Goal: Information Seeking & Learning: Understand process/instructions

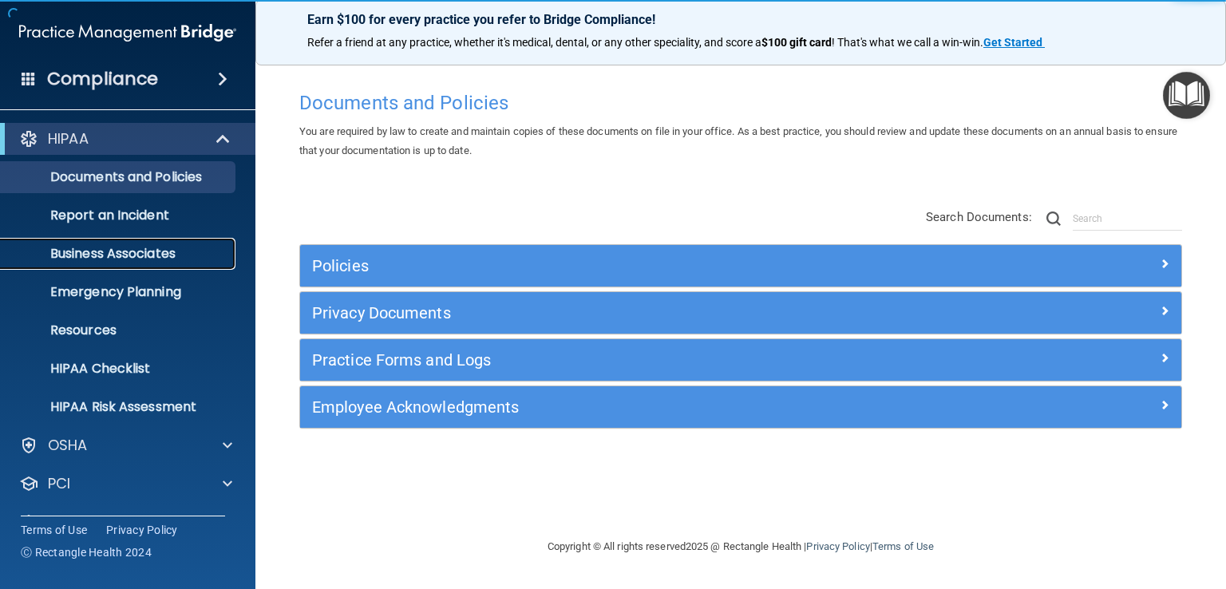
click at [124, 246] on p "Business Associates" at bounding box center [119, 254] width 218 height 16
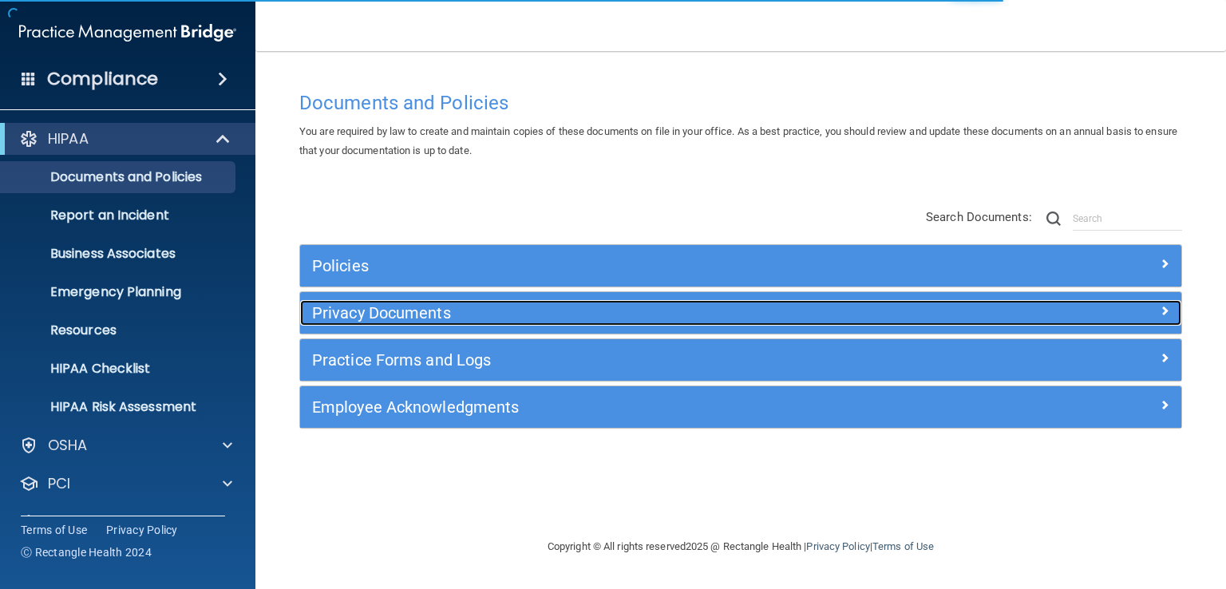
click at [1164, 307] on span at bounding box center [1165, 310] width 10 height 19
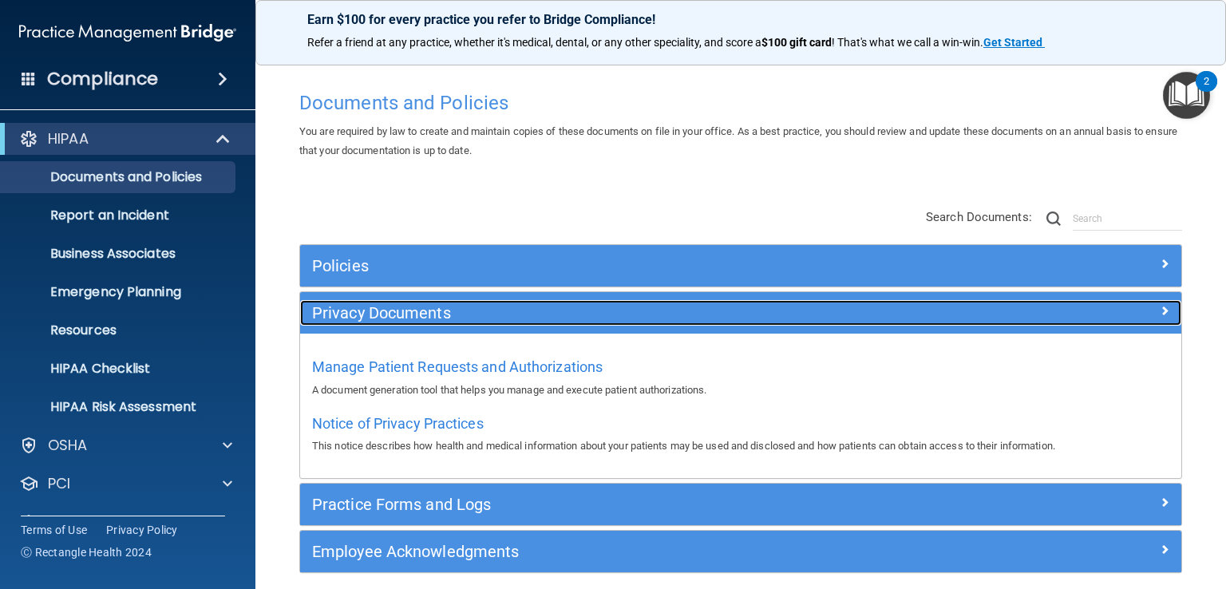
click at [1158, 312] on div at bounding box center [1071, 309] width 220 height 19
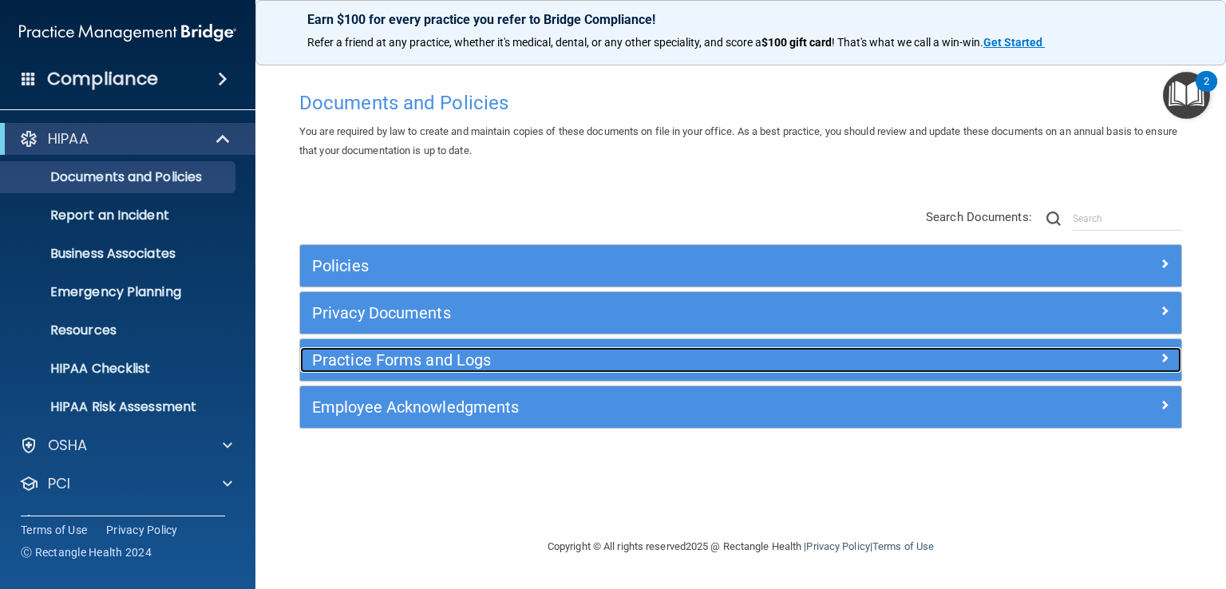
click at [496, 364] on h5 "Practice Forms and Logs" at bounding box center [630, 360] width 637 height 18
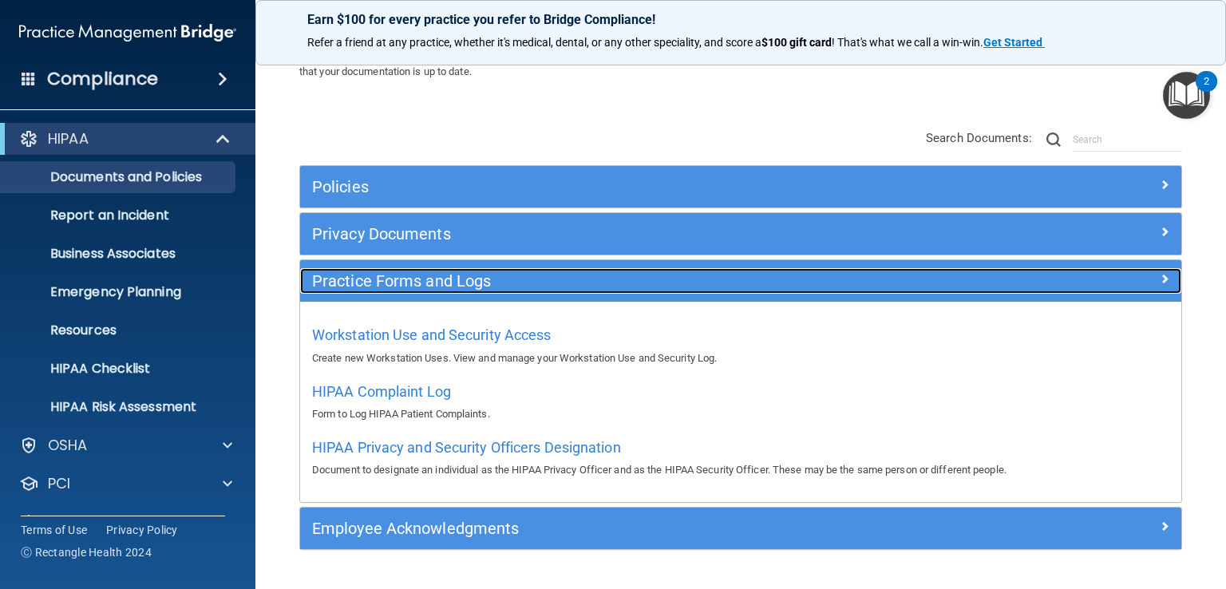
scroll to position [80, 0]
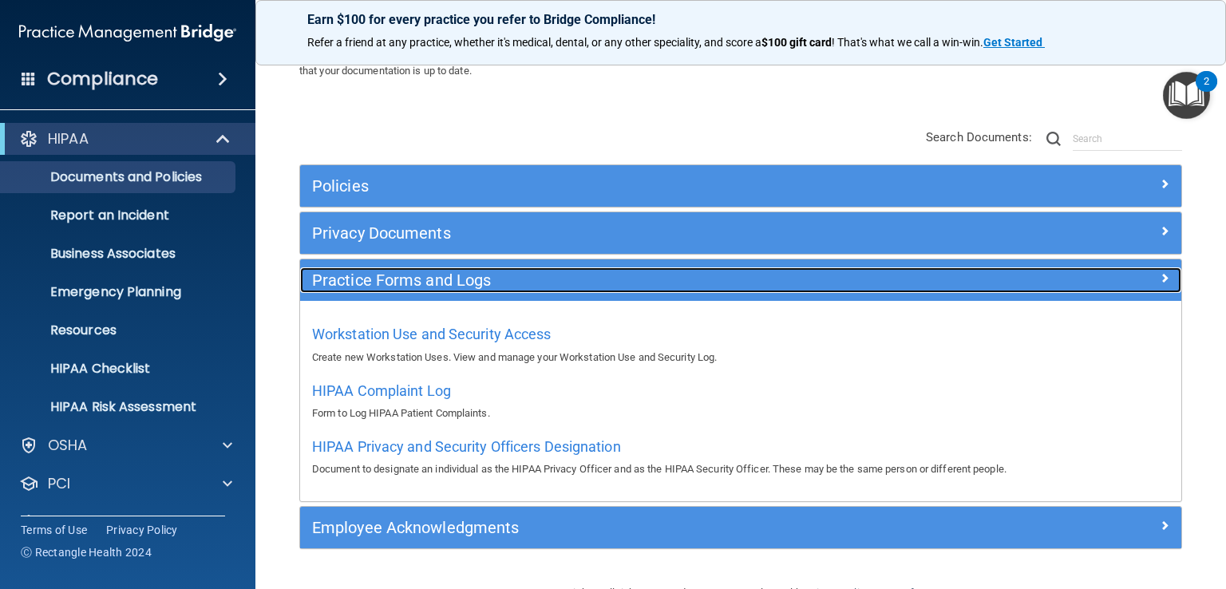
click at [413, 278] on h5 "Practice Forms and Logs" at bounding box center [630, 280] width 637 height 18
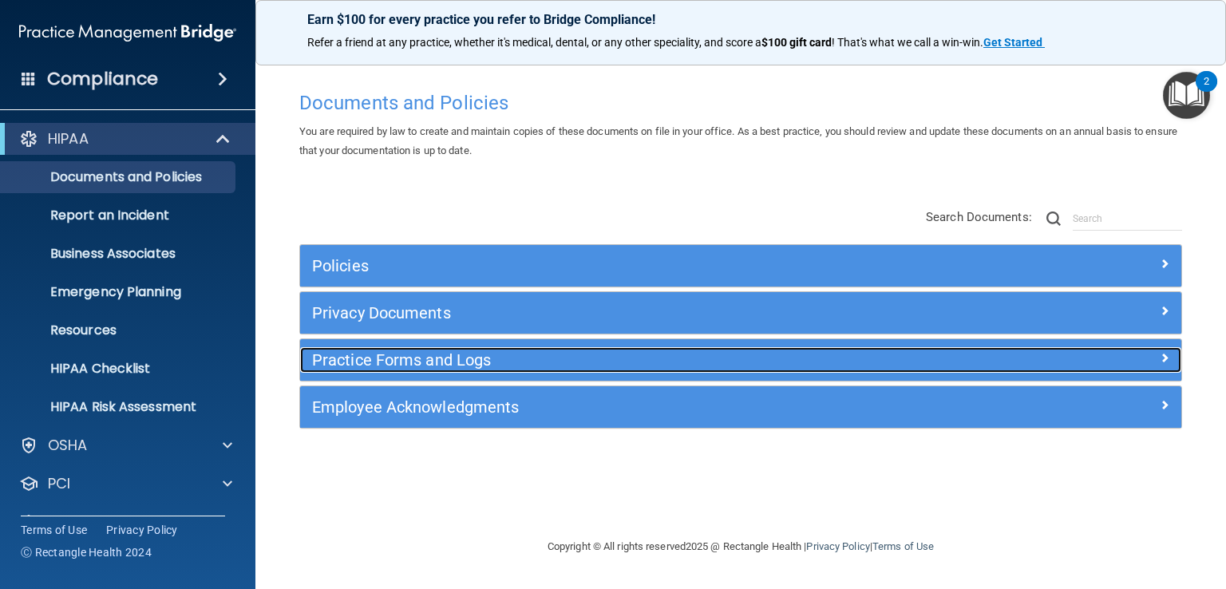
scroll to position [0, 0]
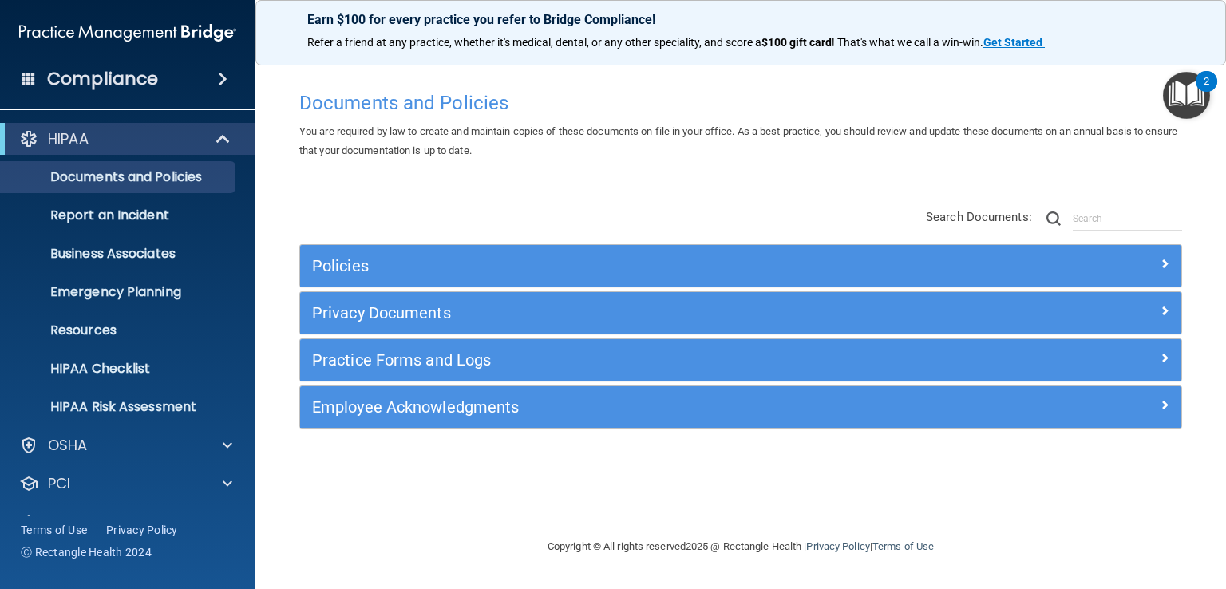
click at [403, 221] on div "Policies Select All (Unselect 0) Unselect All Print Selected (0) Acceptable Use…" at bounding box center [740, 319] width 907 height 255
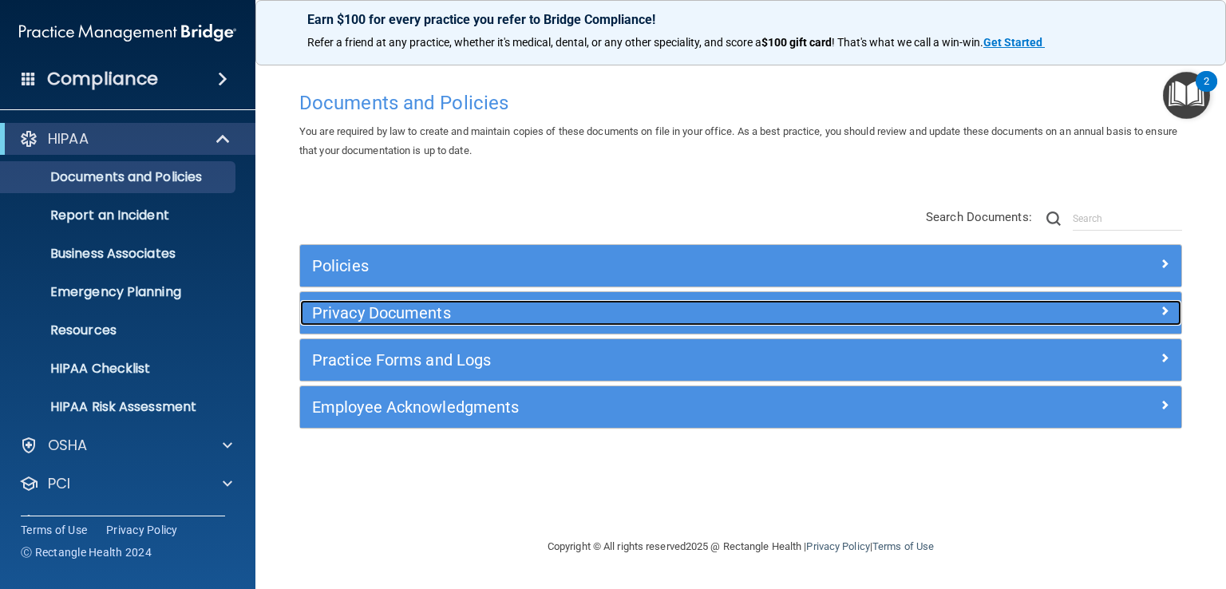
click at [367, 307] on h5 "Privacy Documents" at bounding box center [630, 313] width 637 height 18
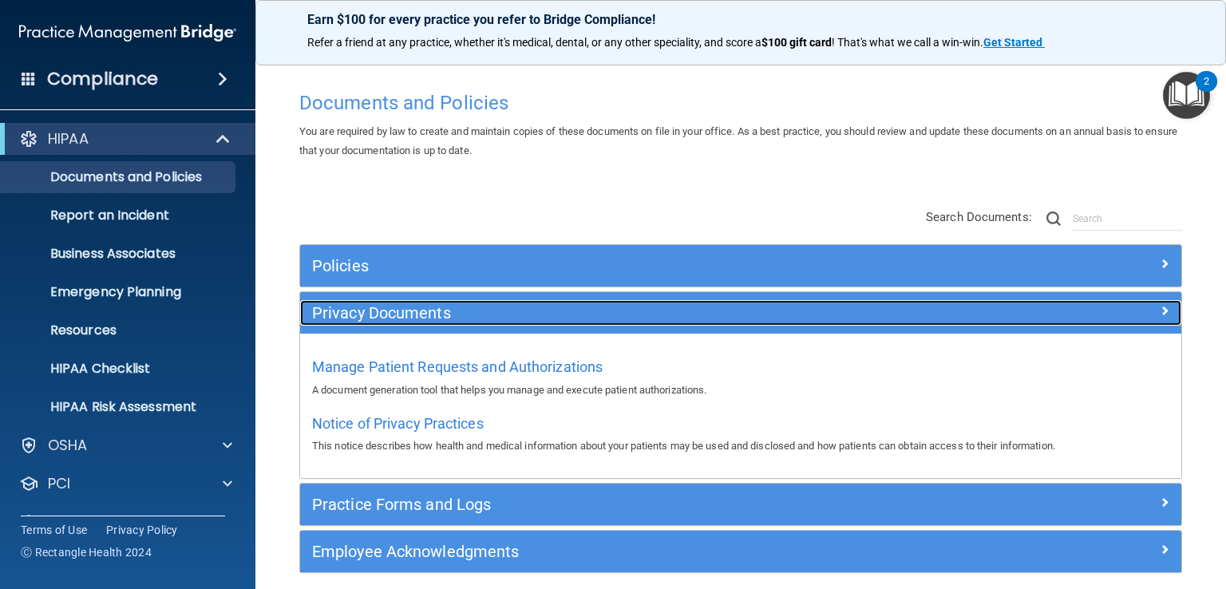
click at [429, 320] on h5 "Privacy Documents" at bounding box center [630, 313] width 637 height 18
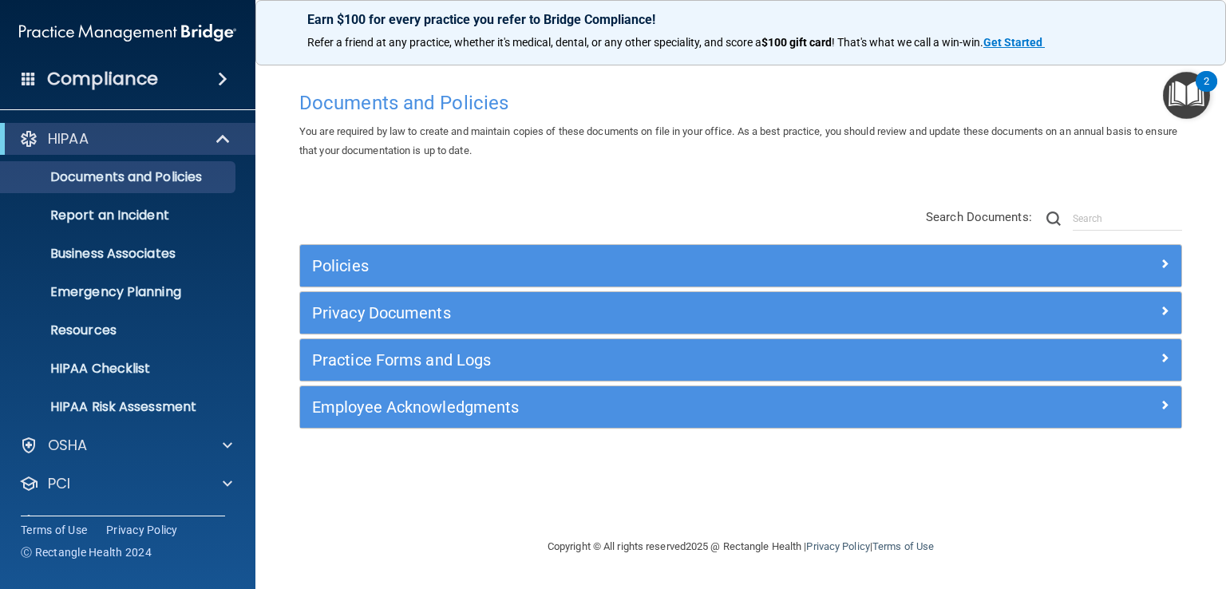
click at [401, 251] on div "Policies" at bounding box center [740, 265] width 881 height 41
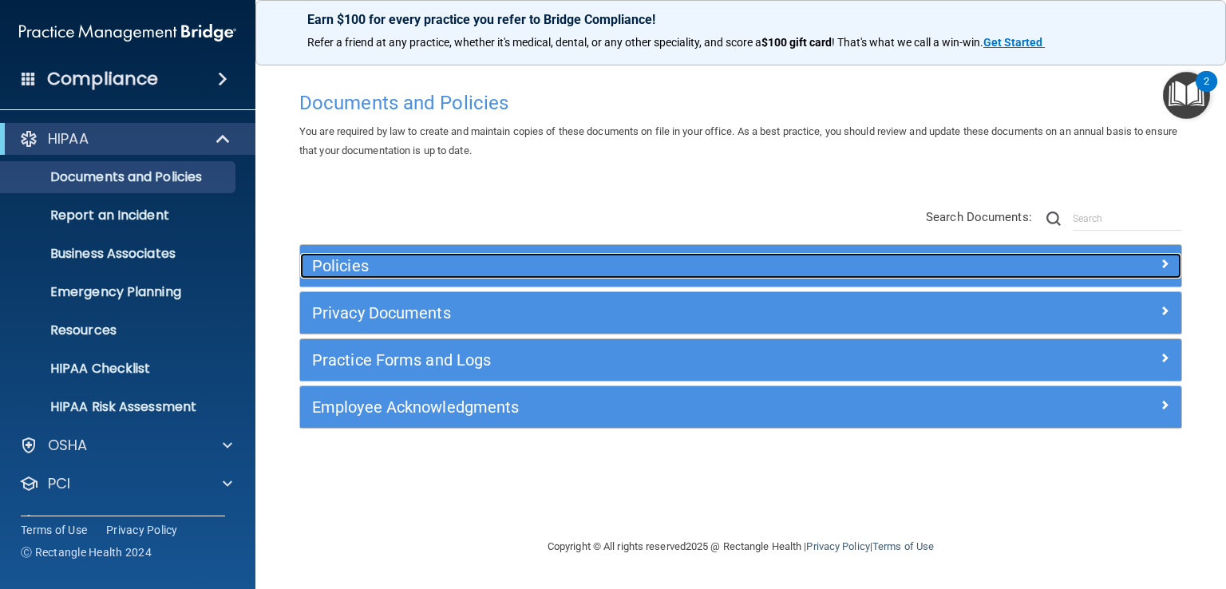
click at [405, 267] on h5 "Policies" at bounding box center [630, 266] width 637 height 18
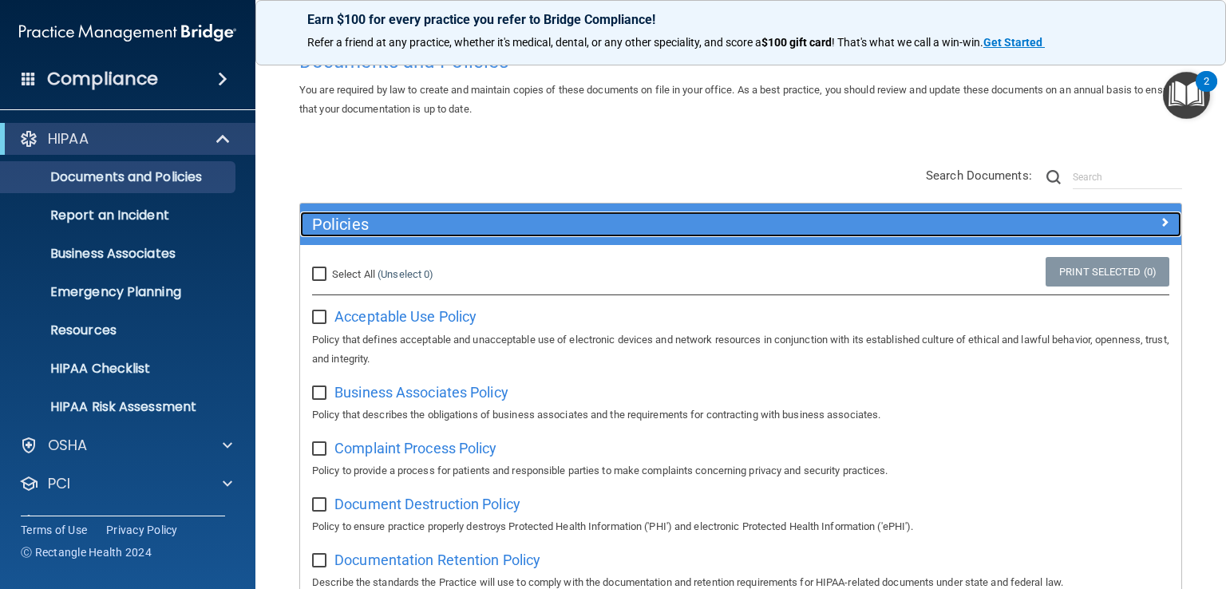
scroll to position [80, 0]
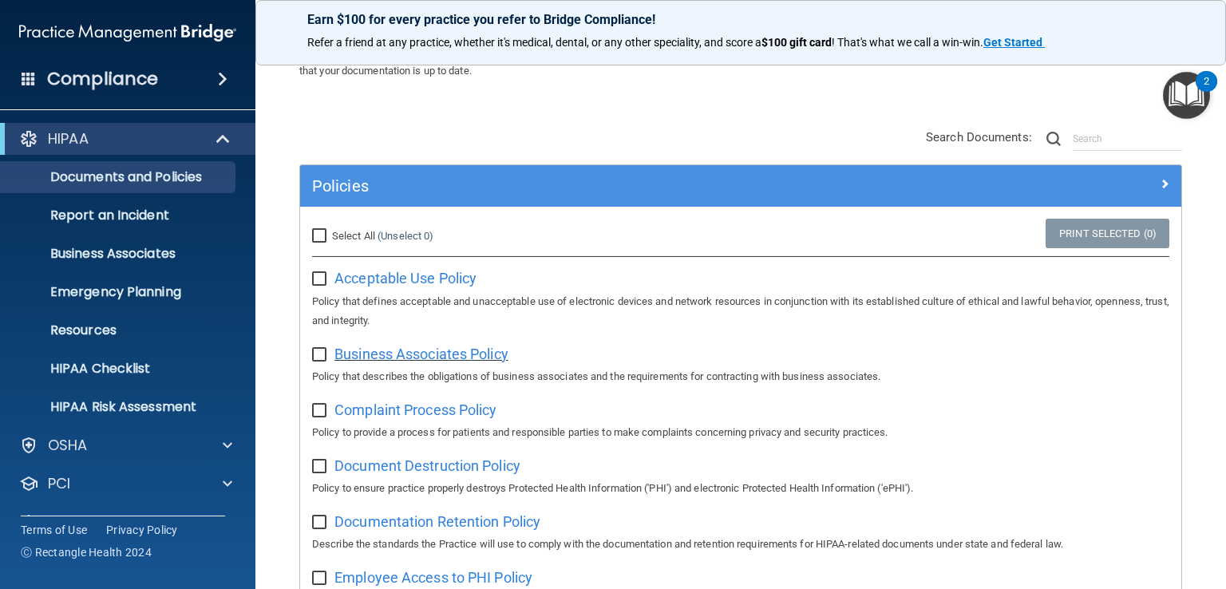
click at [460, 354] on span "Business Associates Policy" at bounding box center [421, 354] width 174 height 17
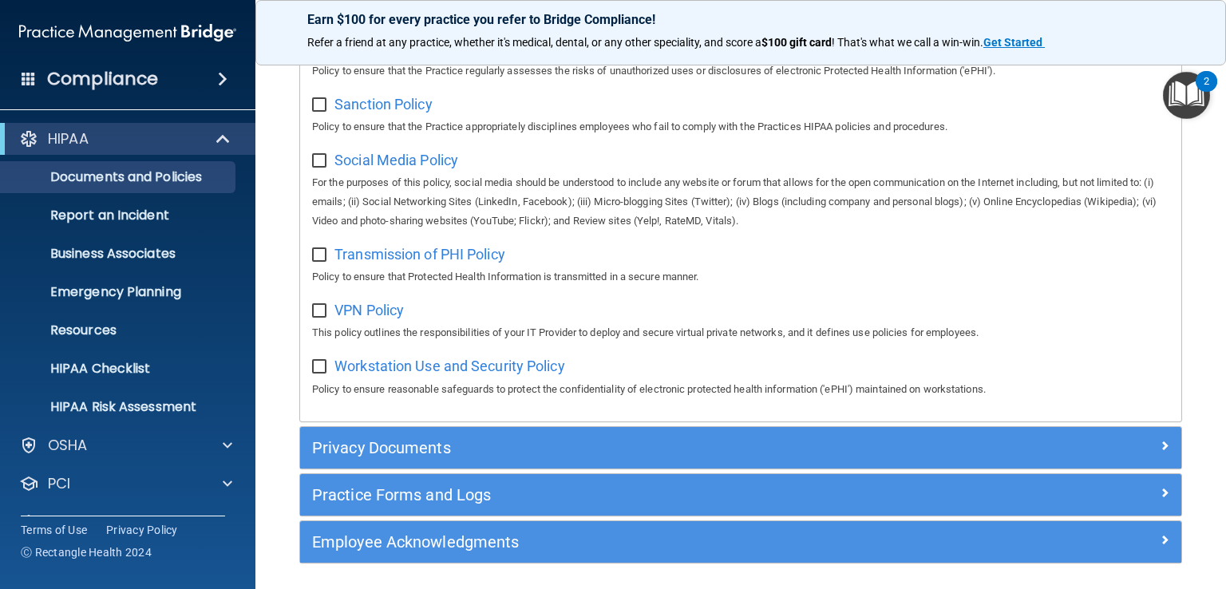
scroll to position [1197, 0]
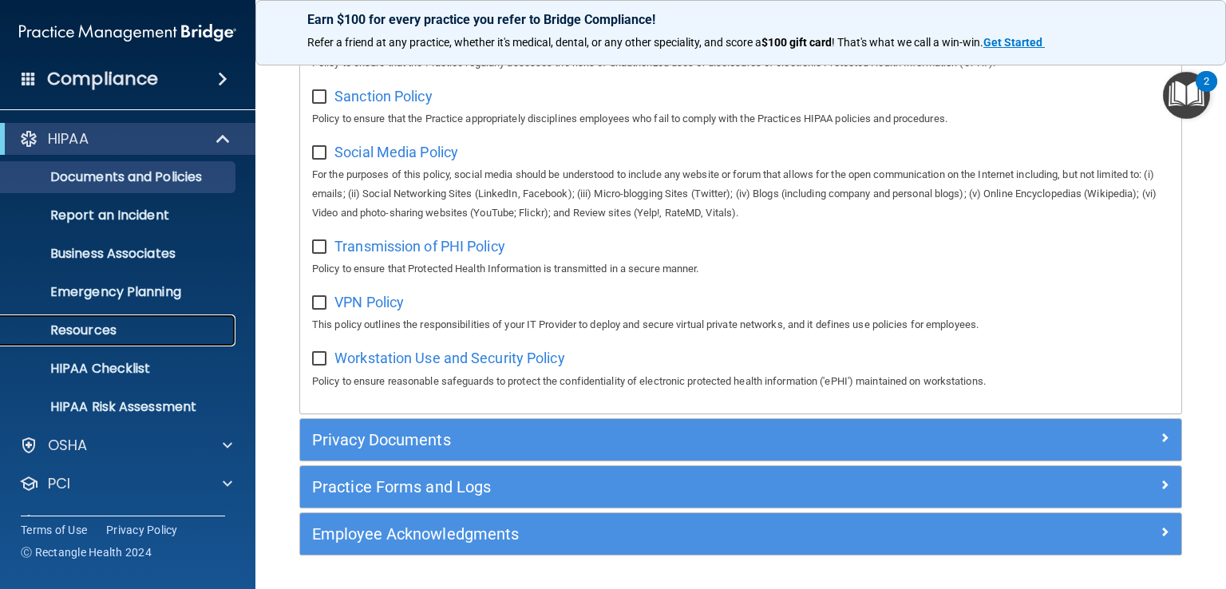
click at [73, 326] on p "Resources" at bounding box center [119, 330] width 218 height 16
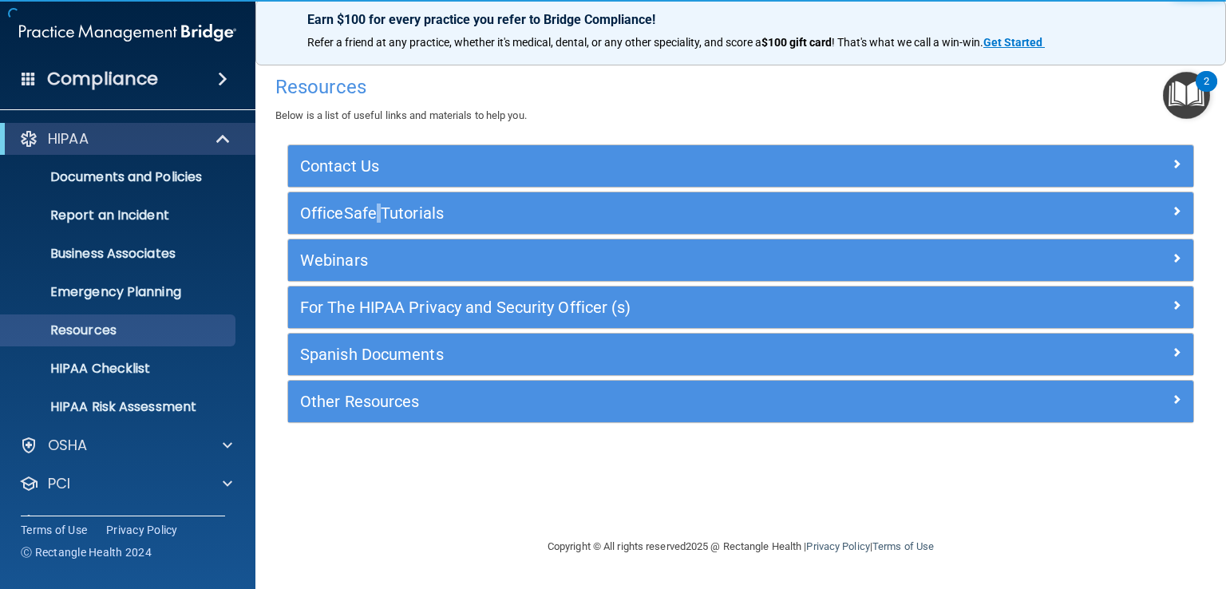
click at [373, 192] on div "OfficeSafe Tutorials" at bounding box center [740, 212] width 905 height 41
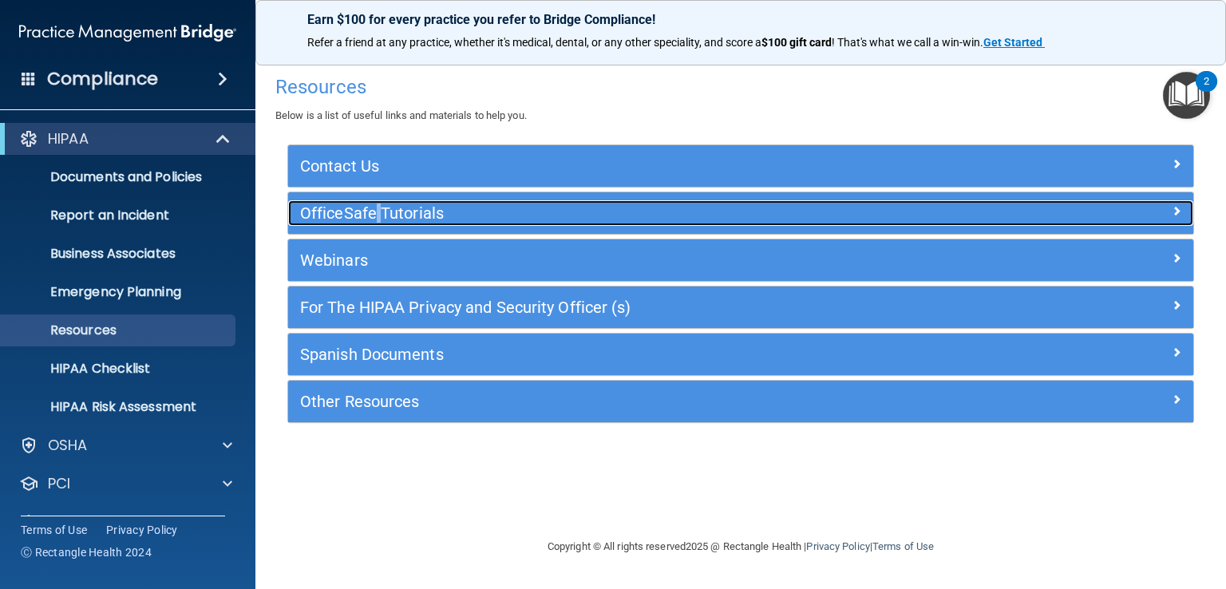
click at [428, 216] on h5 "OfficeSafe Tutorials" at bounding box center [627, 213] width 655 height 18
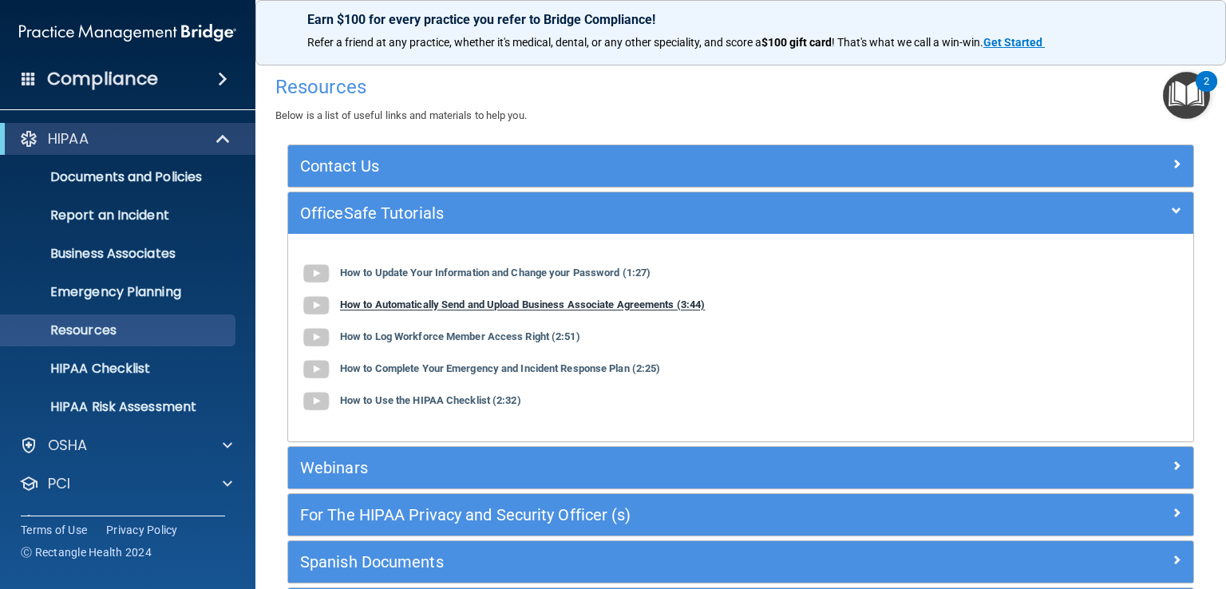
click at [428, 301] on b "How to Automatically Send and Upload Business Associate Agreements (3:44)" at bounding box center [522, 305] width 365 height 12
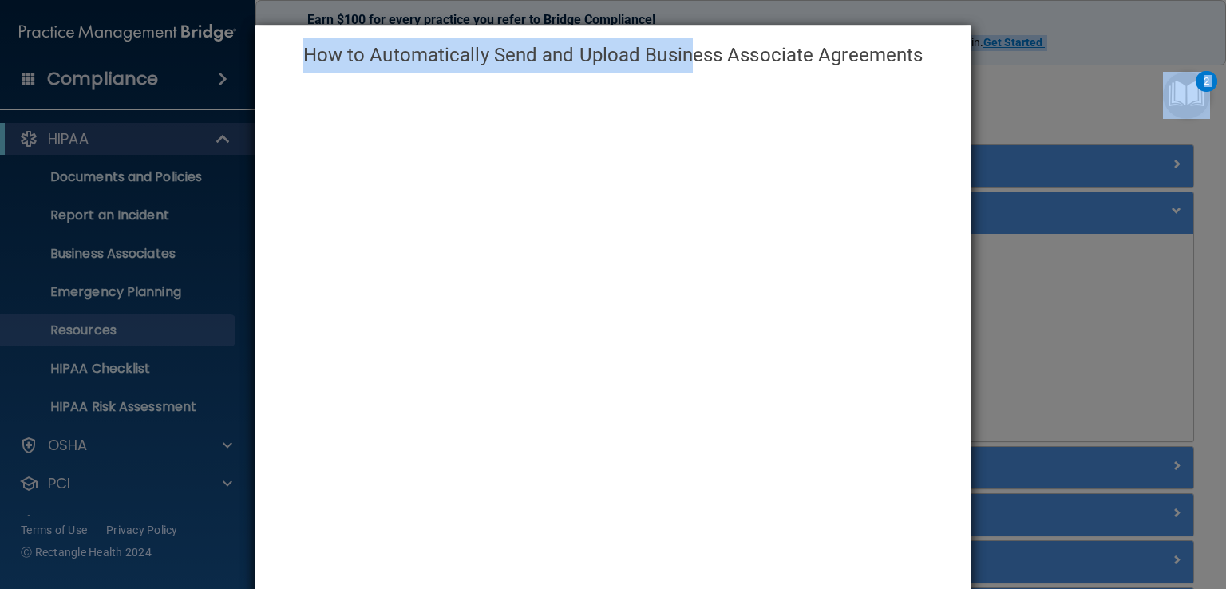
drag, startPoint x: 686, startPoint y: 36, endPoint x: 671, endPoint y: -3, distance: 41.9
click at [671, 0] on html "Compliance HIPAA Documents and Policies Report an Incident Business Associates …" at bounding box center [613, 294] width 1226 height 589
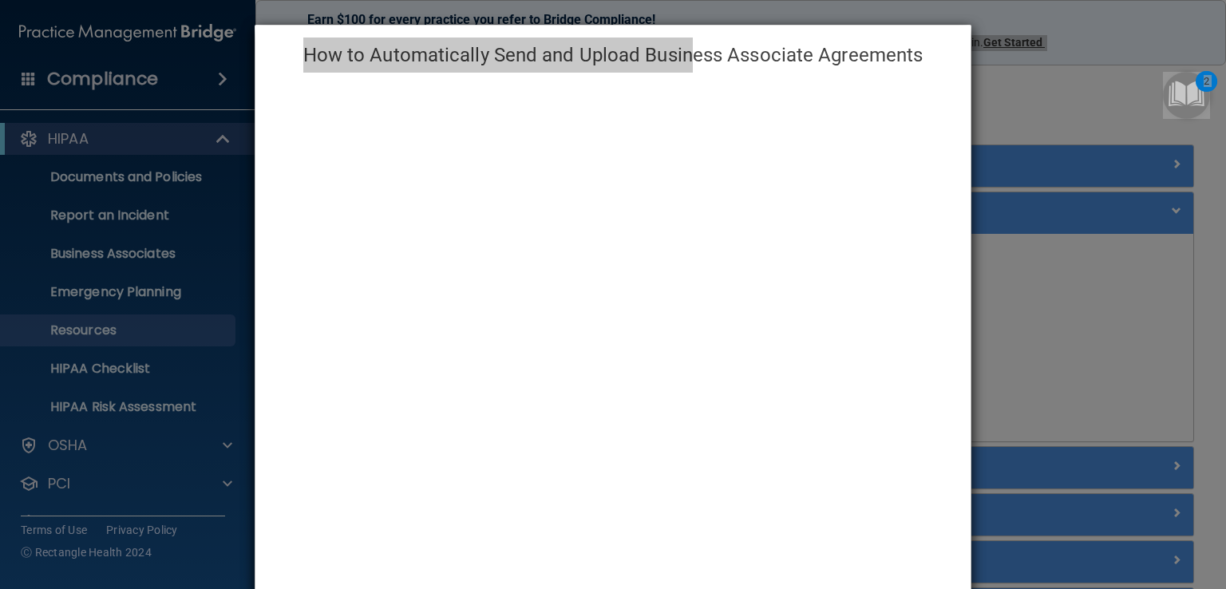
scroll to position [27, 0]
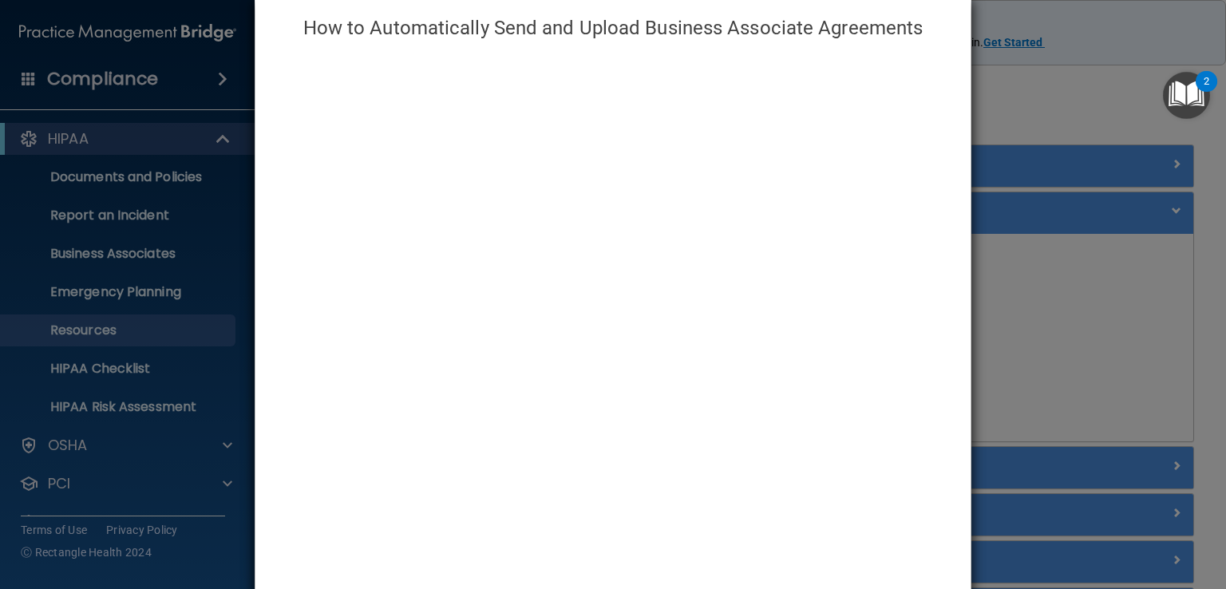
click at [159, 192] on div "How to Automatically Send and Upload Business Associate Agreements" at bounding box center [613, 294] width 1226 height 589
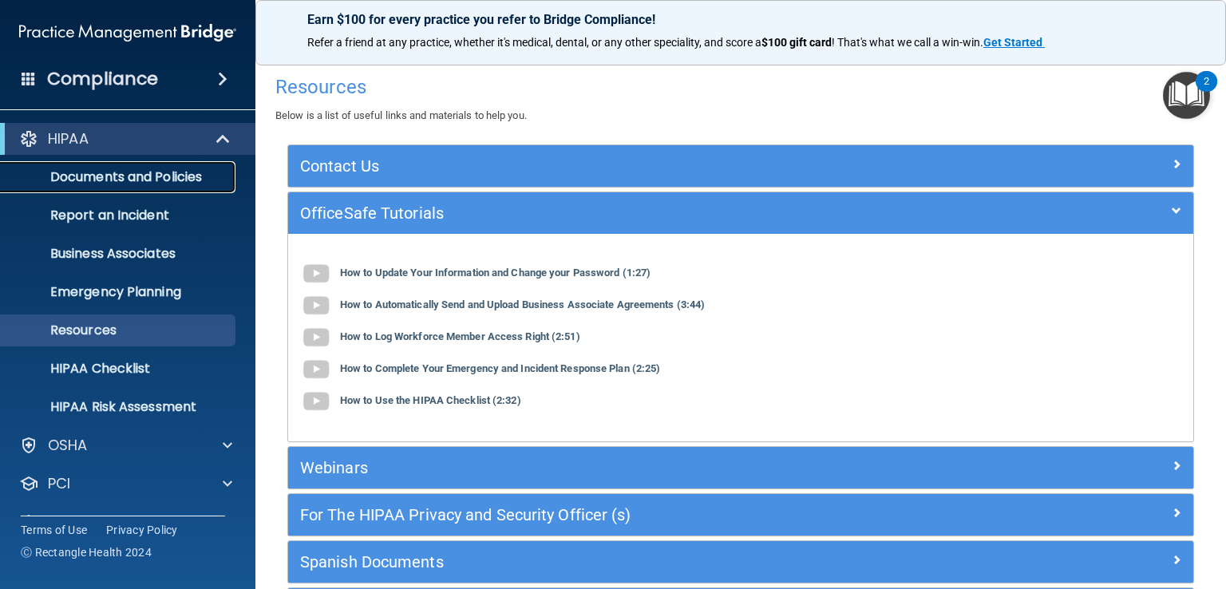
click at [159, 183] on p "Documents and Policies" at bounding box center [119, 177] width 218 height 16
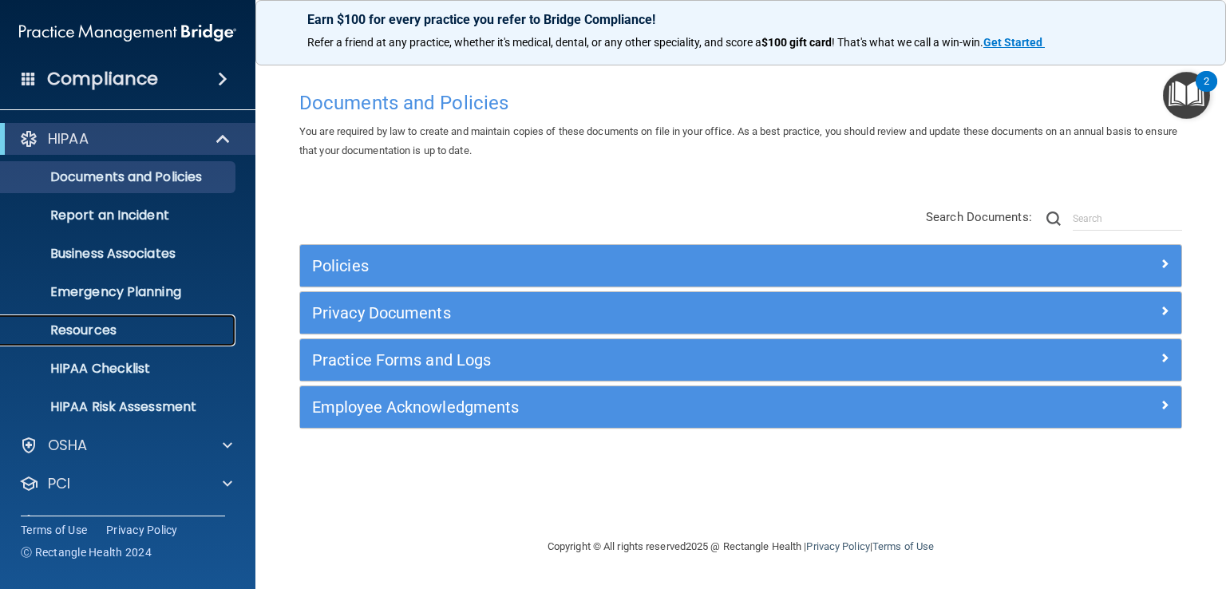
click at [92, 330] on p "Resources" at bounding box center [119, 330] width 218 height 16
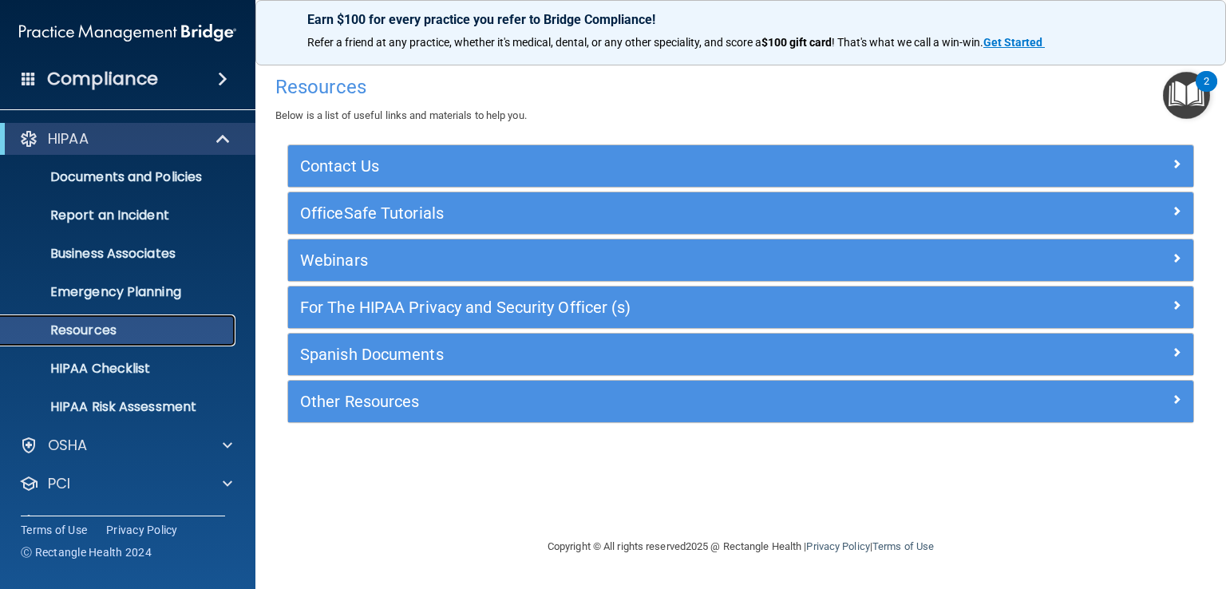
click at [103, 318] on link "Resources" at bounding box center [109, 330] width 251 height 32
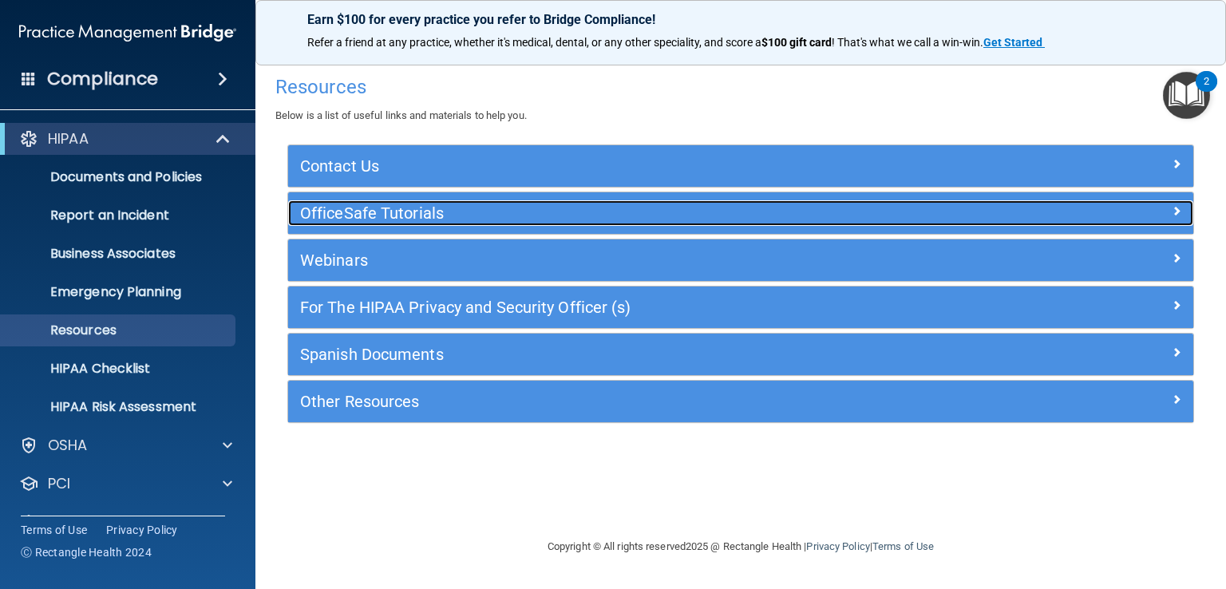
click at [441, 204] on h5 "OfficeSafe Tutorials" at bounding box center [627, 213] width 655 height 18
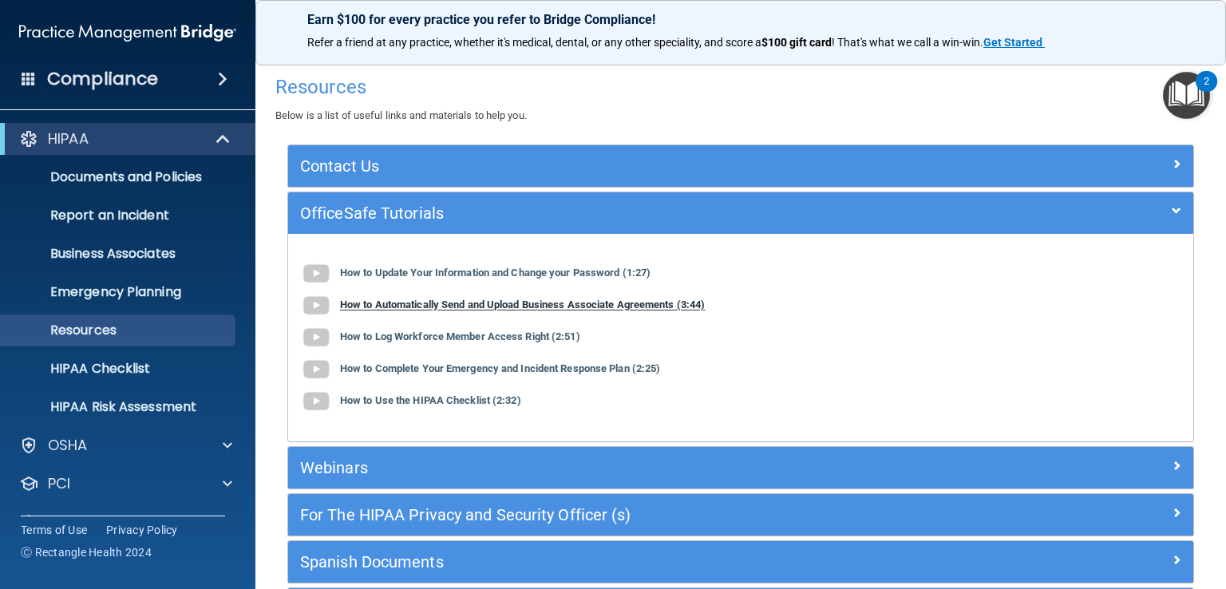
click at [425, 301] on b "How to Automatically Send and Upload Business Associate Agreements (3:44)" at bounding box center [522, 305] width 365 height 12
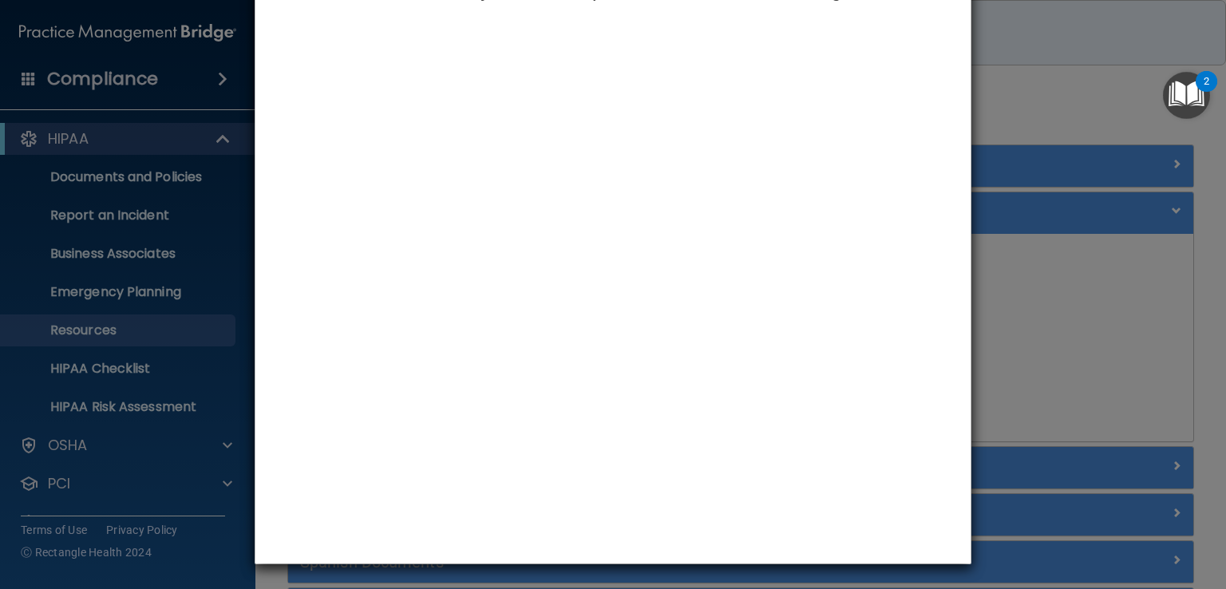
scroll to position [64, 0]
click at [1110, 342] on div "How to Automatically Send and Upload Business Associate Agreements" at bounding box center [613, 294] width 1226 height 589
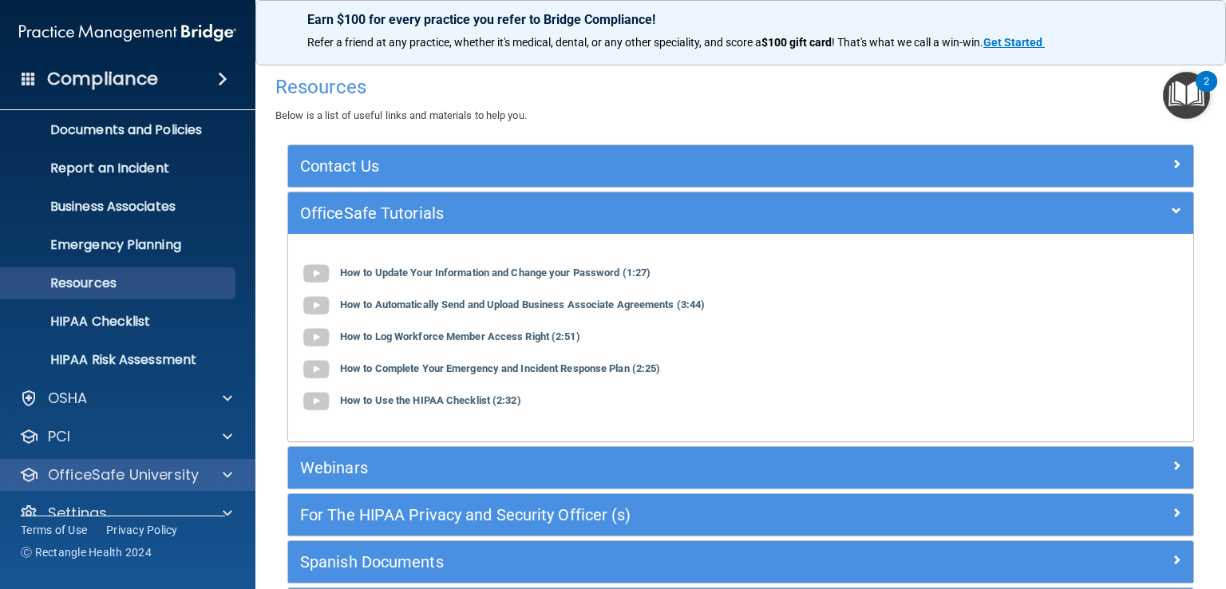
scroll to position [73, 0]
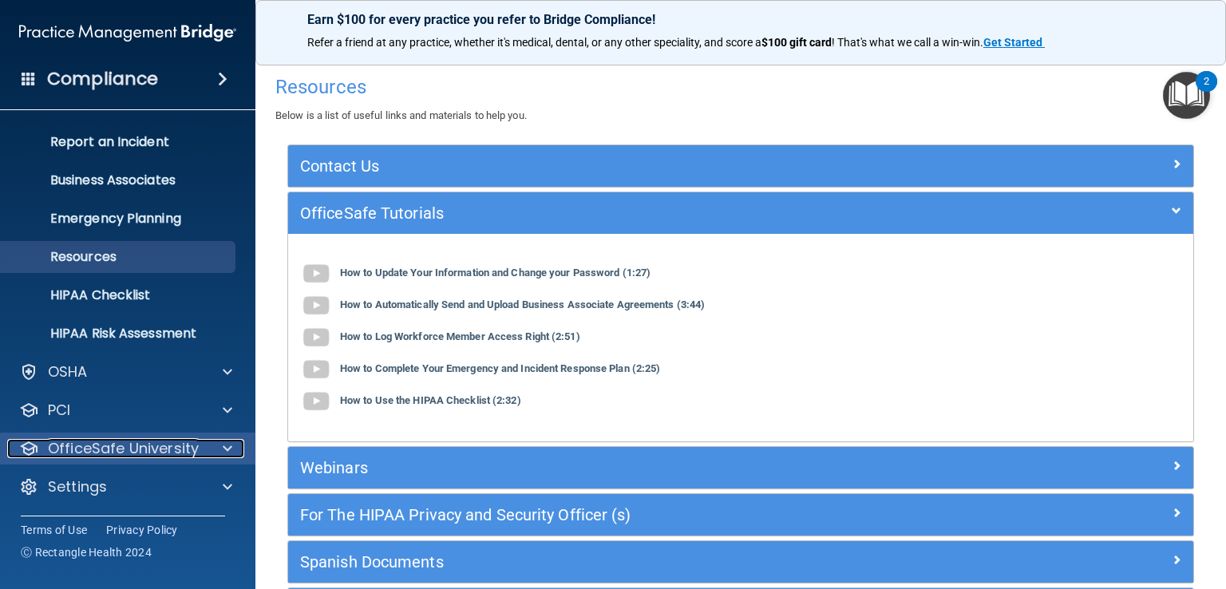
click at [76, 448] on p "OfficeSafe University" at bounding box center [123, 448] width 151 height 19
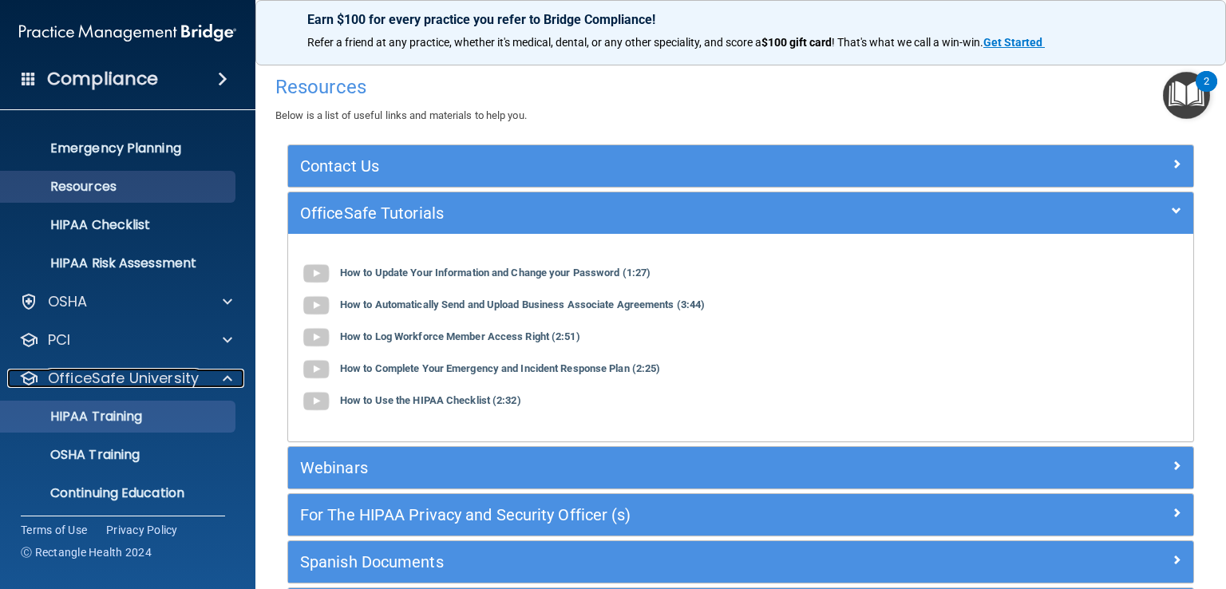
scroll to position [188, 0]
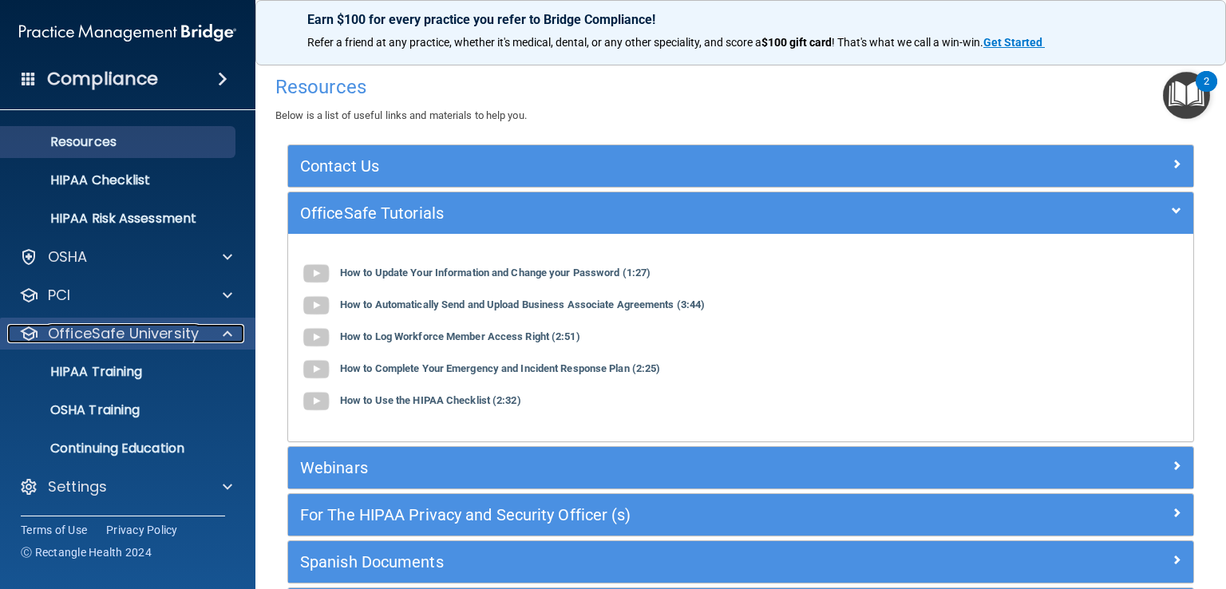
click at [127, 331] on p "OfficeSafe University" at bounding box center [123, 333] width 151 height 19
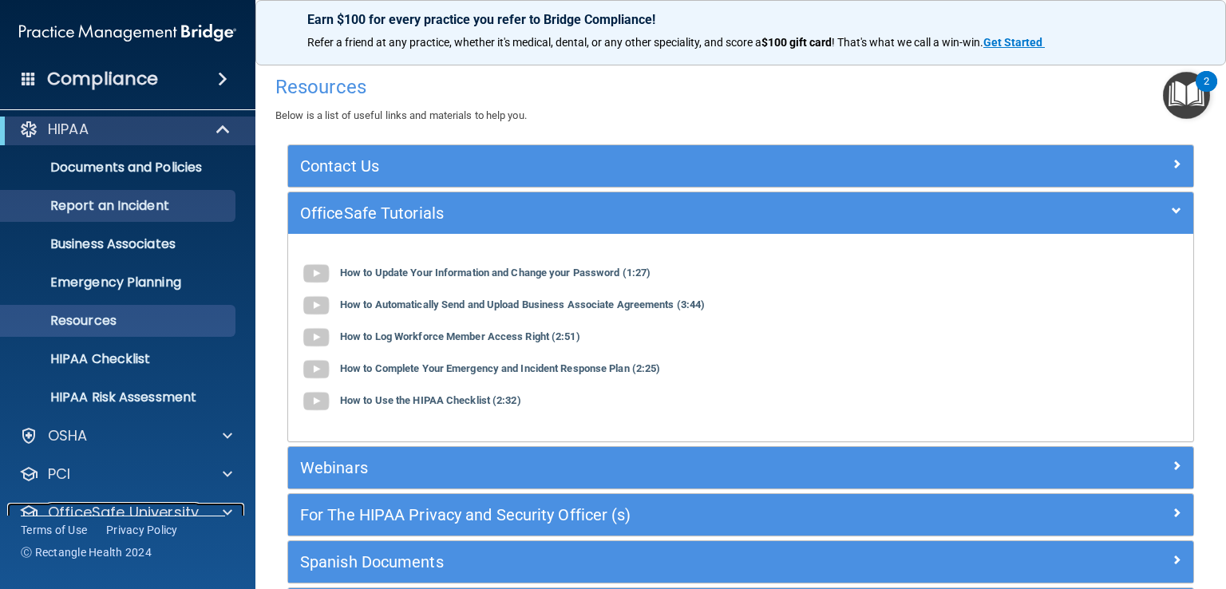
scroll to position [0, 0]
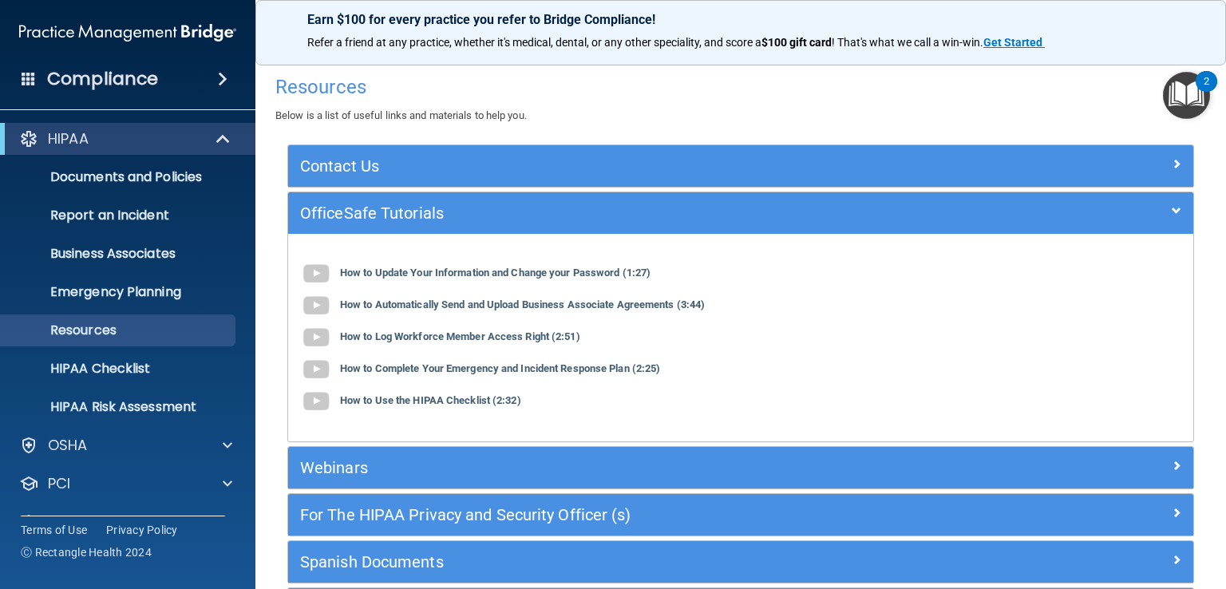
click at [220, 67] on div "Compliance" at bounding box center [127, 78] width 255 height 35
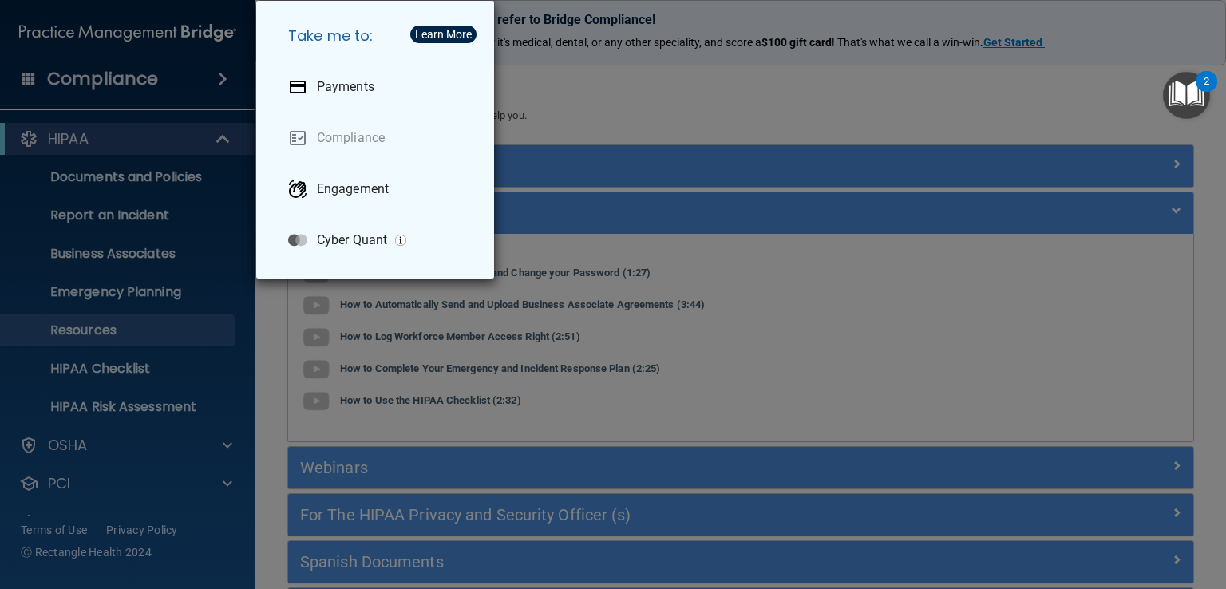
click at [217, 73] on div "Take me to: Payments Compliance Engagement Cyber Quant" at bounding box center [613, 294] width 1226 height 589
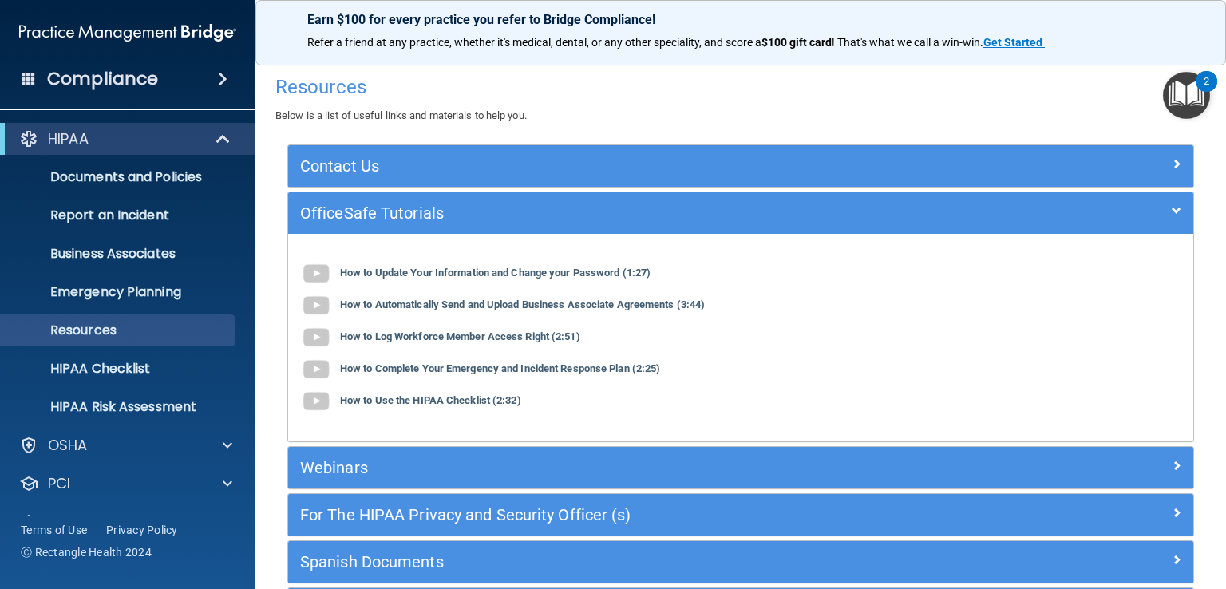
click at [745, 122] on div "Resources Below is a list of useful links and materials to help you." at bounding box center [740, 96] width 931 height 58
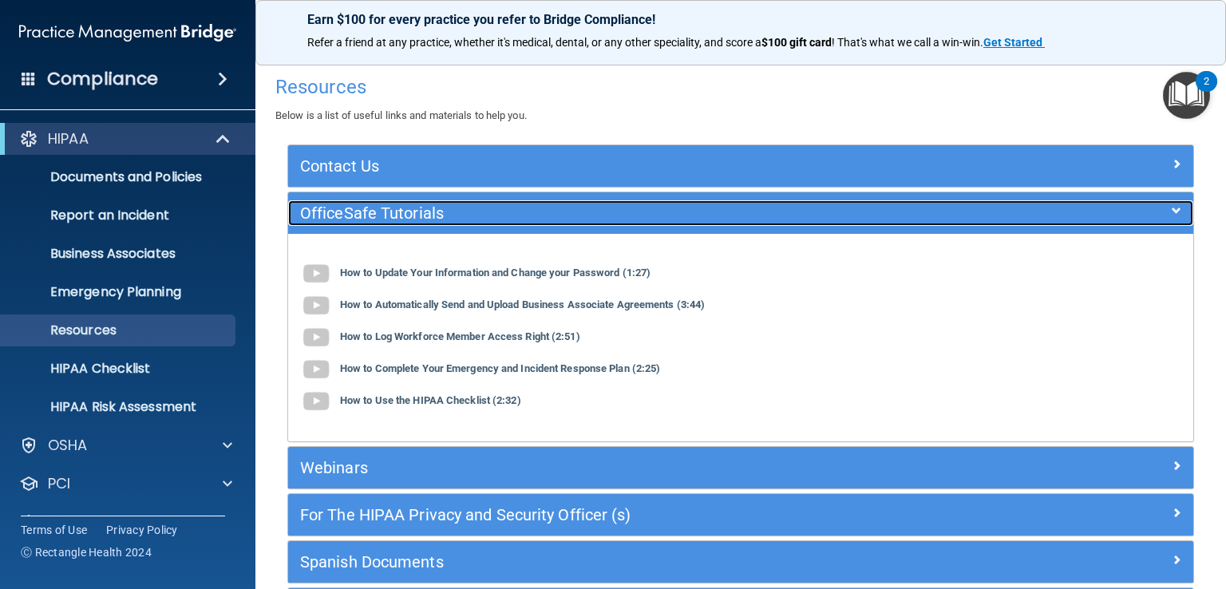
click at [313, 208] on h5 "OfficeSafe Tutorials" at bounding box center [627, 213] width 655 height 18
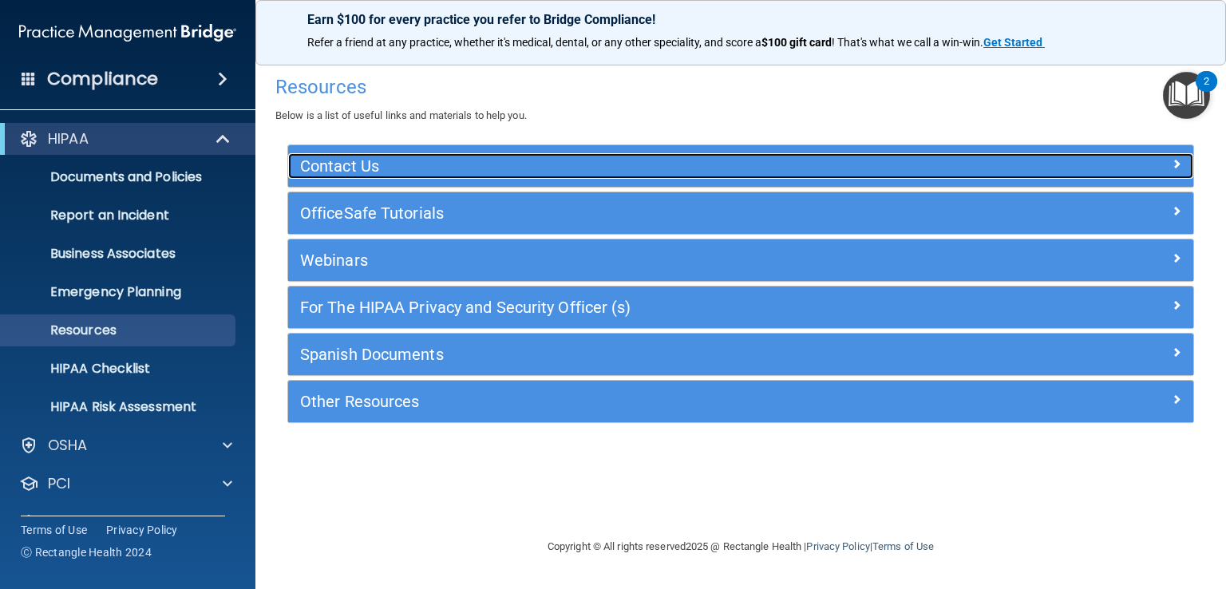
click at [314, 164] on h5 "Contact Us" at bounding box center [627, 166] width 655 height 18
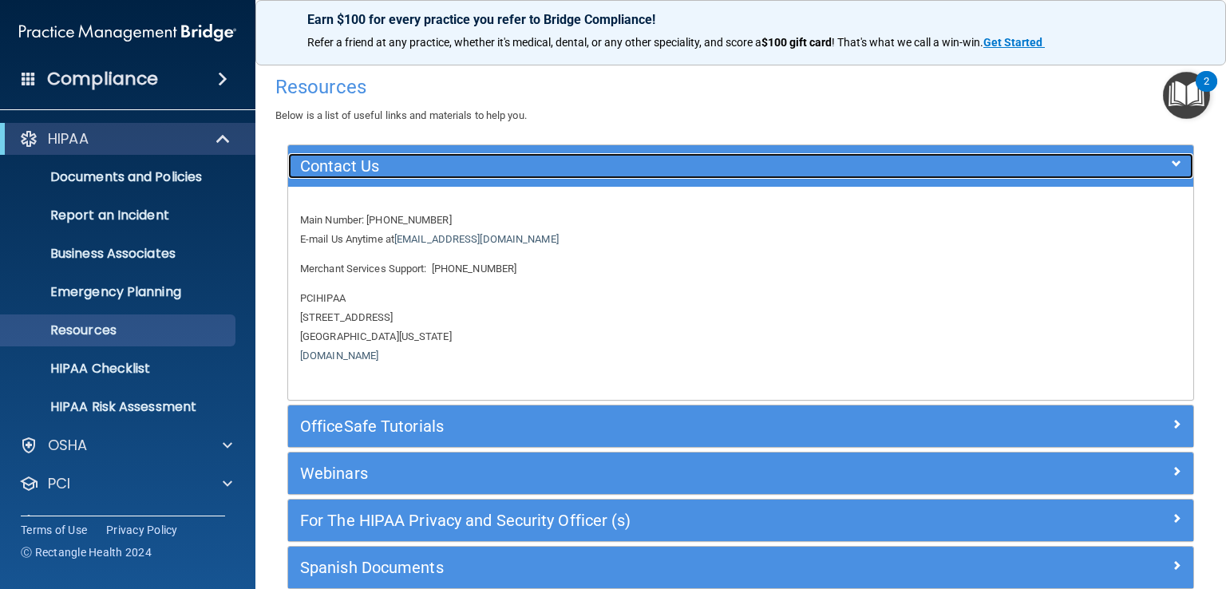
click at [315, 158] on h5 "Contact Us" at bounding box center [627, 166] width 655 height 18
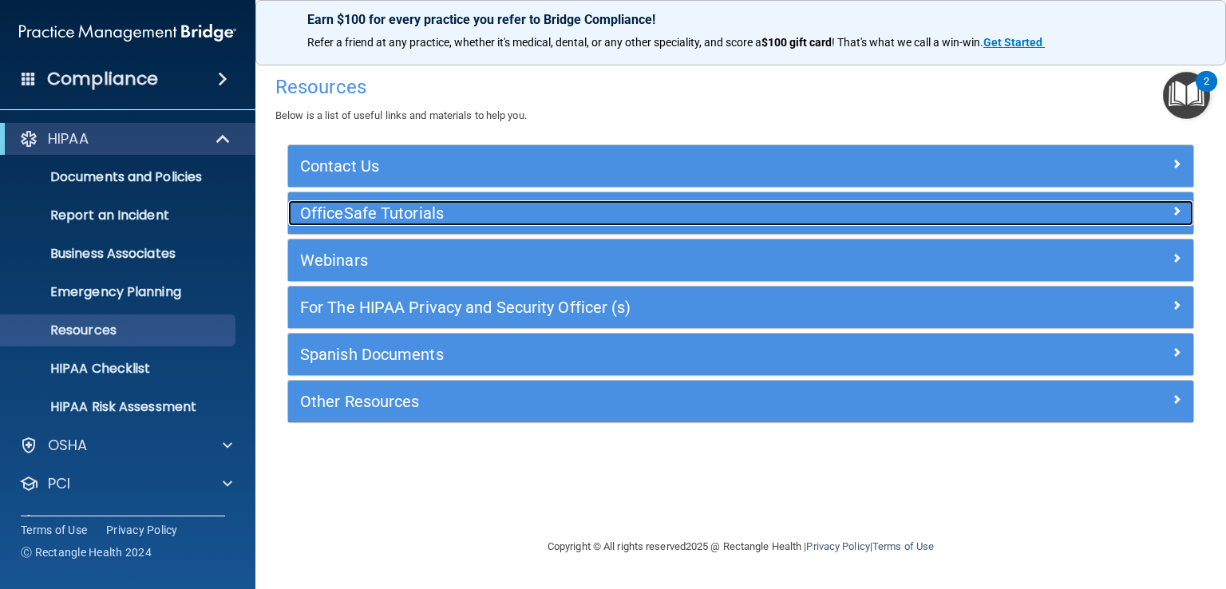
click at [364, 218] on h5 "OfficeSafe Tutorials" at bounding box center [627, 213] width 655 height 18
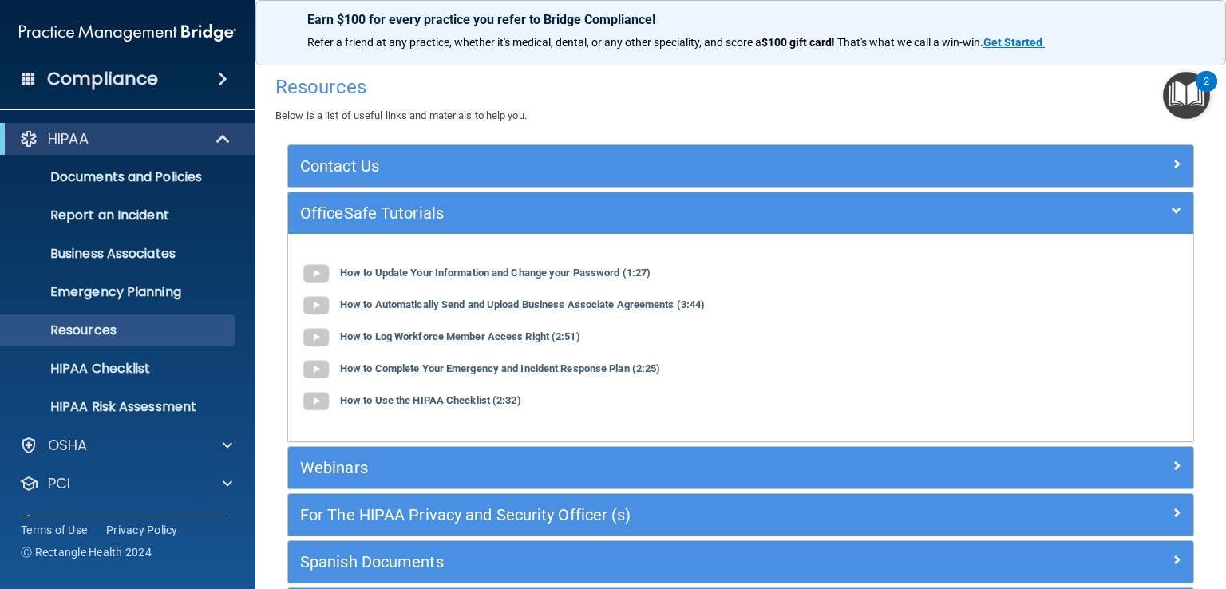
click at [373, 314] on div "How to Automatically Send and Upload Business Associate Agreements (3:44)" at bounding box center [740, 306] width 881 height 32
click at [374, 302] on b "How to Automatically Send and Upload Business Associate Agreements (3:44)" at bounding box center [522, 305] width 365 height 12
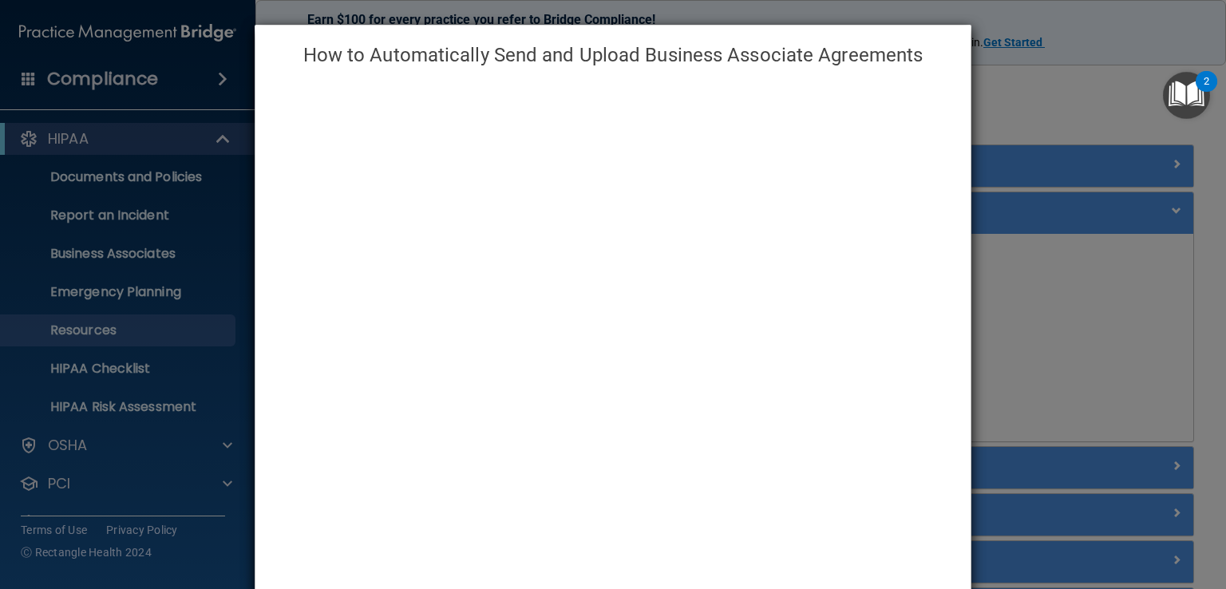
scroll to position [27, 0]
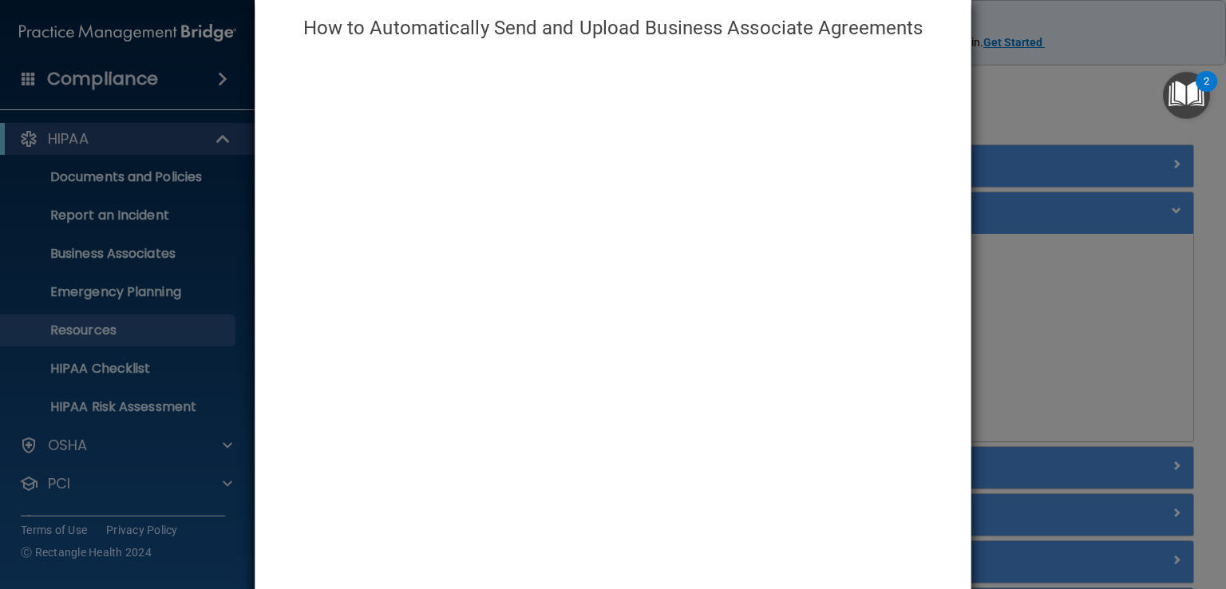
click at [1030, 321] on div "How to Automatically Send and Upload Business Associate Agreements" at bounding box center [613, 294] width 1226 height 589
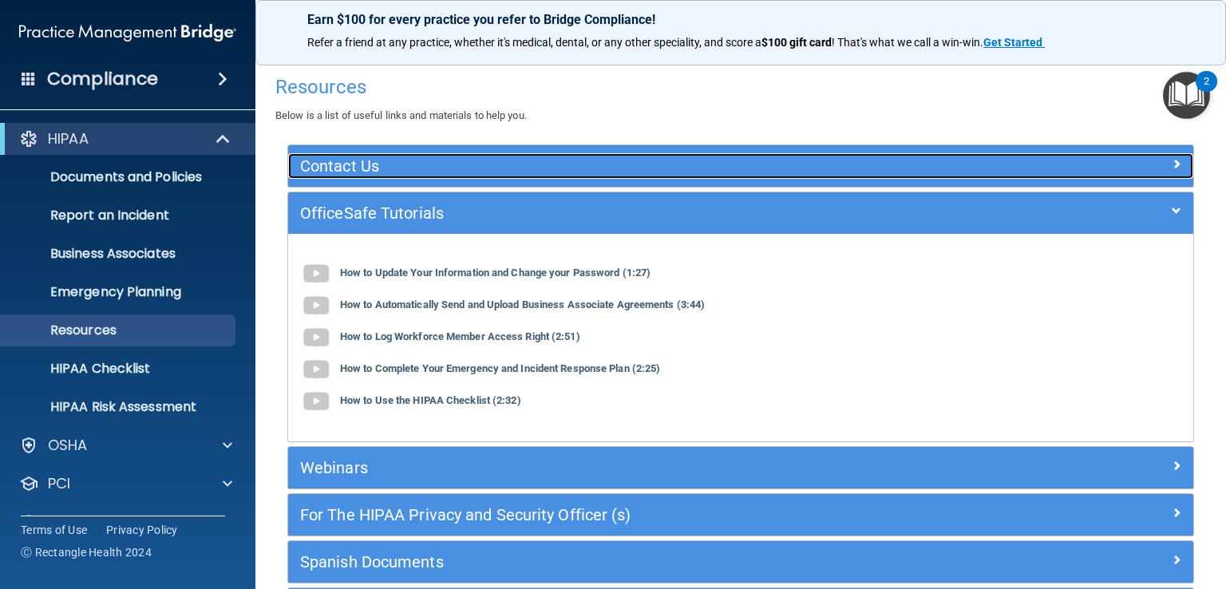
click at [369, 160] on h5 "Contact Us" at bounding box center [627, 166] width 655 height 18
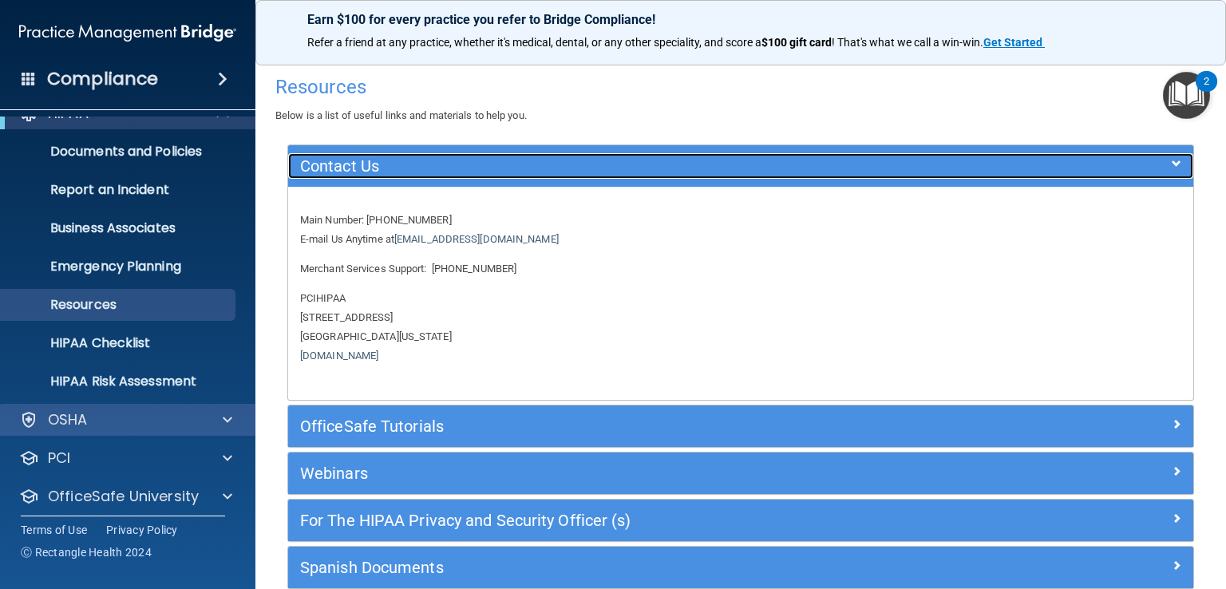
scroll to position [0, 0]
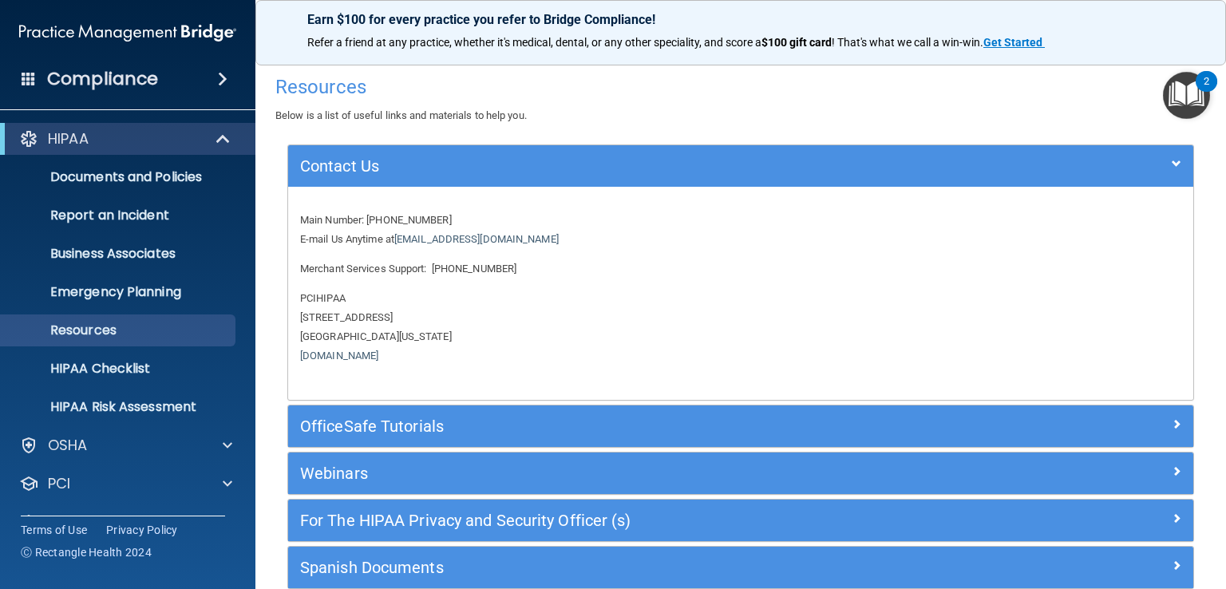
click at [186, 127] on div "HIPAA" at bounding box center [127, 139] width 255 height 32
click at [221, 138] on span at bounding box center [225, 138] width 14 height 19
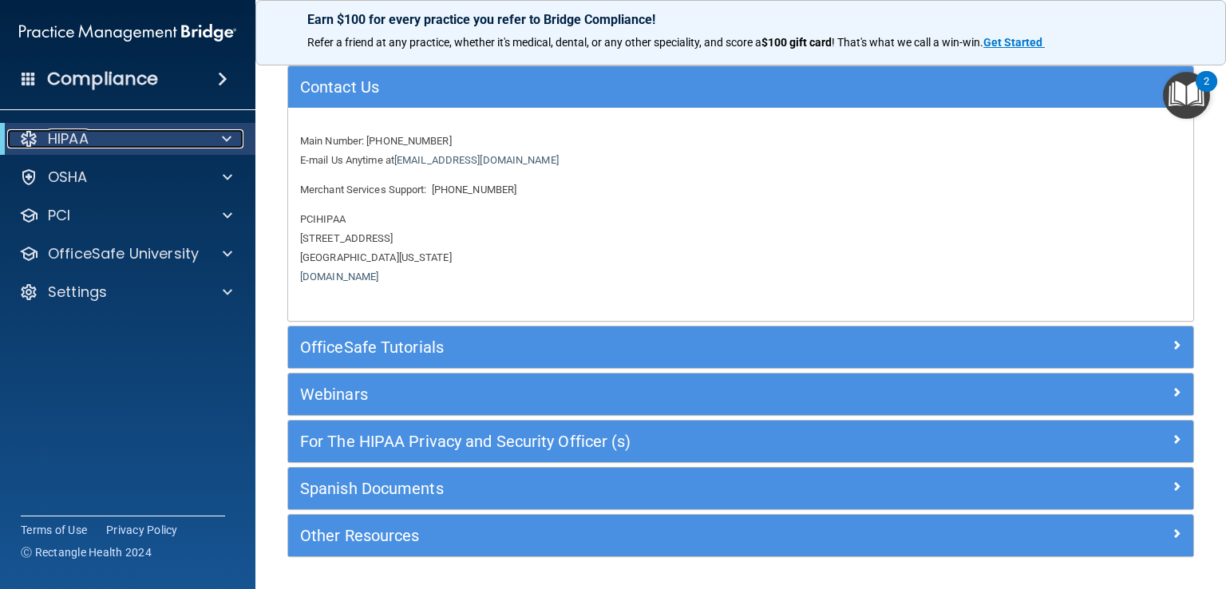
scroll to position [80, 0]
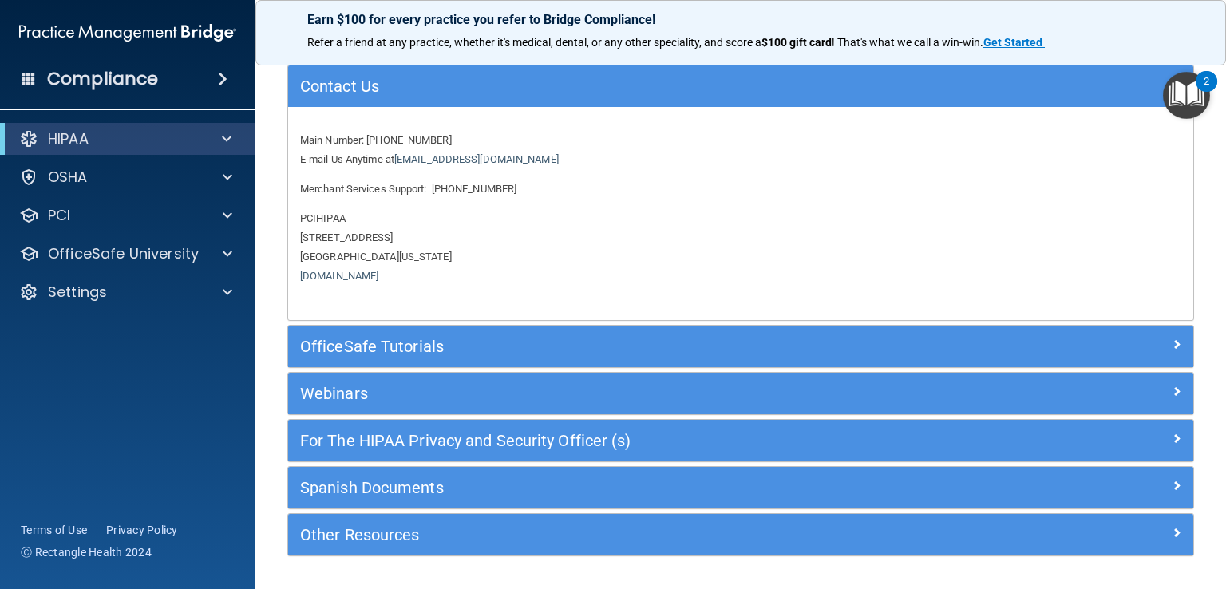
click at [1194, 101] on img "Open Resource Center, 2 new notifications" at bounding box center [1186, 95] width 47 height 47
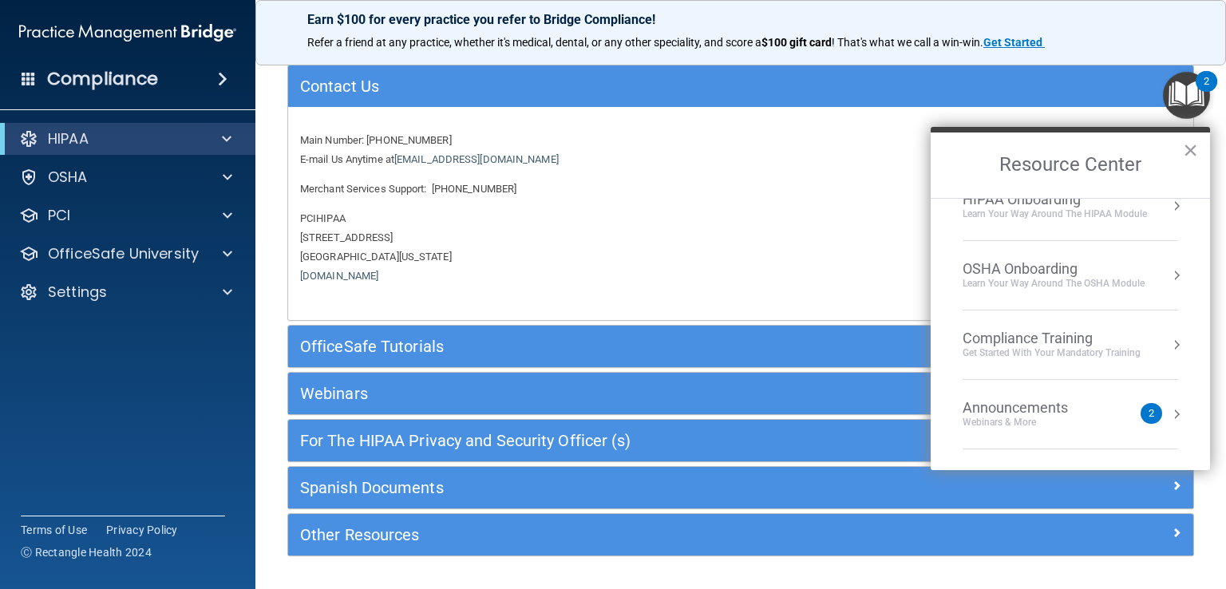
scroll to position [226, 0]
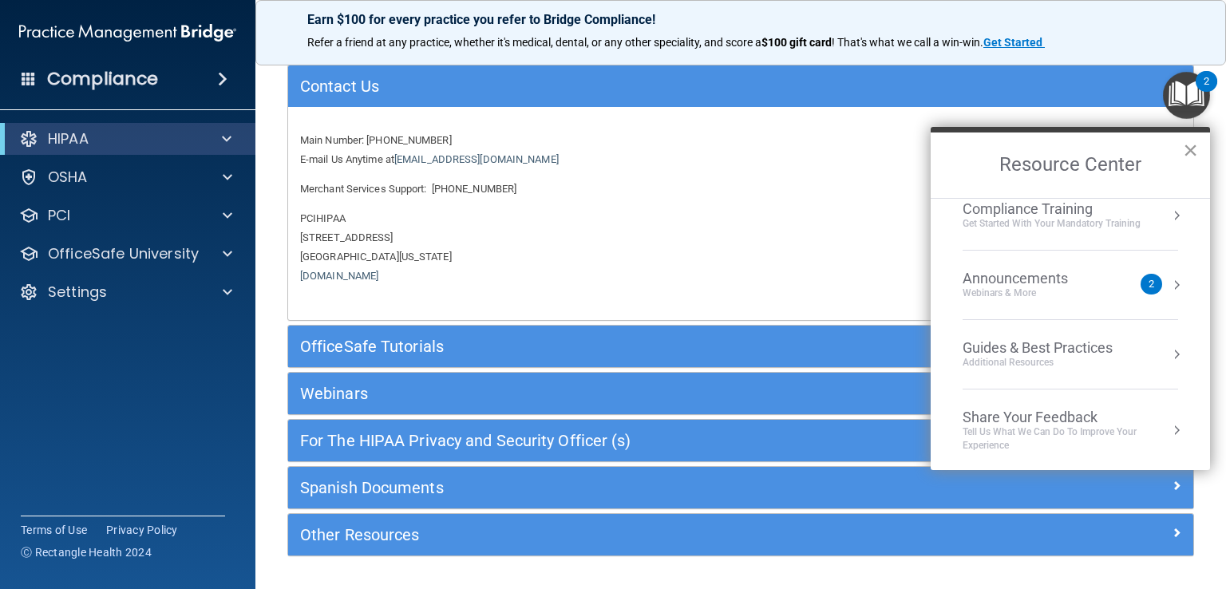
click at [1194, 156] on button "×" at bounding box center [1190, 150] width 15 height 26
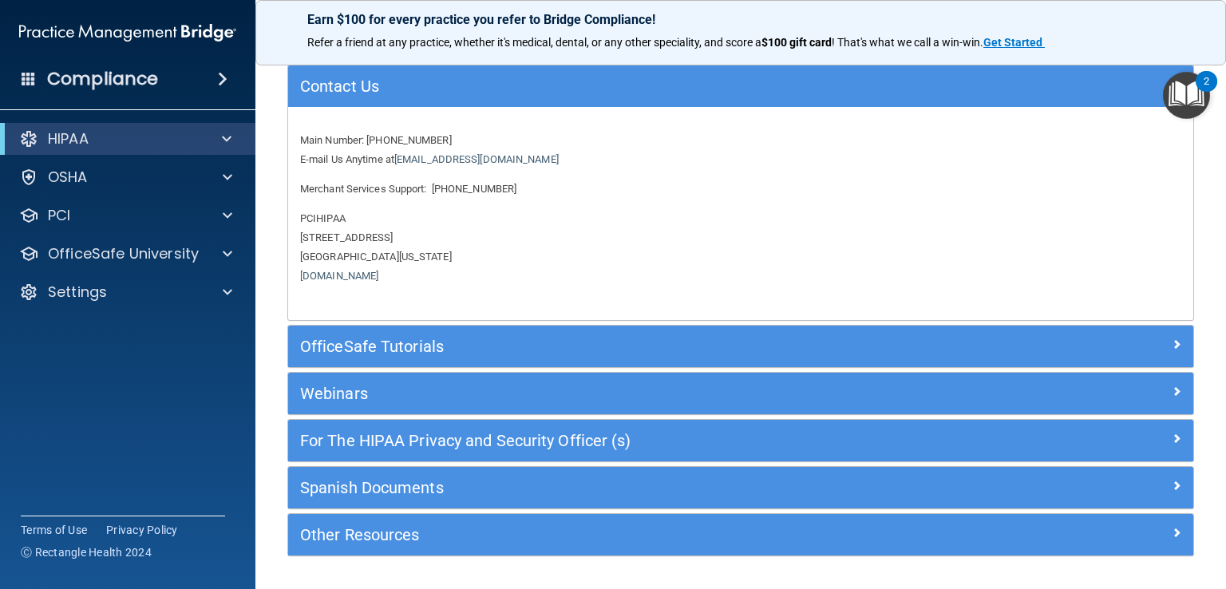
scroll to position [0, 0]
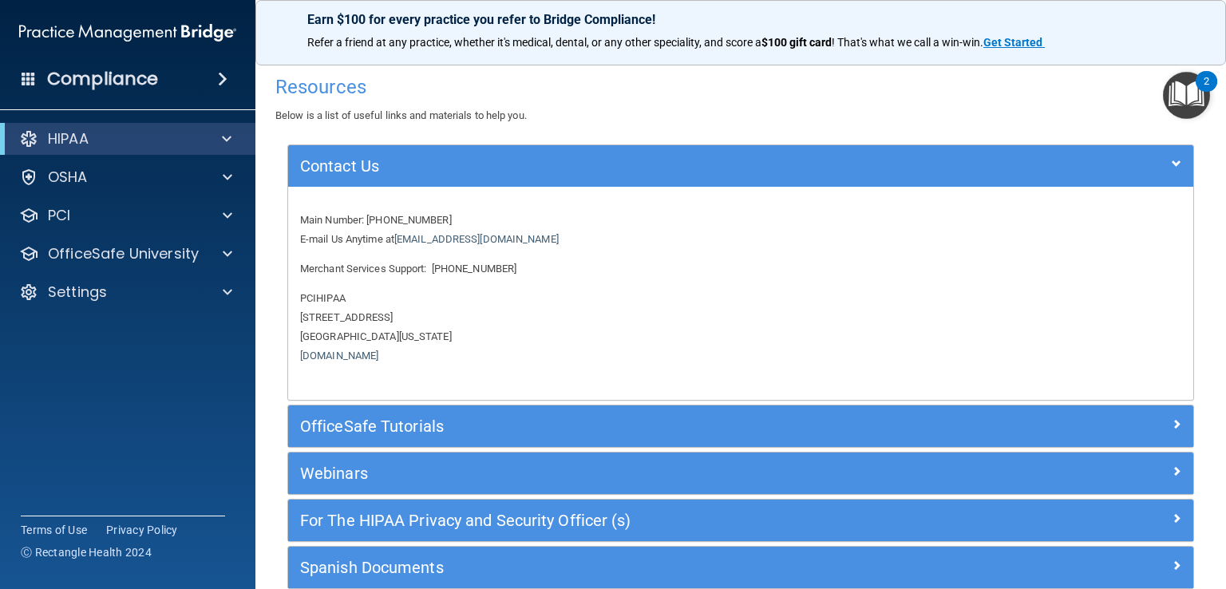
click at [192, 73] on div "Compliance" at bounding box center [127, 78] width 255 height 35
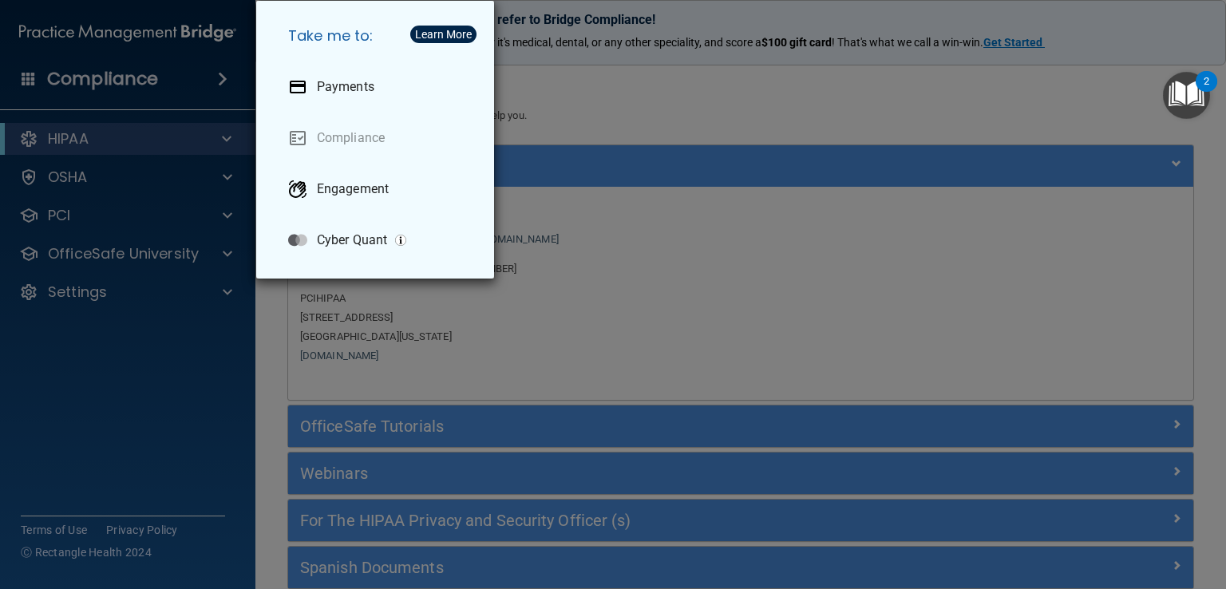
click at [432, 32] on div "Learn More" at bounding box center [443, 34] width 57 height 11
drag, startPoint x: 594, startPoint y: 145, endPoint x: 609, endPoint y: 149, distance: 15.7
click at [595, 146] on div "Take me to: Payments Compliance Engagement Cyber Quant" at bounding box center [613, 294] width 1226 height 589
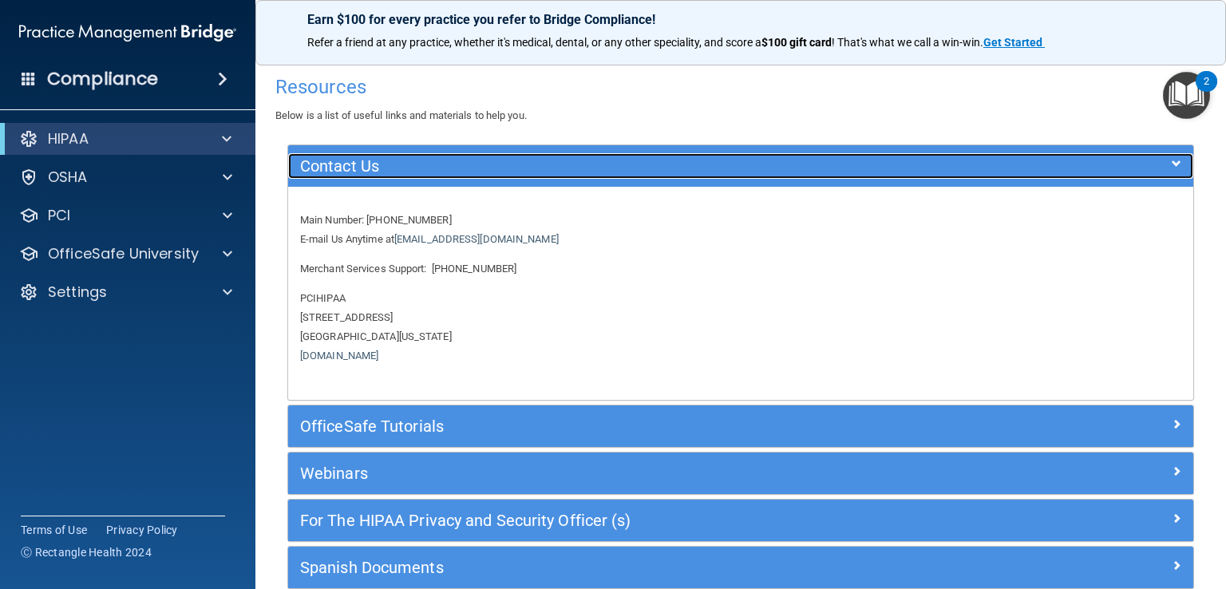
click at [380, 156] on div "Contact Us" at bounding box center [627, 166] width 679 height 26
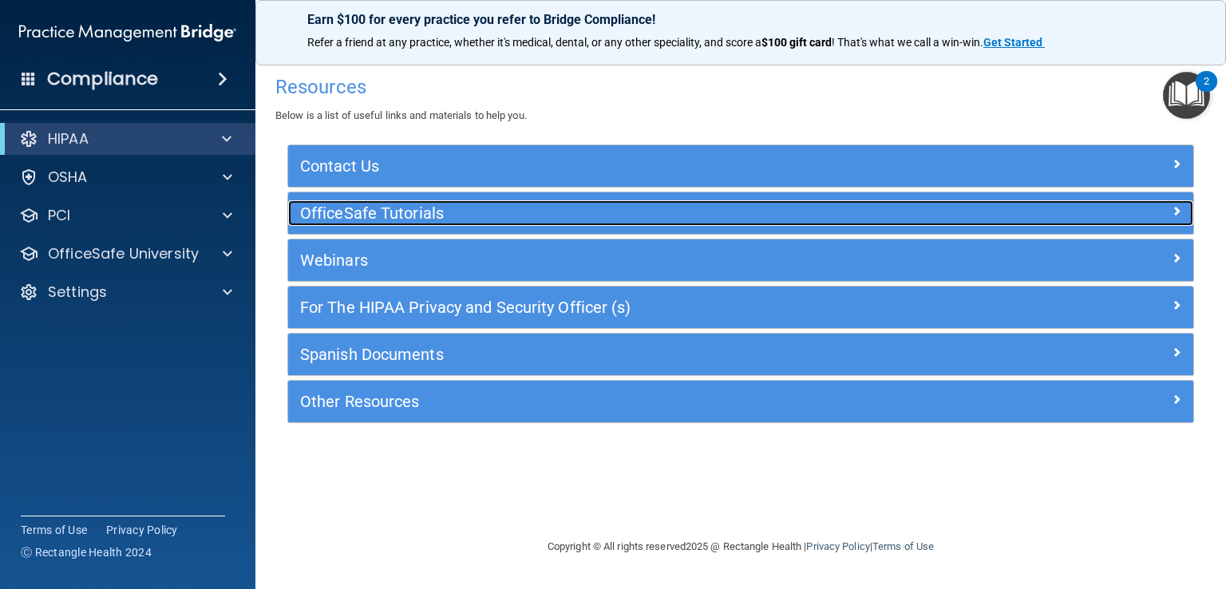
click at [409, 215] on h5 "OfficeSafe Tutorials" at bounding box center [627, 213] width 655 height 18
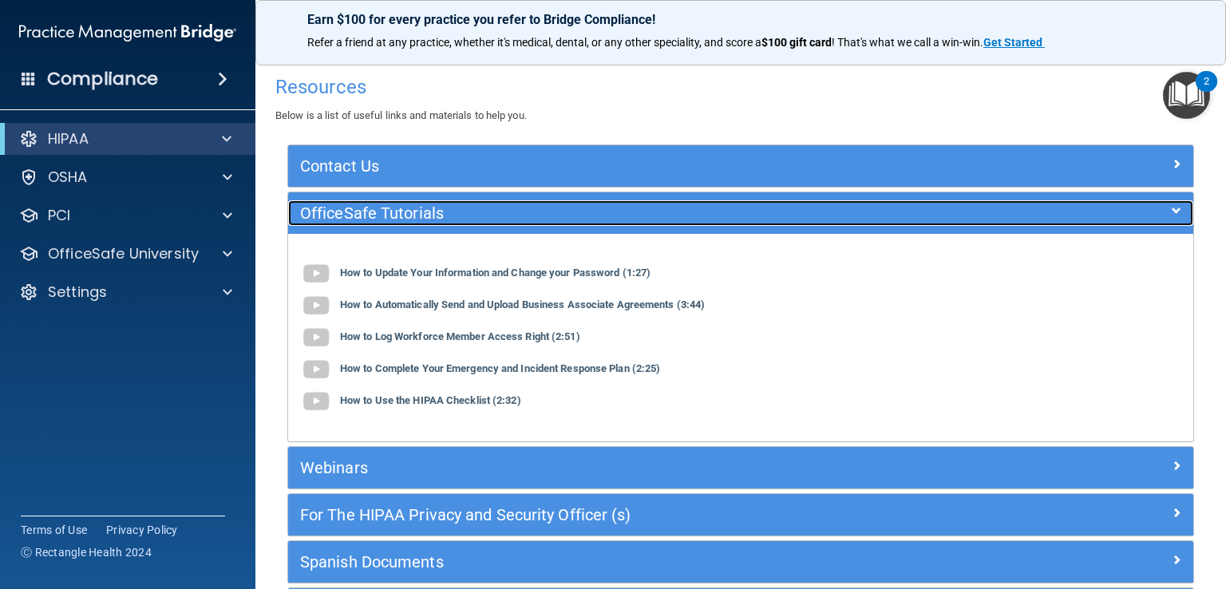
click at [443, 223] on div "OfficeSafe Tutorials" at bounding box center [627, 213] width 679 height 26
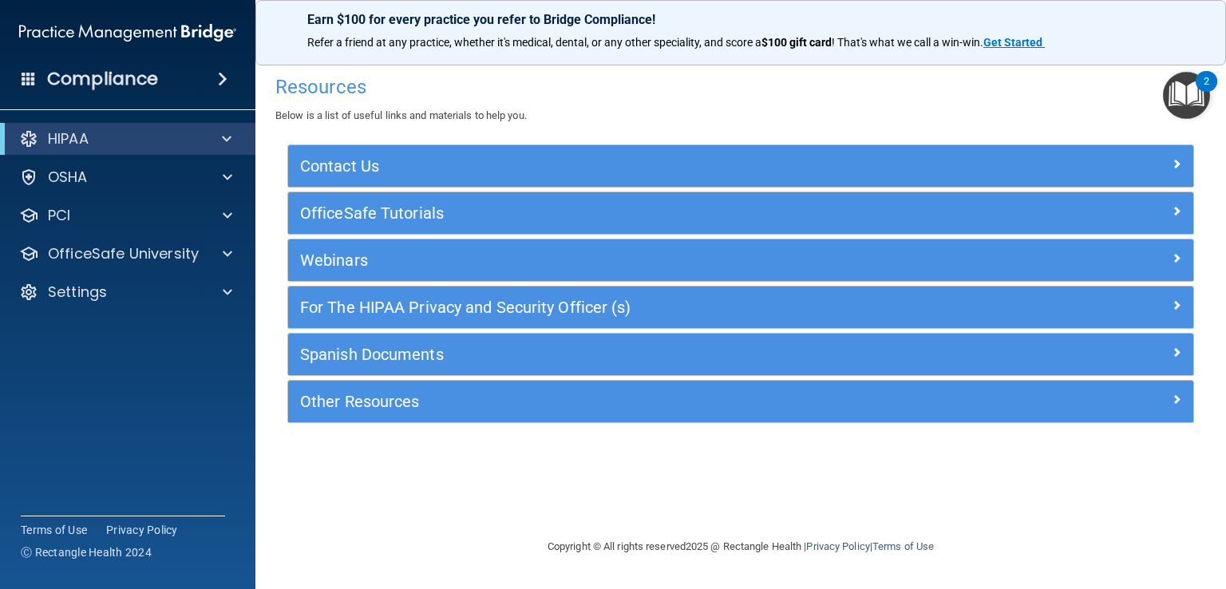
click at [365, 419] on div "Other Resources" at bounding box center [740, 401] width 905 height 41
click at [364, 416] on div "Other Resources" at bounding box center [740, 401] width 905 height 41
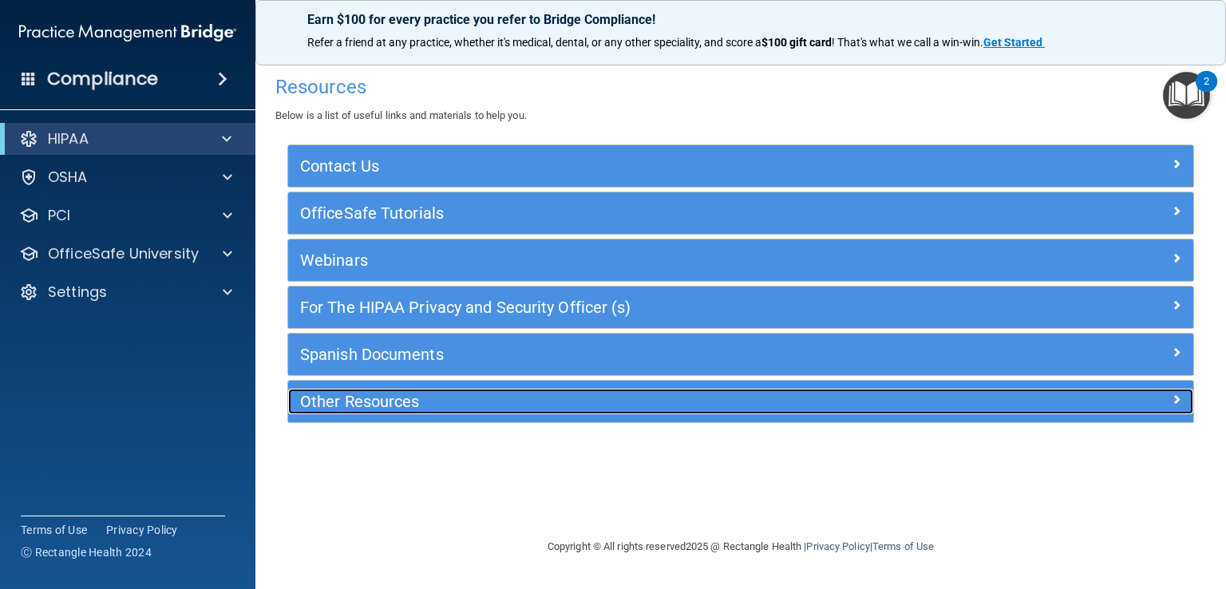
click at [365, 405] on h5 "Other Resources" at bounding box center [627, 402] width 655 height 18
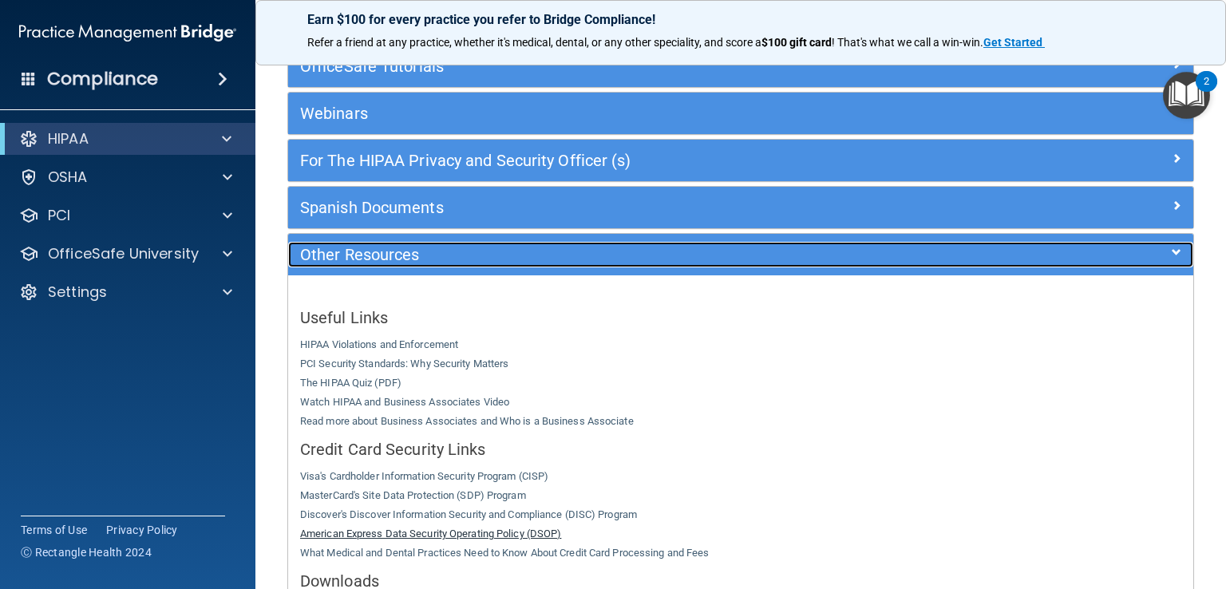
scroll to position [80, 0]
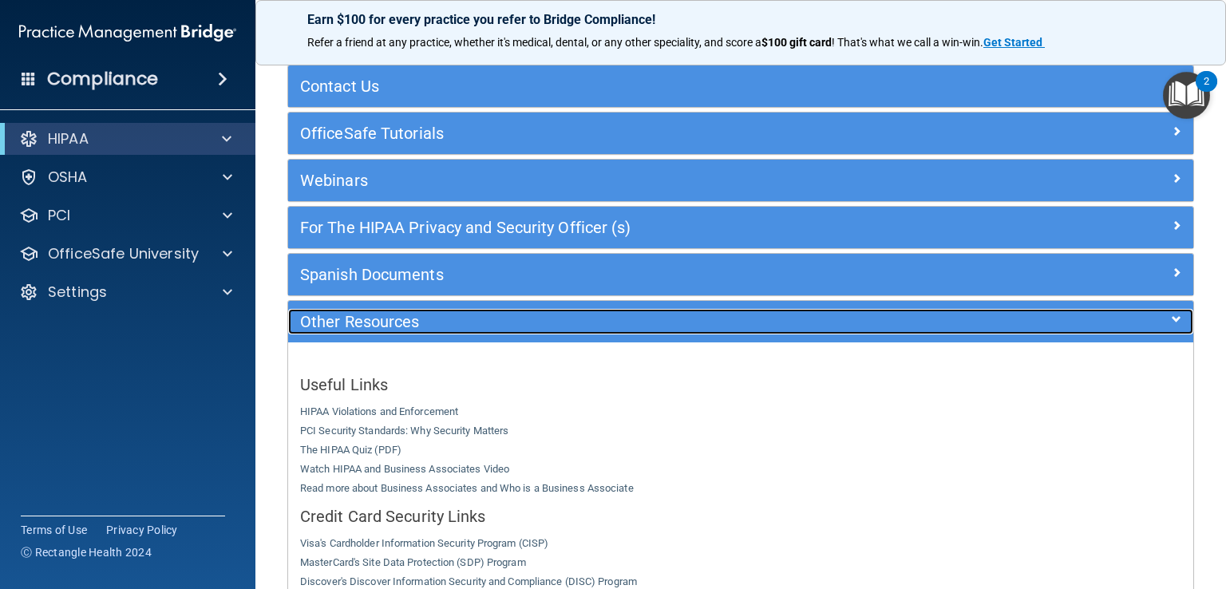
click at [373, 313] on h5 "Other Resources" at bounding box center [627, 322] width 655 height 18
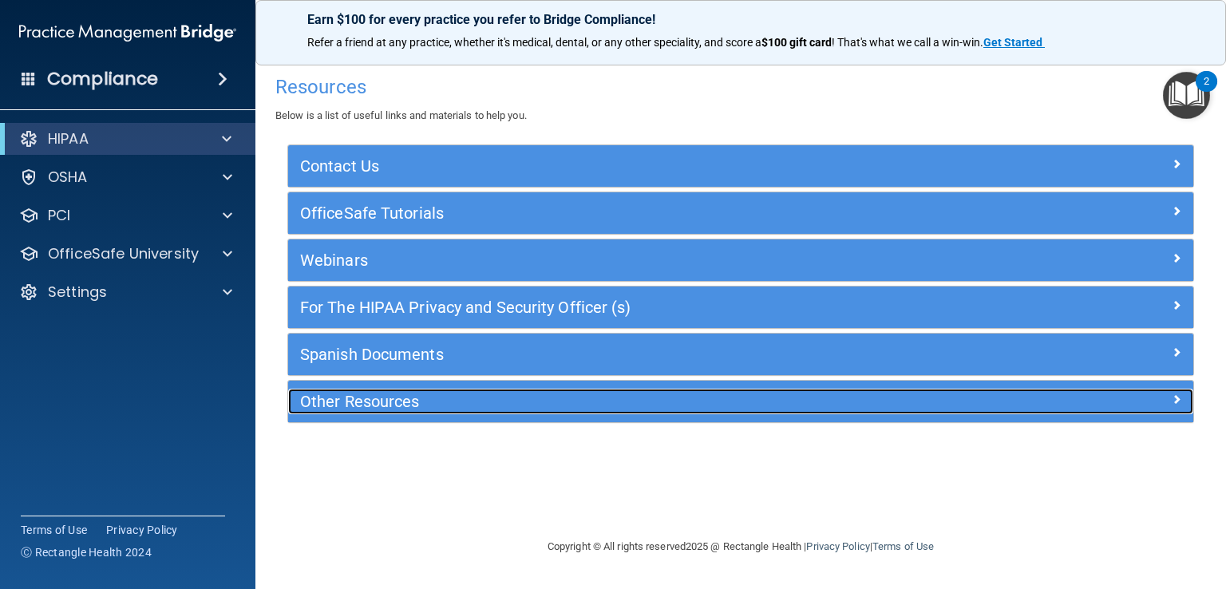
scroll to position [0, 0]
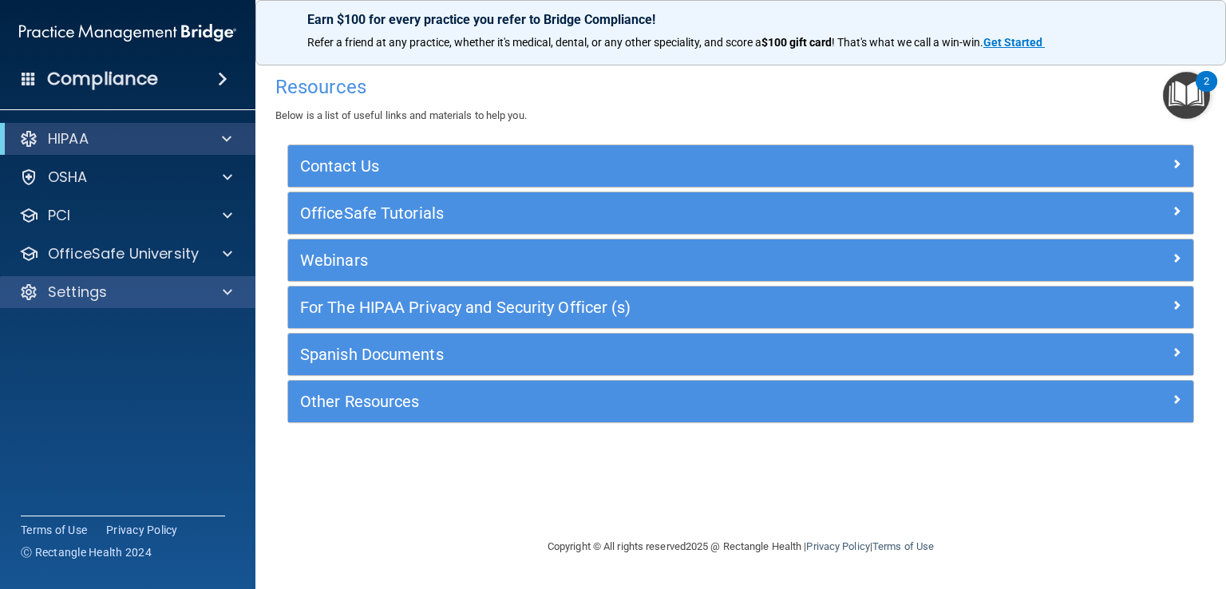
click at [114, 304] on div "Settings" at bounding box center [128, 292] width 256 height 32
click at [227, 292] on span at bounding box center [228, 292] width 10 height 19
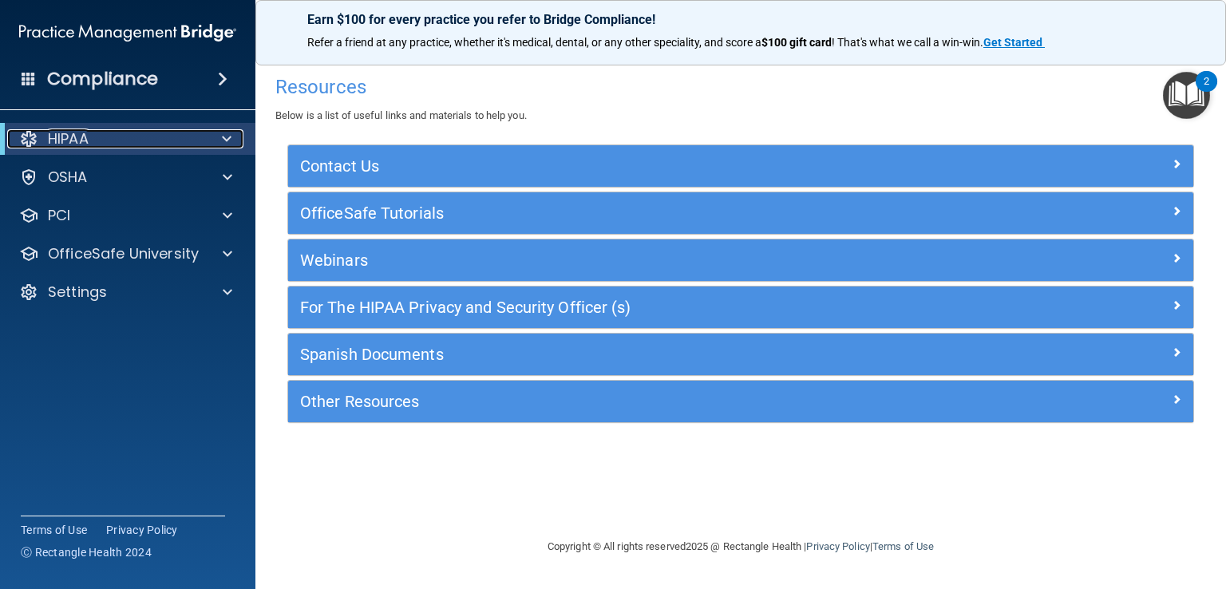
click at [223, 135] on span at bounding box center [227, 138] width 10 height 19
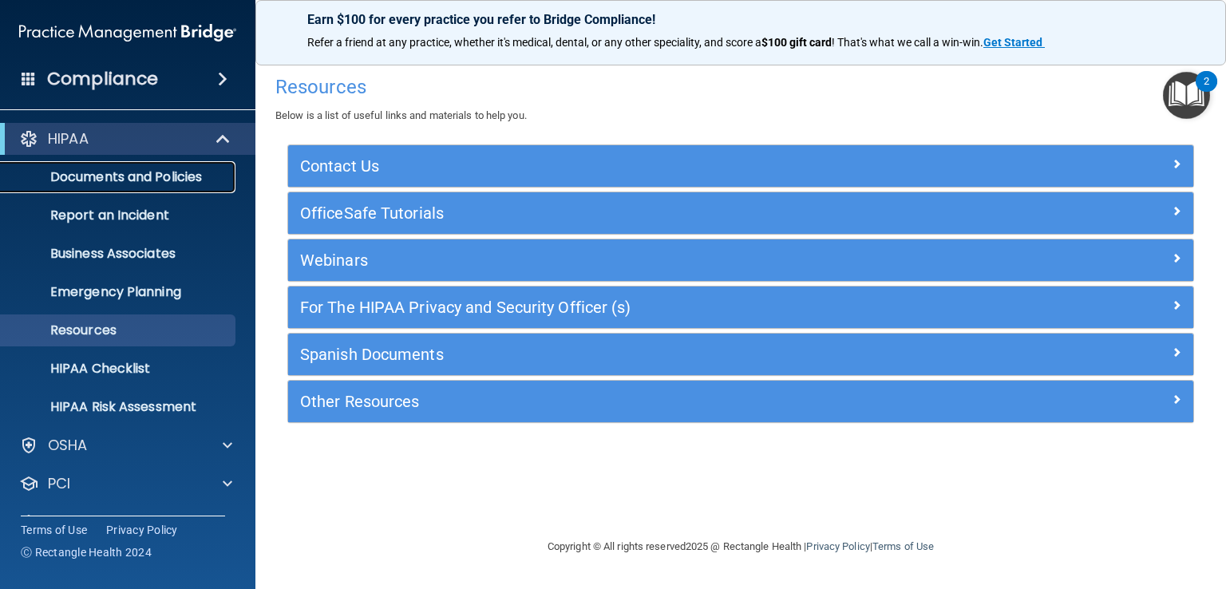
click at [147, 183] on p "Documents and Policies" at bounding box center [119, 177] width 218 height 16
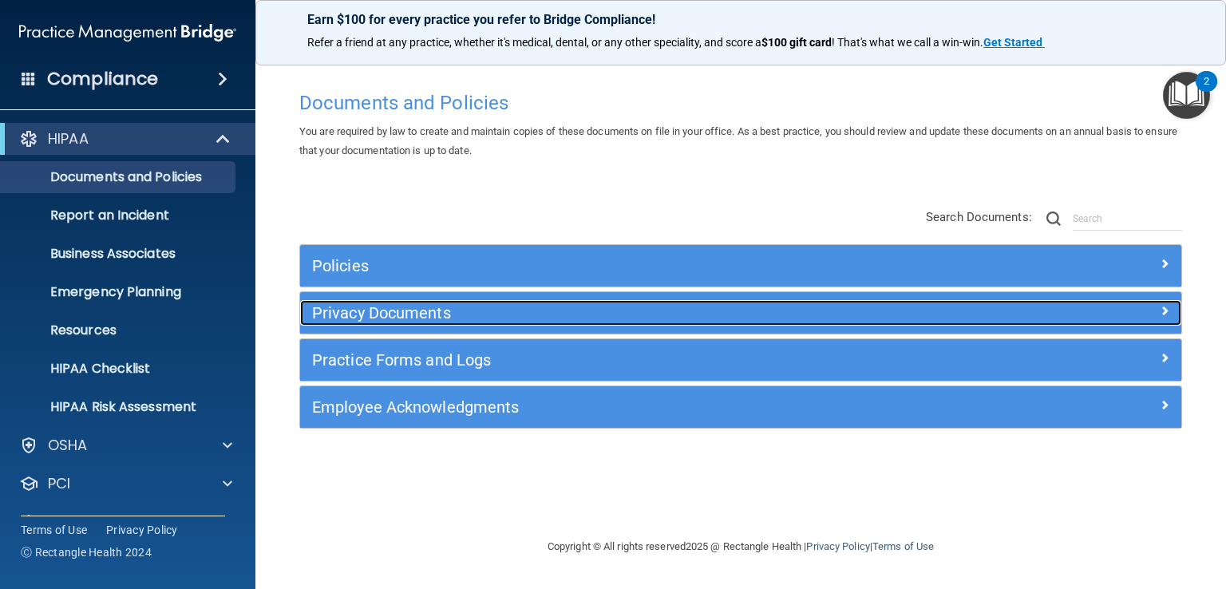
click at [353, 315] on h5 "Privacy Documents" at bounding box center [630, 313] width 637 height 18
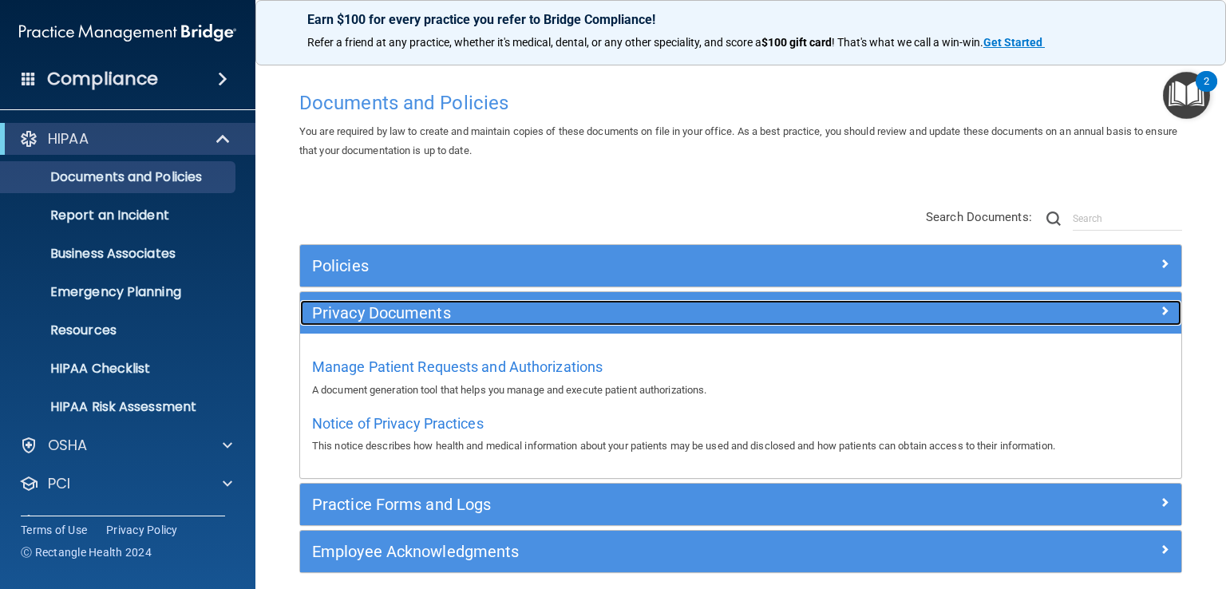
click at [353, 315] on h5 "Privacy Documents" at bounding box center [630, 313] width 637 height 18
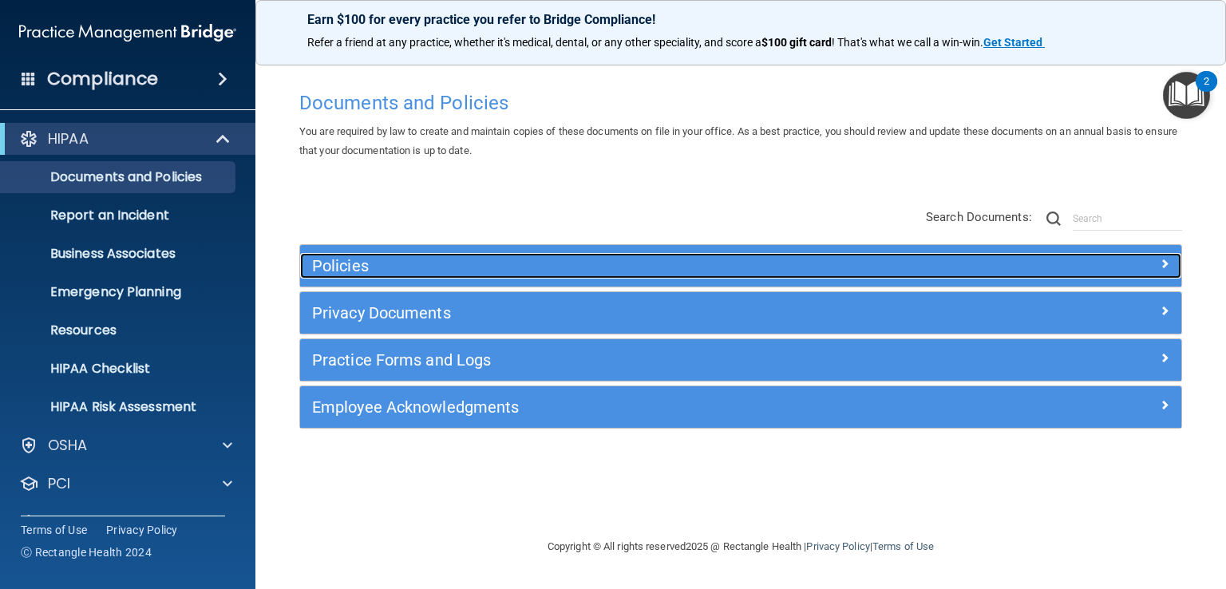
click at [370, 255] on div "Policies" at bounding box center [630, 266] width 661 height 26
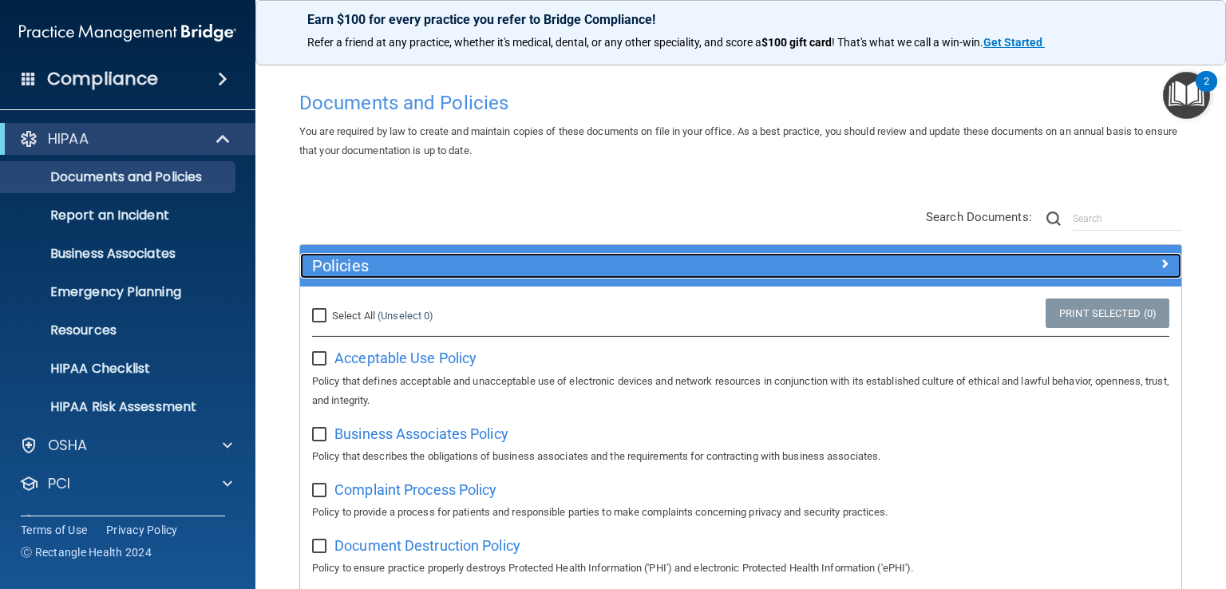
click at [370, 256] on div "Policies" at bounding box center [630, 266] width 661 height 26
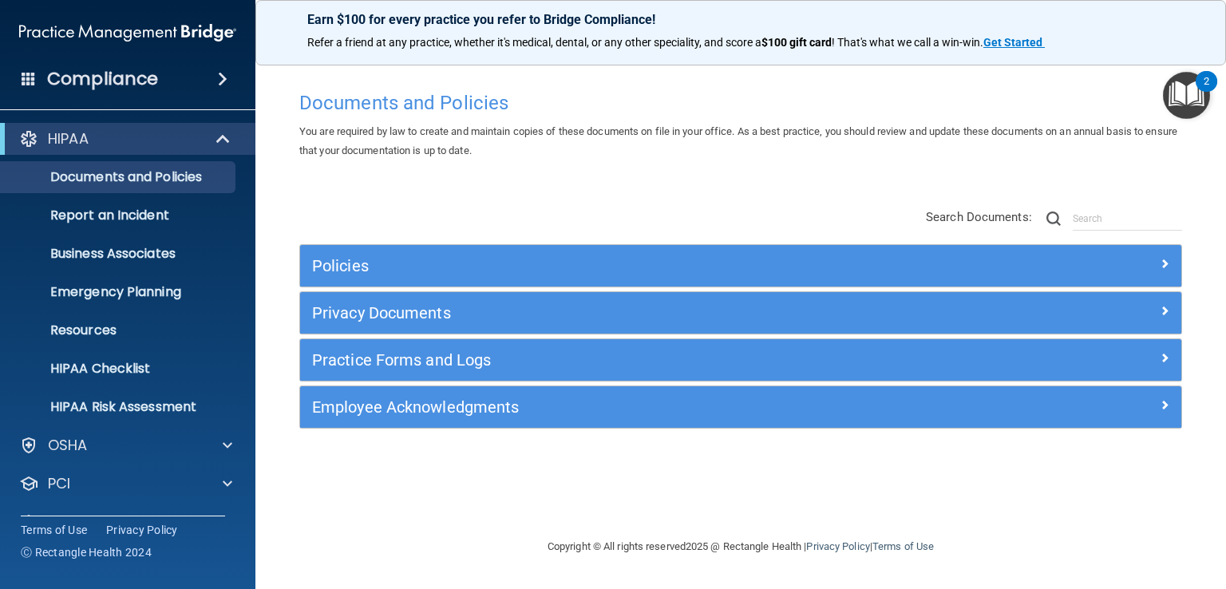
drag, startPoint x: 262, startPoint y: 237, endPoint x: 283, endPoint y: 233, distance: 21.1
click at [262, 237] on main "Documents and Policies You are required by law to create and maintain copies of…" at bounding box center [740, 320] width 970 height 538
click at [290, 180] on div "Documents and Policies You are required by law to create and maintain copies of…" at bounding box center [740, 310] width 907 height 454
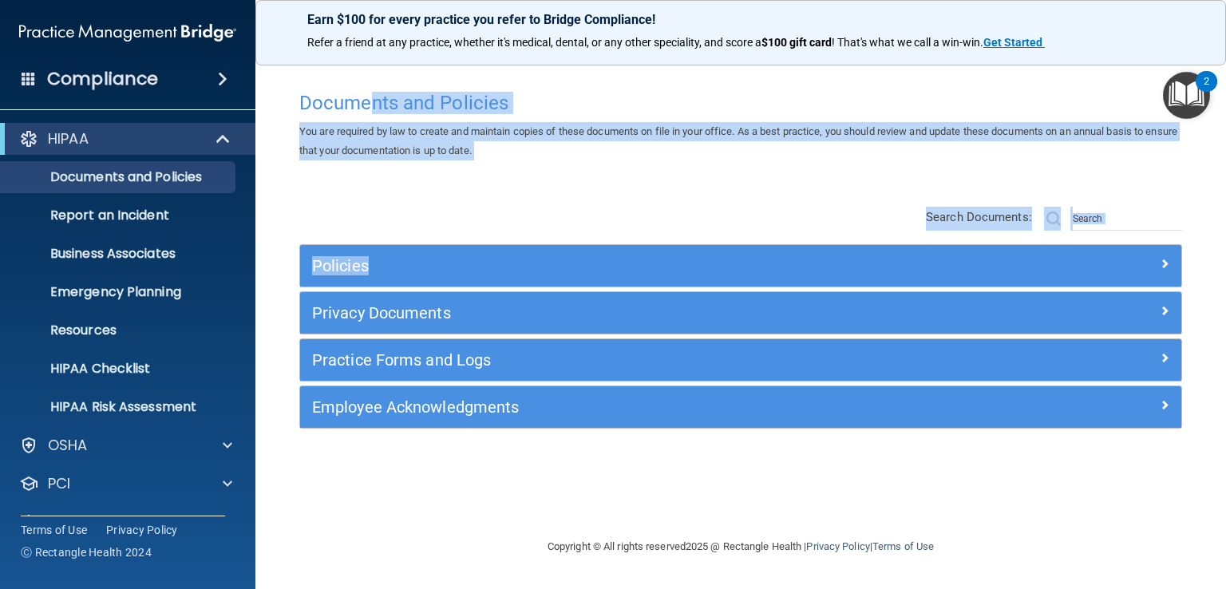
drag, startPoint x: 596, startPoint y: 175, endPoint x: 371, endPoint y: 114, distance: 233.1
click at [371, 114] on div "Documents and Policies You are required by law to create and maintain copies of…" at bounding box center [740, 310] width 907 height 454
click at [375, 141] on div "You are required by law to create and maintain copies of these documents on fil…" at bounding box center [740, 141] width 907 height 38
drag, startPoint x: 539, startPoint y: 164, endPoint x: 305, endPoint y: 136, distance: 236.2
click at [305, 136] on div "Documents and Policies You are required by law to create and maintain copies of…" at bounding box center [740, 310] width 907 height 454
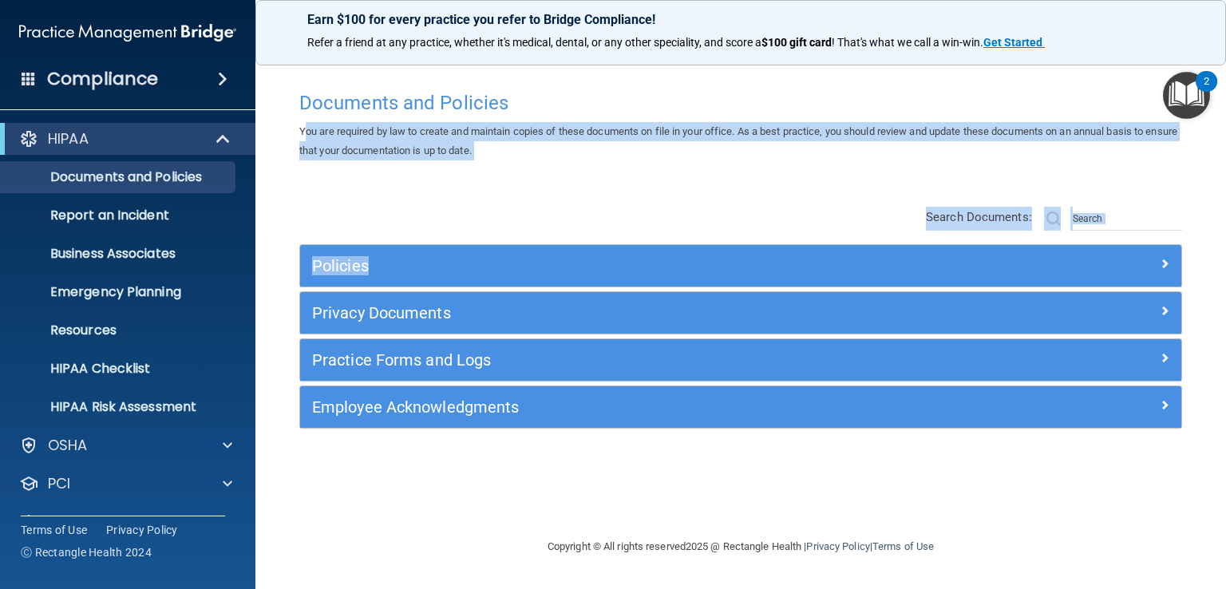
click at [783, 122] on div "You are required by law to create and maintain copies of these documents on fil…" at bounding box center [740, 141] width 907 height 38
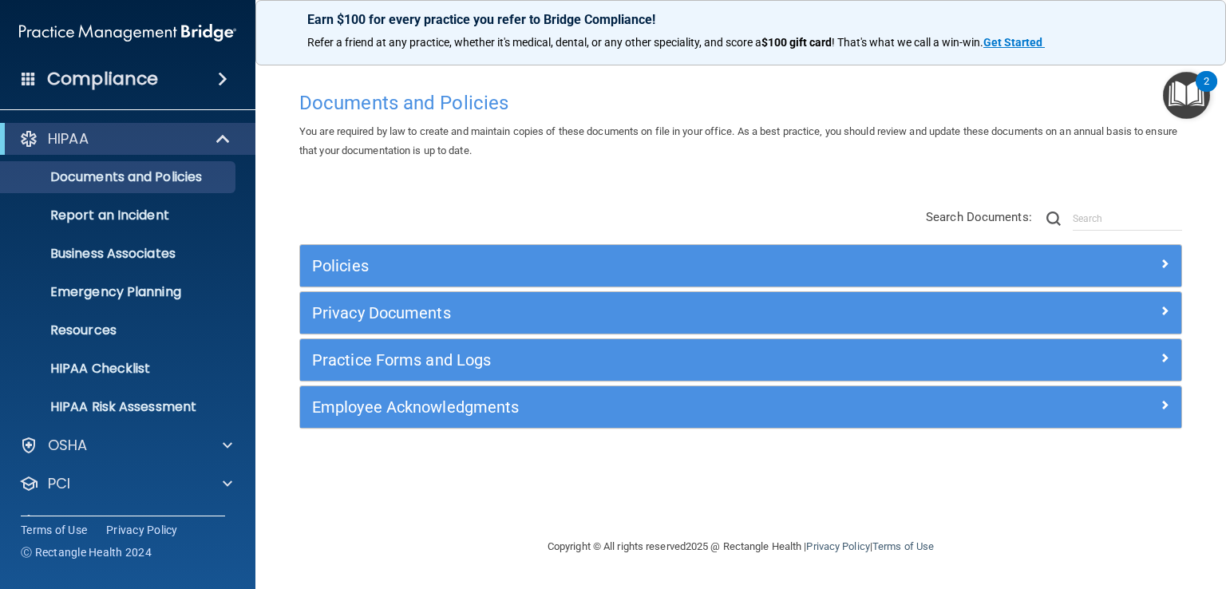
drag, startPoint x: 297, startPoint y: 136, endPoint x: 303, endPoint y: 128, distance: 9.6
click at [298, 135] on div "You are required by law to create and maintain copies of these documents on fil…" at bounding box center [740, 141] width 907 height 38
click at [303, 128] on span "You are required by law to create and maintain copies of these documents on fil…" at bounding box center [738, 140] width 878 height 31
click at [543, 159] on div "You are required by law to create and maintain copies of these documents on fil…" at bounding box center [740, 141] width 907 height 38
click at [85, 252] on p "Business Associates" at bounding box center [119, 254] width 218 height 16
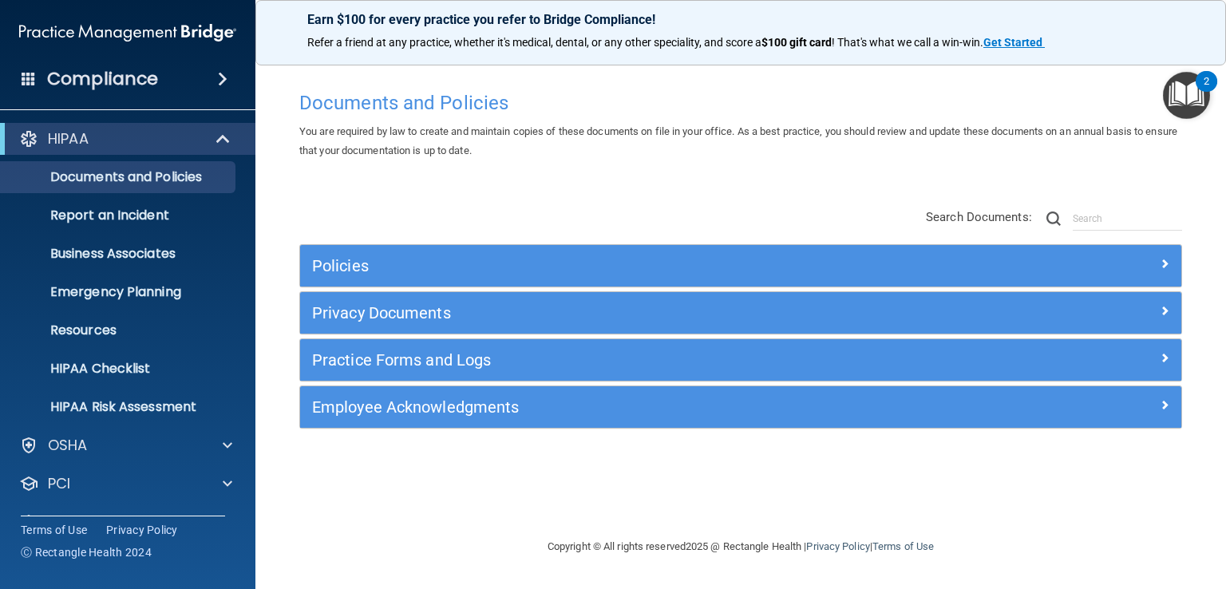
click at [753, 183] on div "Documents and Policies You are required by law to create and maintain copies of…" at bounding box center [740, 310] width 907 height 454
click at [338, 476] on div "Documents and Policies You are required by law to create and maintain copies of…" at bounding box center [740, 310] width 907 height 454
click at [73, 486] on div "PCI" at bounding box center [106, 483] width 198 height 19
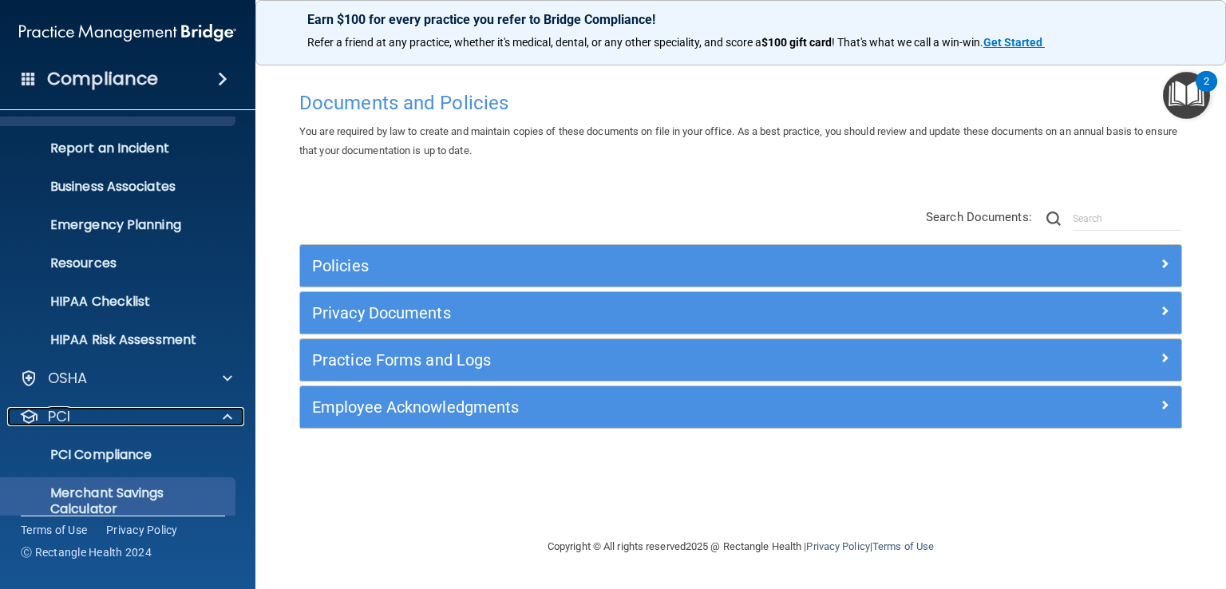
scroll to position [160, 0]
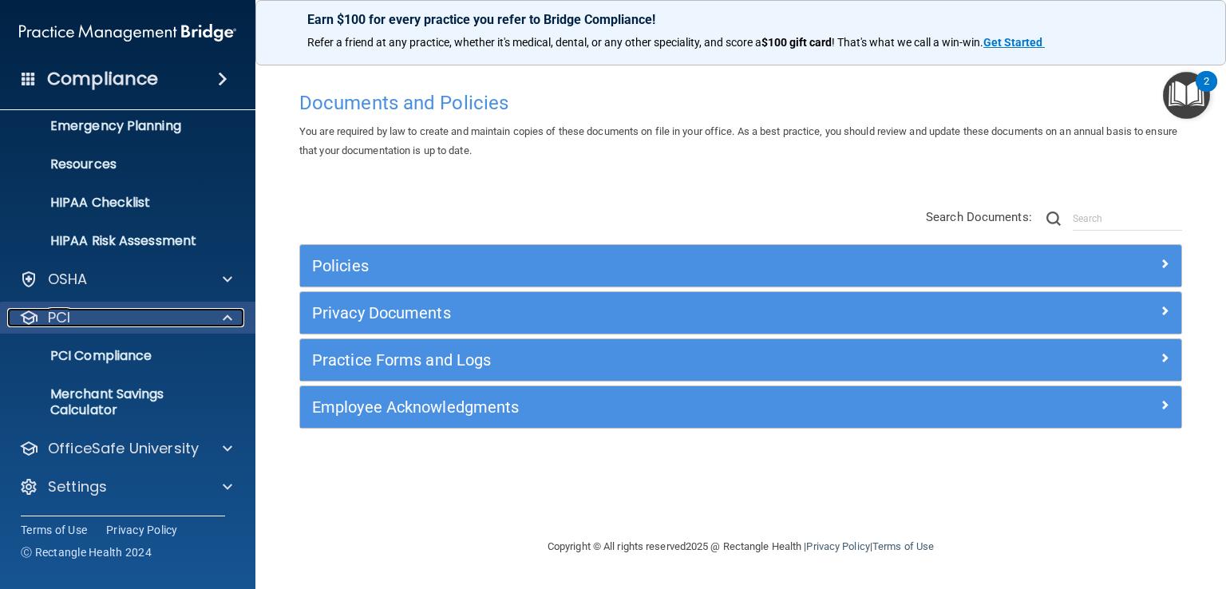
click at [232, 323] on div at bounding box center [225, 317] width 40 height 19
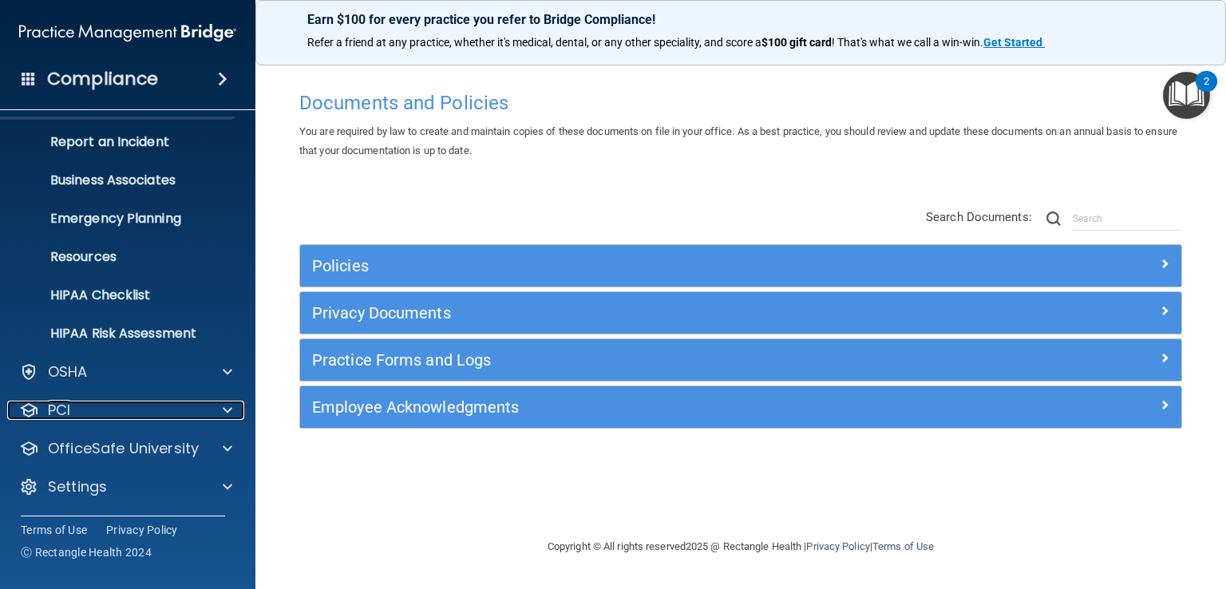
scroll to position [0, 0]
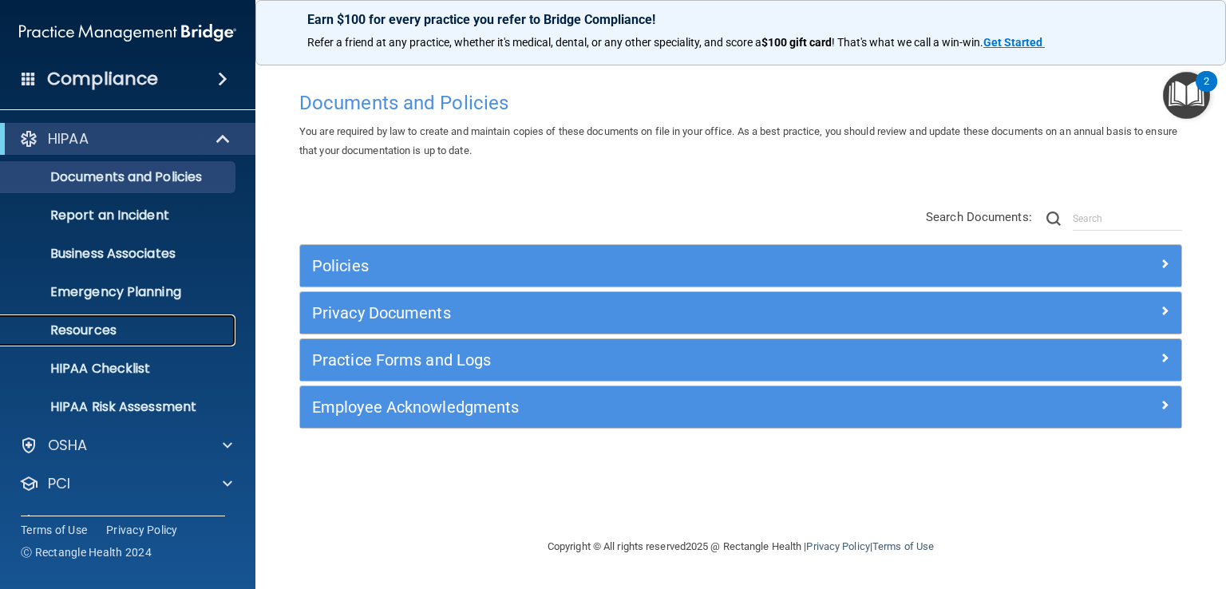
click at [85, 328] on p "Resources" at bounding box center [119, 330] width 218 height 16
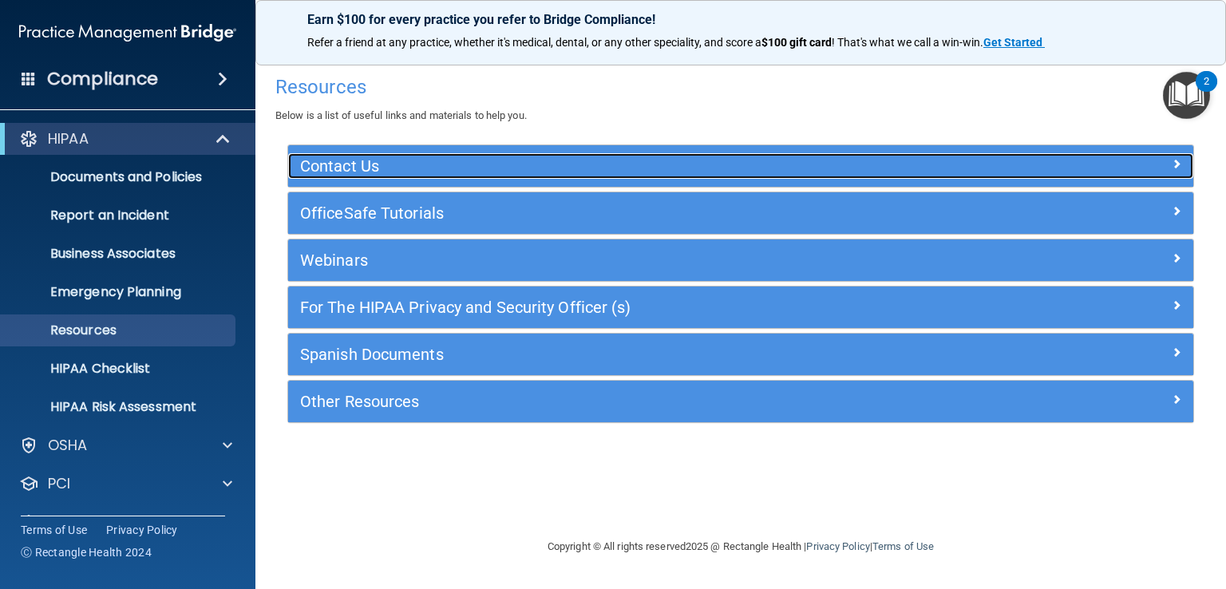
click at [344, 173] on h5 "Contact Us" at bounding box center [627, 166] width 655 height 18
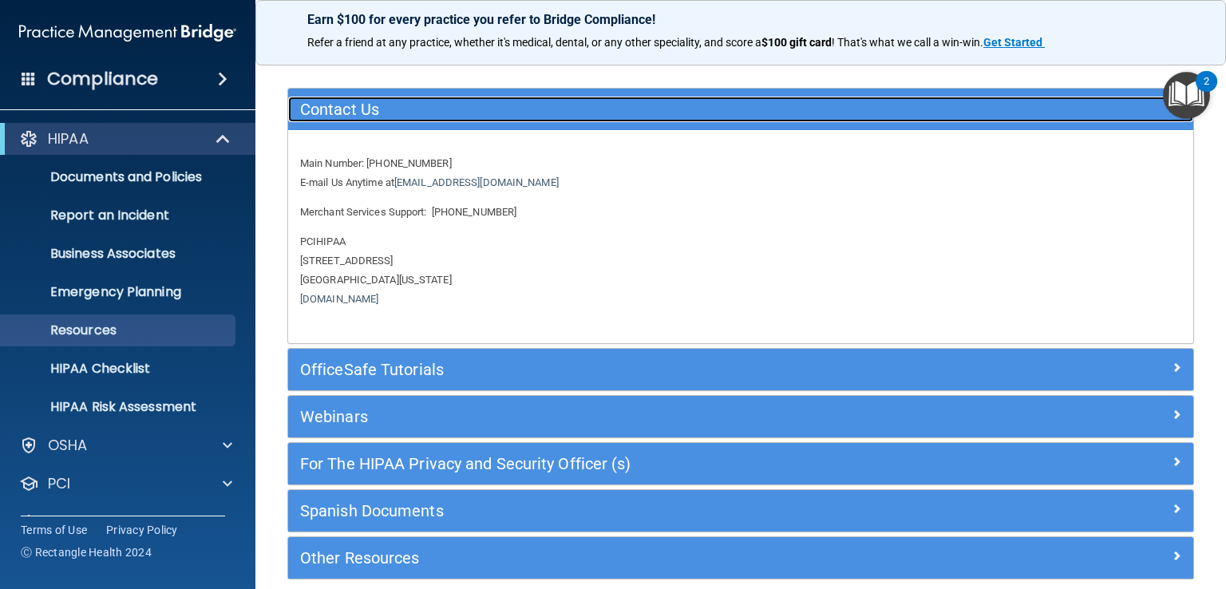
scroll to position [128, 0]
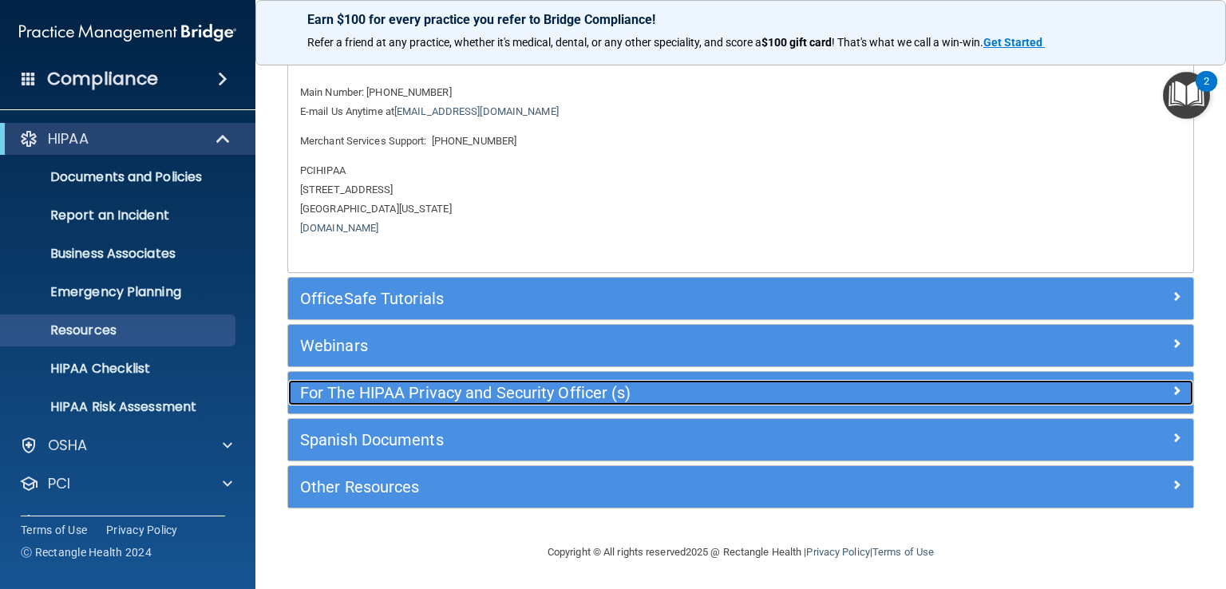
click at [354, 397] on h5 "For The HIPAA Privacy and Security Officer (s)" at bounding box center [627, 393] width 655 height 18
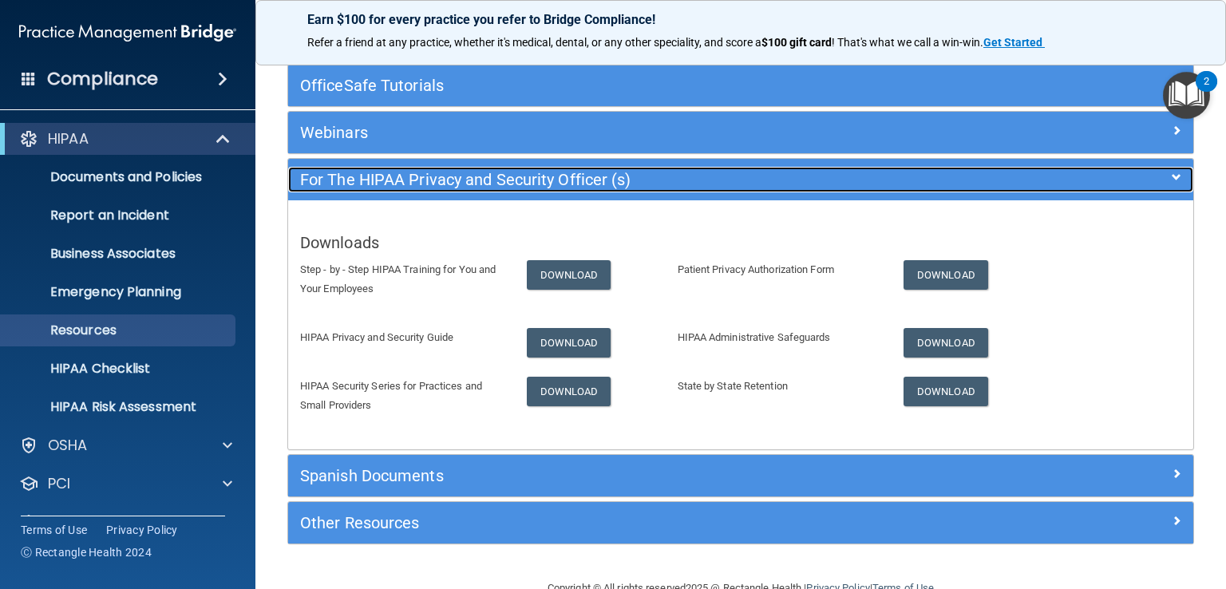
click at [390, 180] on h5 "For The HIPAA Privacy and Security Officer (s)" at bounding box center [627, 180] width 655 height 18
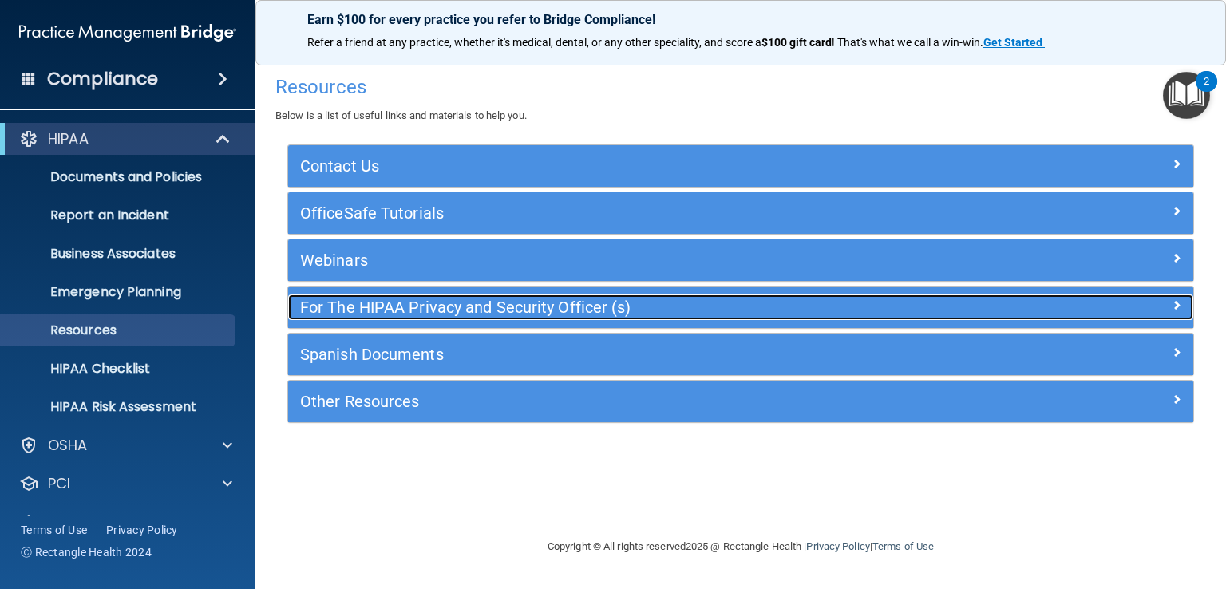
scroll to position [0, 0]
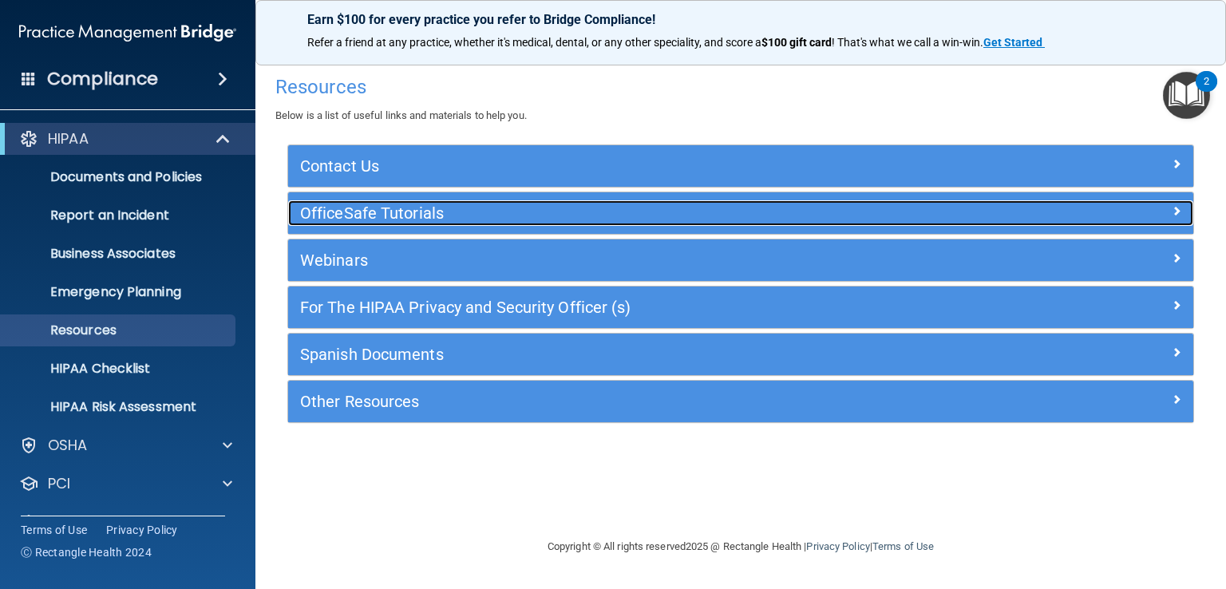
click at [393, 216] on h5 "OfficeSafe Tutorials" at bounding box center [627, 213] width 655 height 18
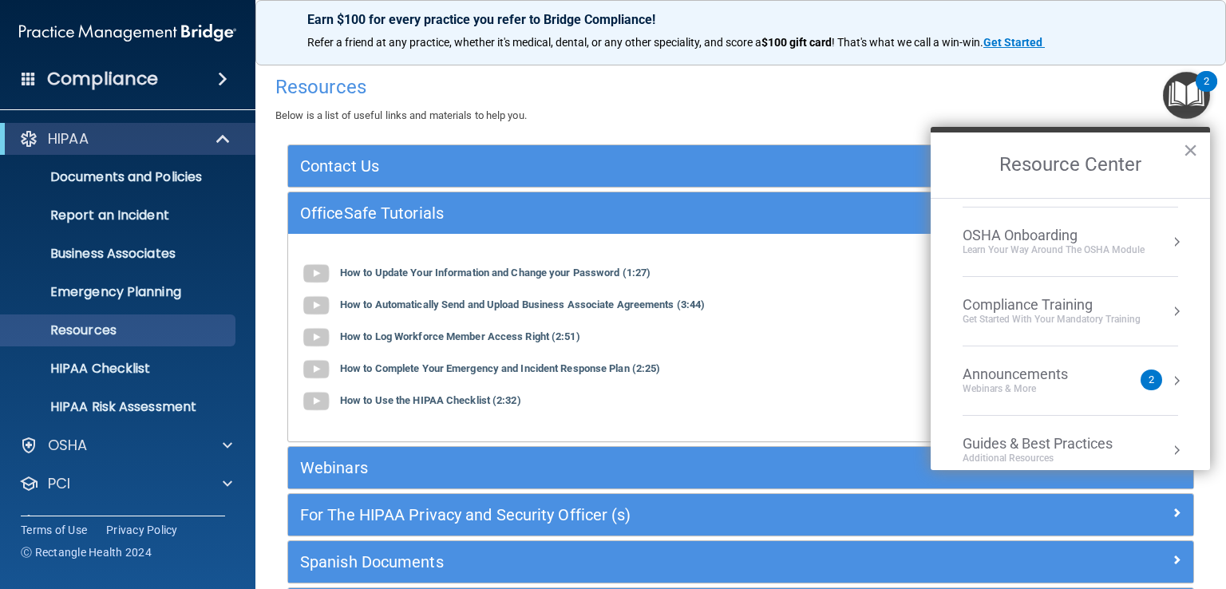
scroll to position [226, 0]
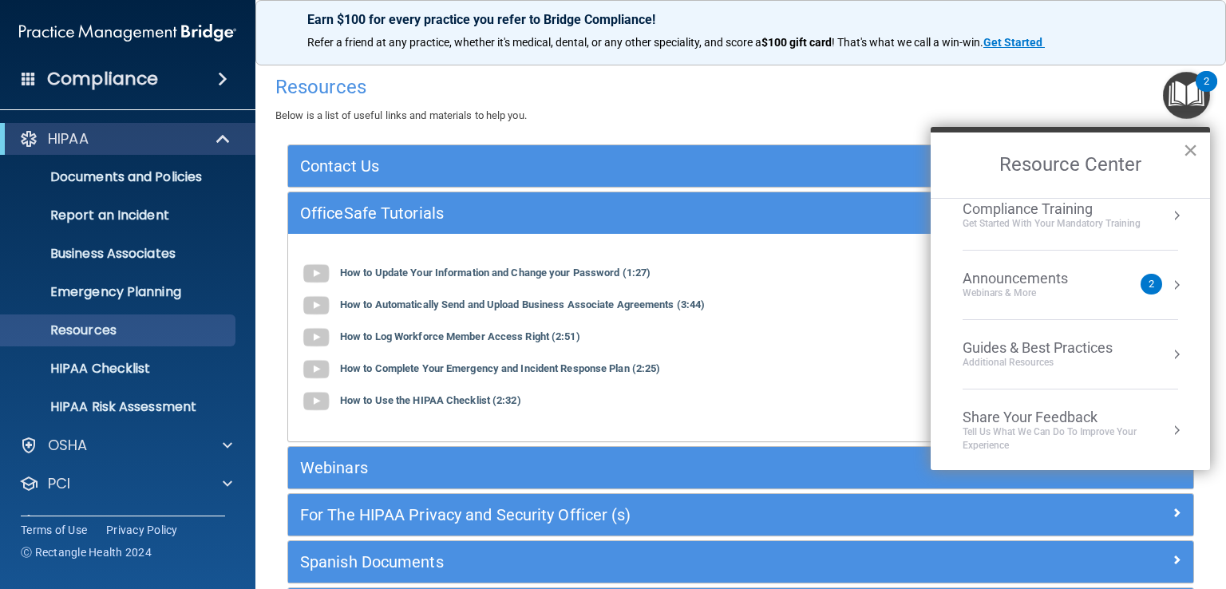
click at [1190, 143] on button "×" at bounding box center [1190, 150] width 15 height 26
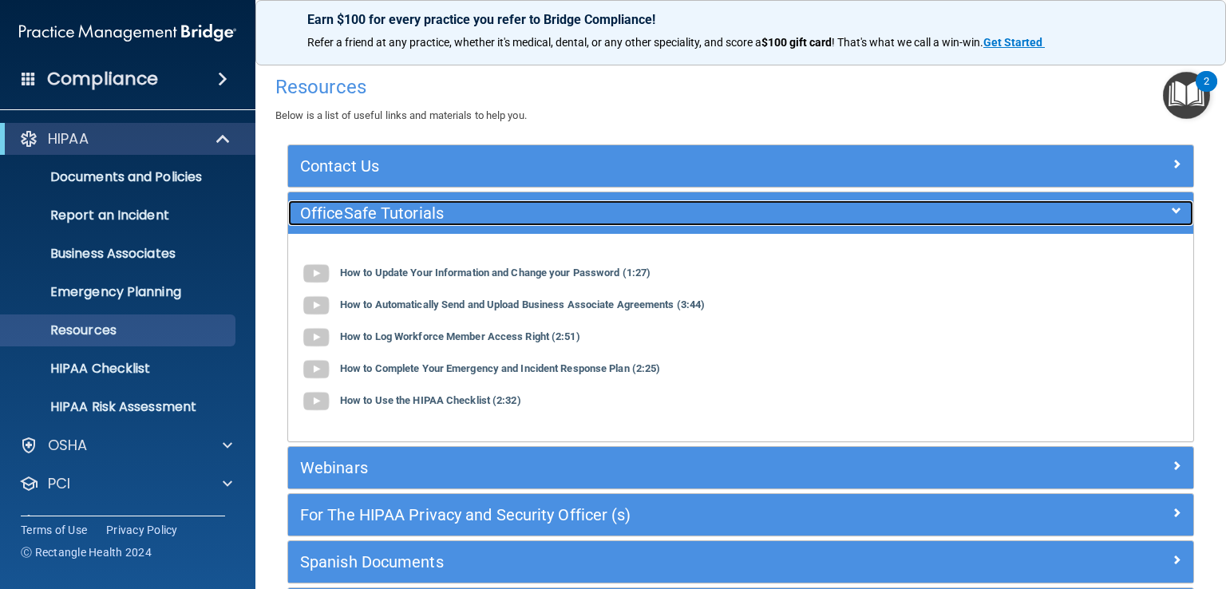
drag, startPoint x: 388, startPoint y: 203, endPoint x: 382, endPoint y: 183, distance: 21.5
click at [386, 202] on div "OfficeSafe Tutorials" at bounding box center [627, 213] width 679 height 26
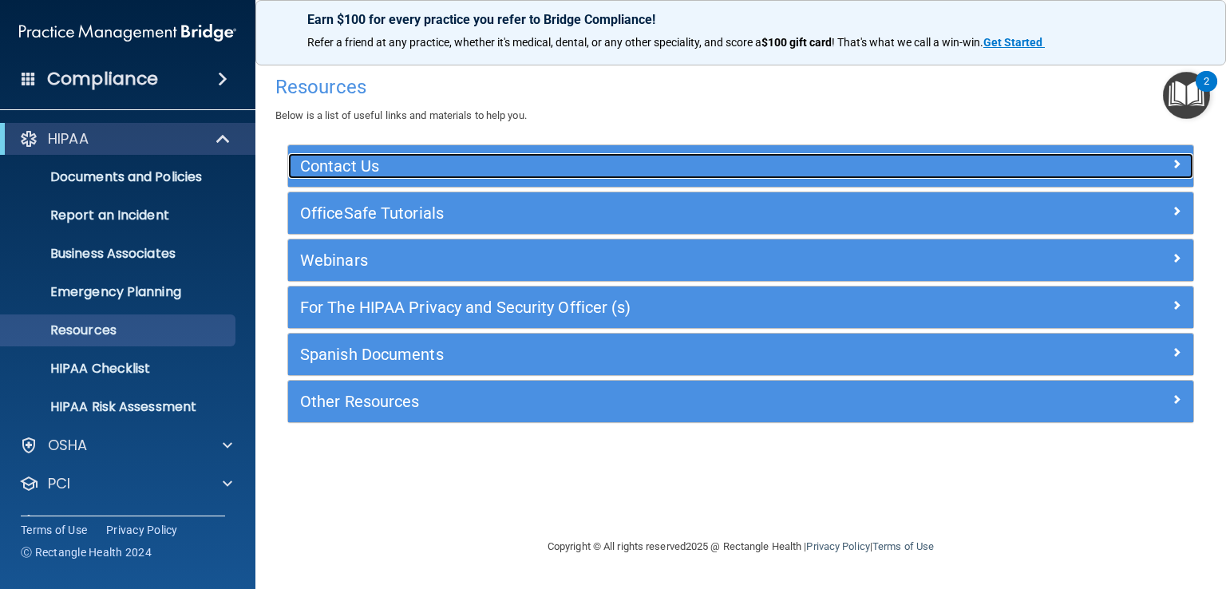
click at [375, 165] on h5 "Contact Us" at bounding box center [627, 166] width 655 height 18
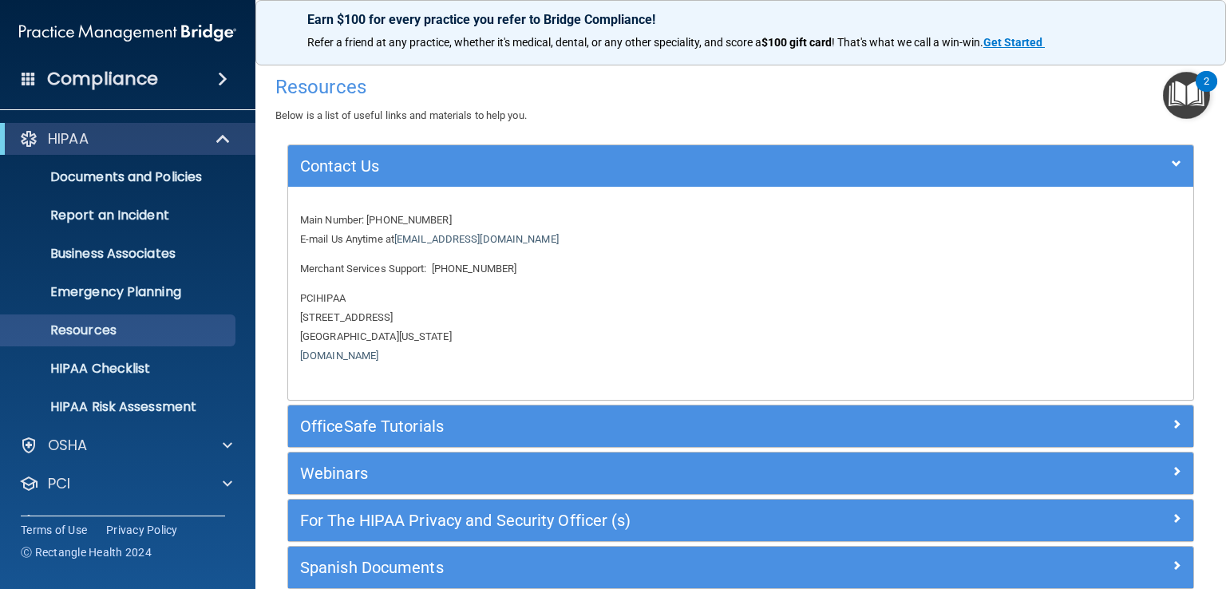
click at [687, 298] on p "PCIHIPAA 2601 Ocean Park Boulevard Suite 302 Santa Monica, California 90405 www…" at bounding box center [740, 327] width 881 height 77
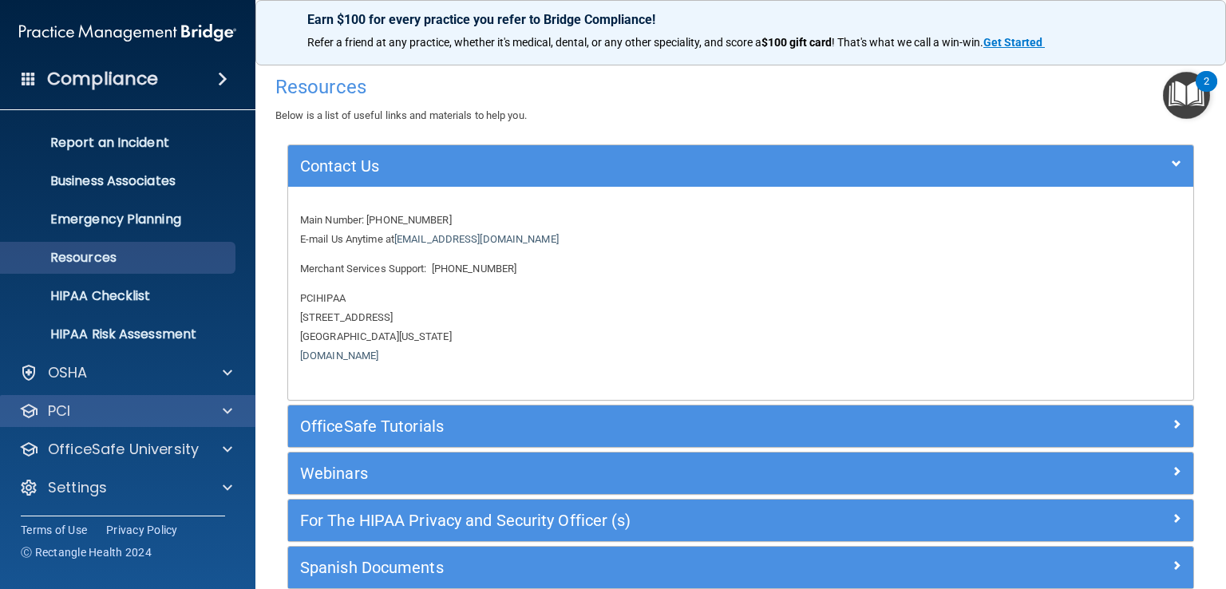
scroll to position [73, 0]
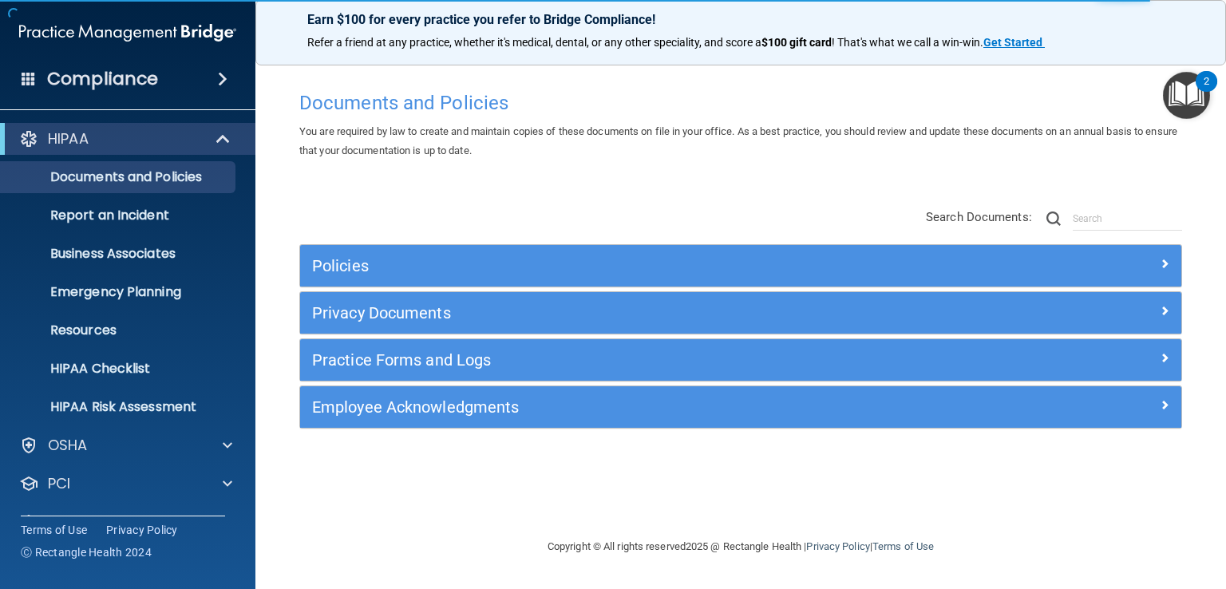
click at [1179, 85] on img "Open Resource Center, 2 new notifications" at bounding box center [1186, 95] width 47 height 47
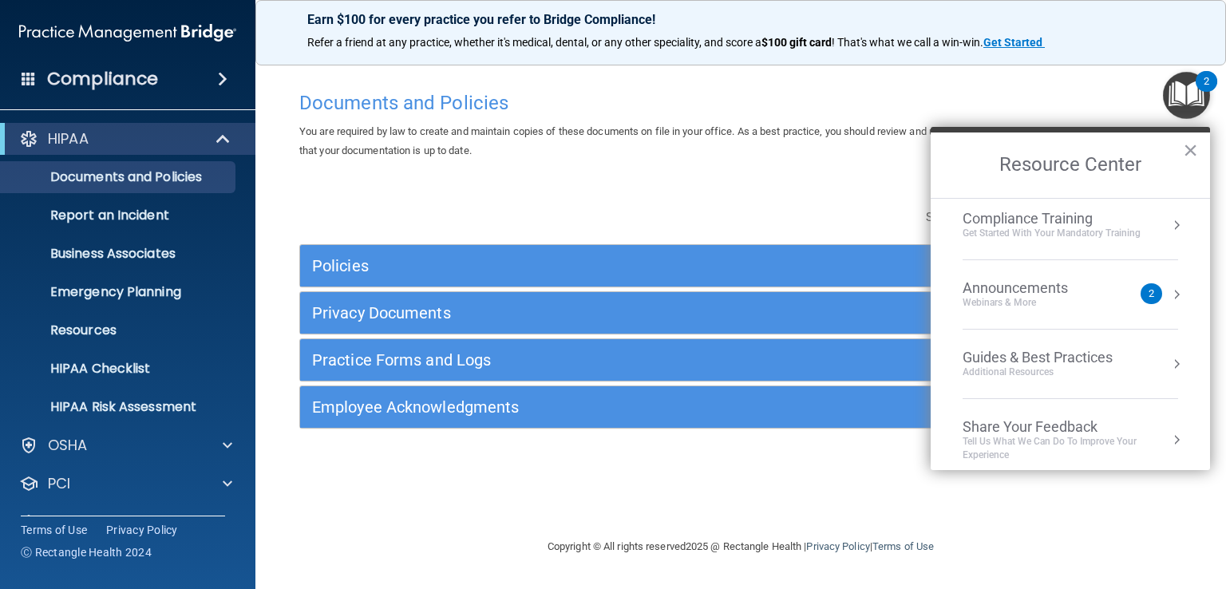
scroll to position [226, 0]
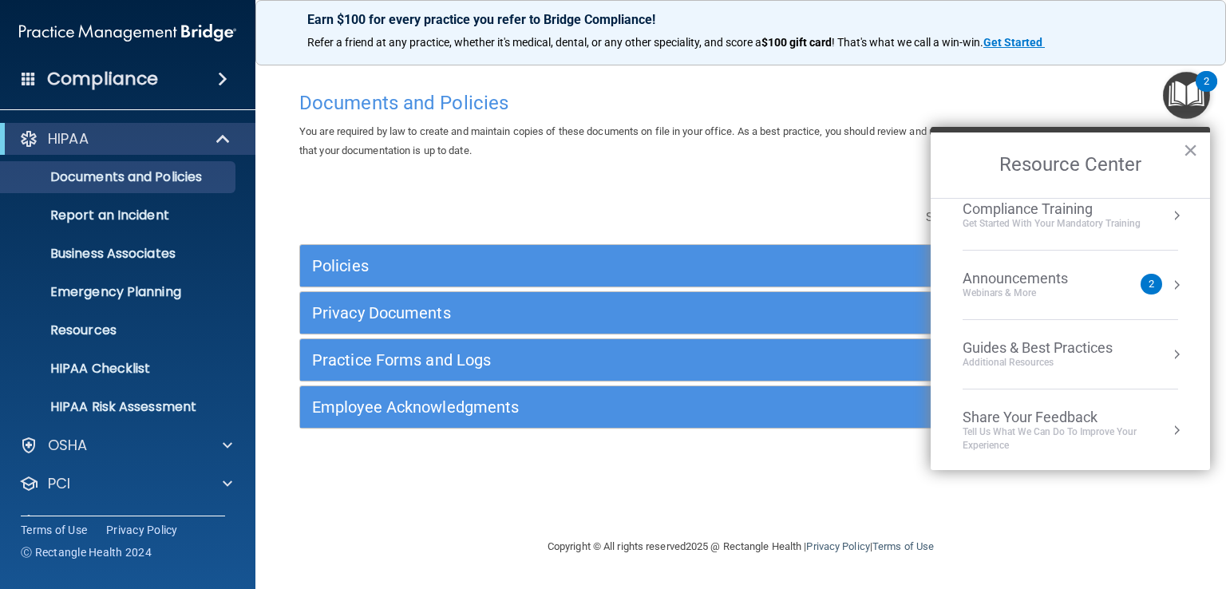
click at [664, 118] on div "Documents and Policies" at bounding box center [740, 102] width 907 height 39
click at [402, 251] on div "Policies" at bounding box center [740, 265] width 881 height 41
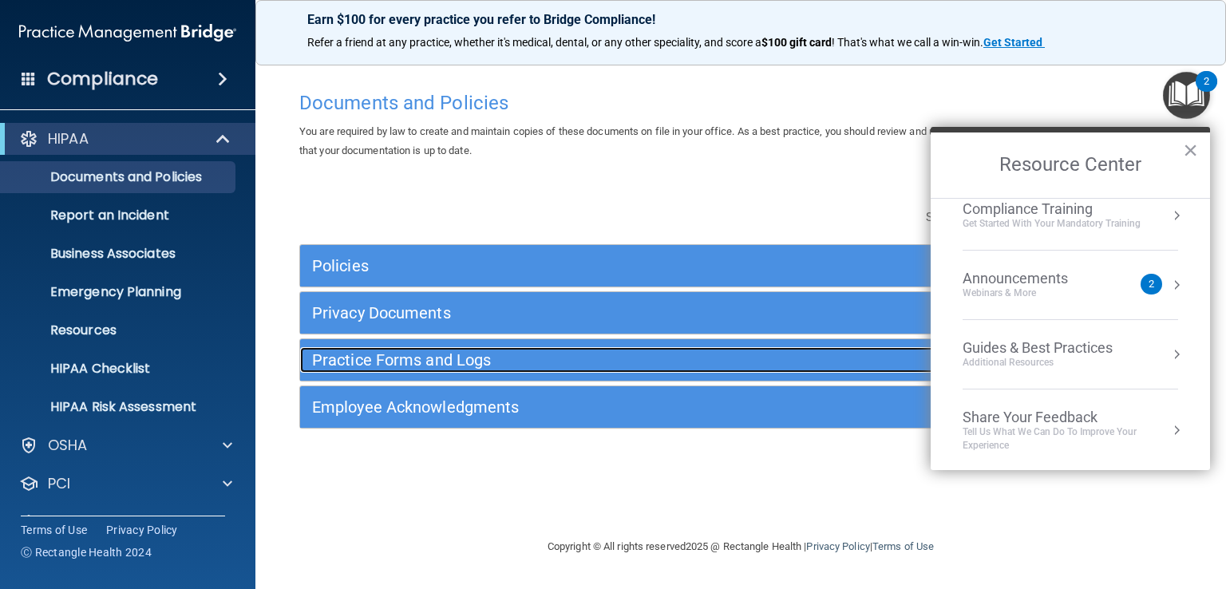
click at [415, 357] on h5 "Practice Forms and Logs" at bounding box center [630, 360] width 637 height 18
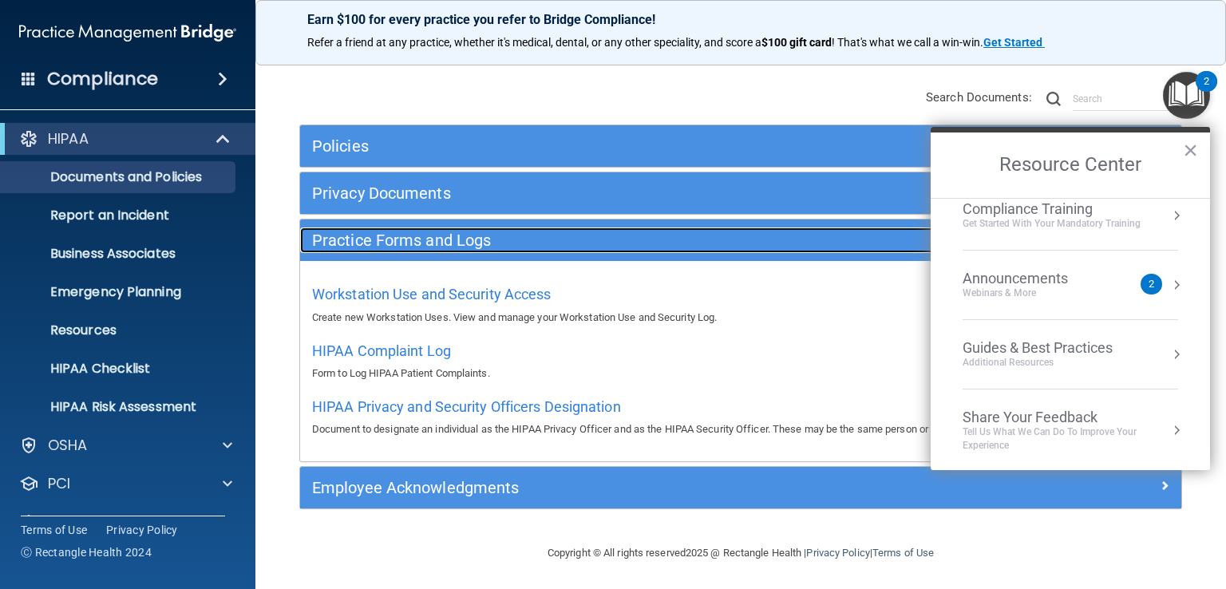
scroll to position [121, 0]
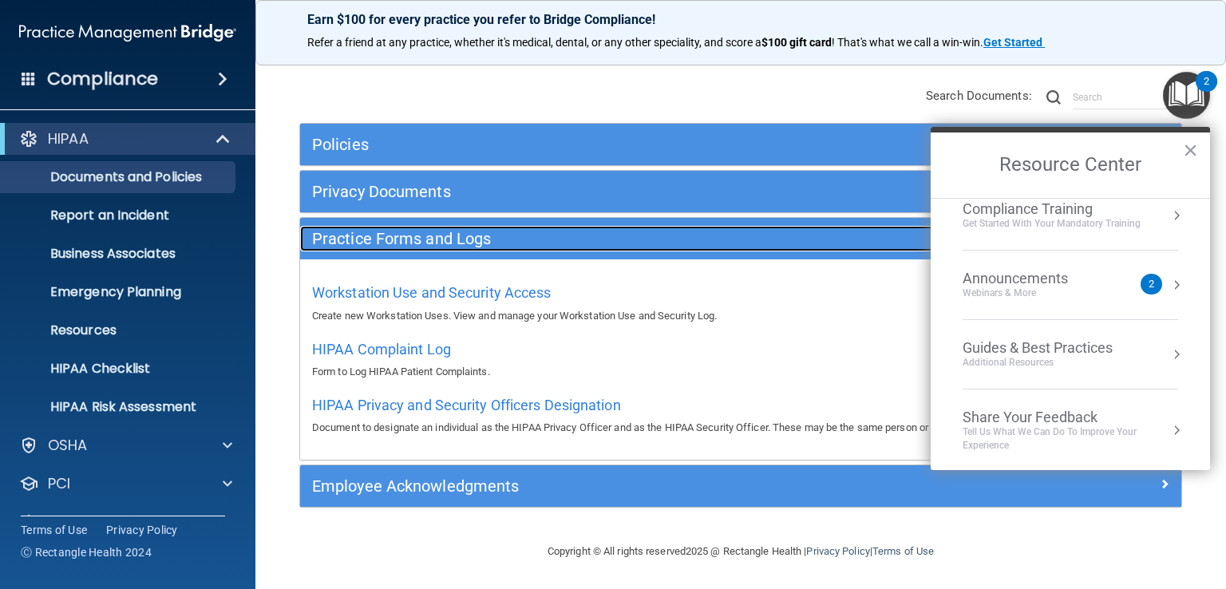
click at [419, 244] on h5 "Practice Forms and Logs" at bounding box center [630, 239] width 637 height 18
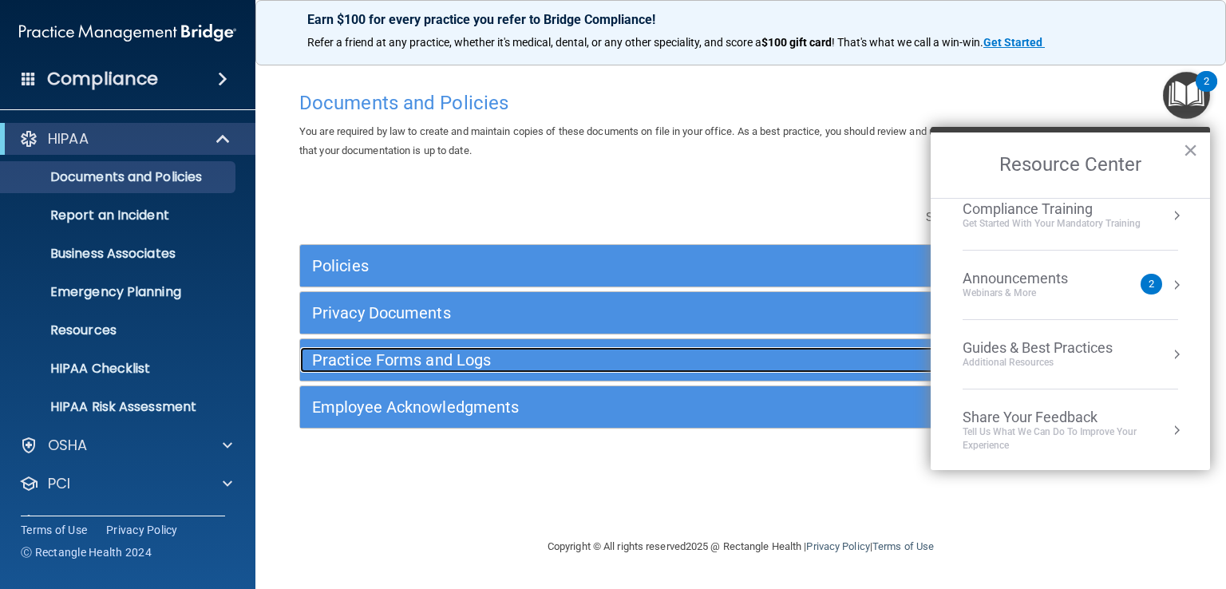
scroll to position [0, 0]
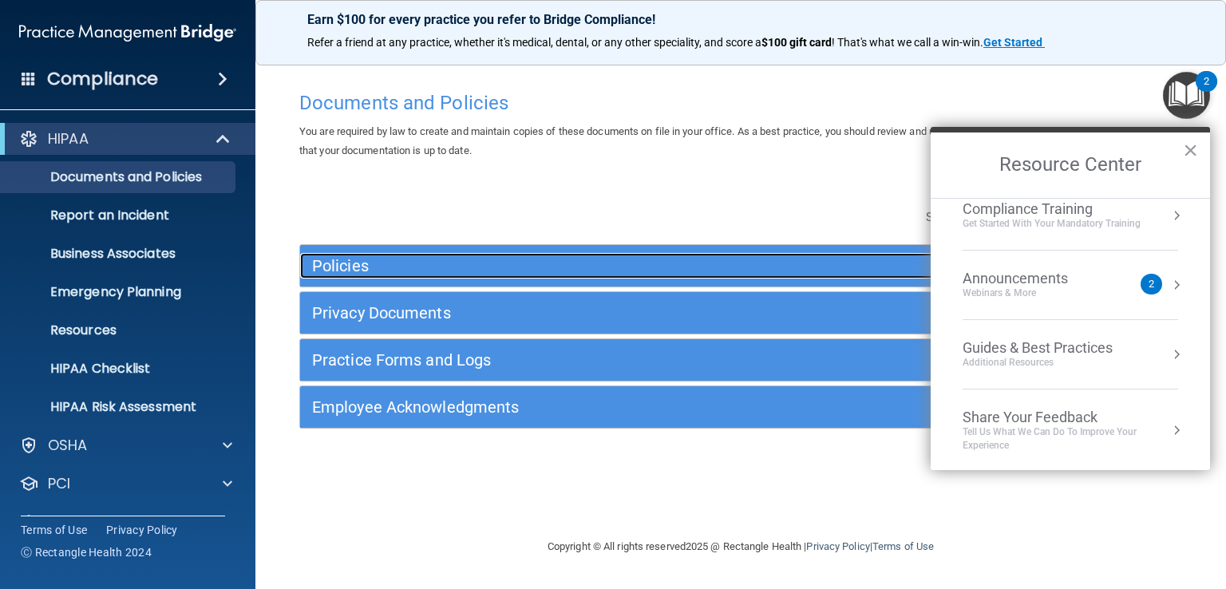
click at [389, 271] on h5 "Policies" at bounding box center [630, 266] width 637 height 18
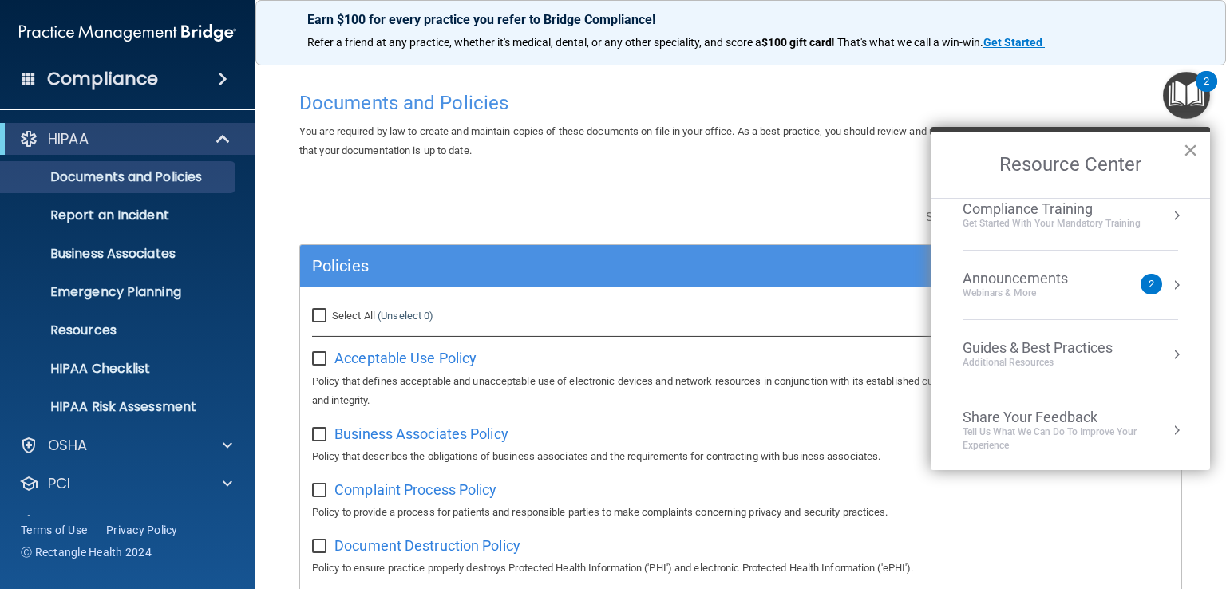
click at [1184, 148] on button "×" at bounding box center [1190, 150] width 15 height 26
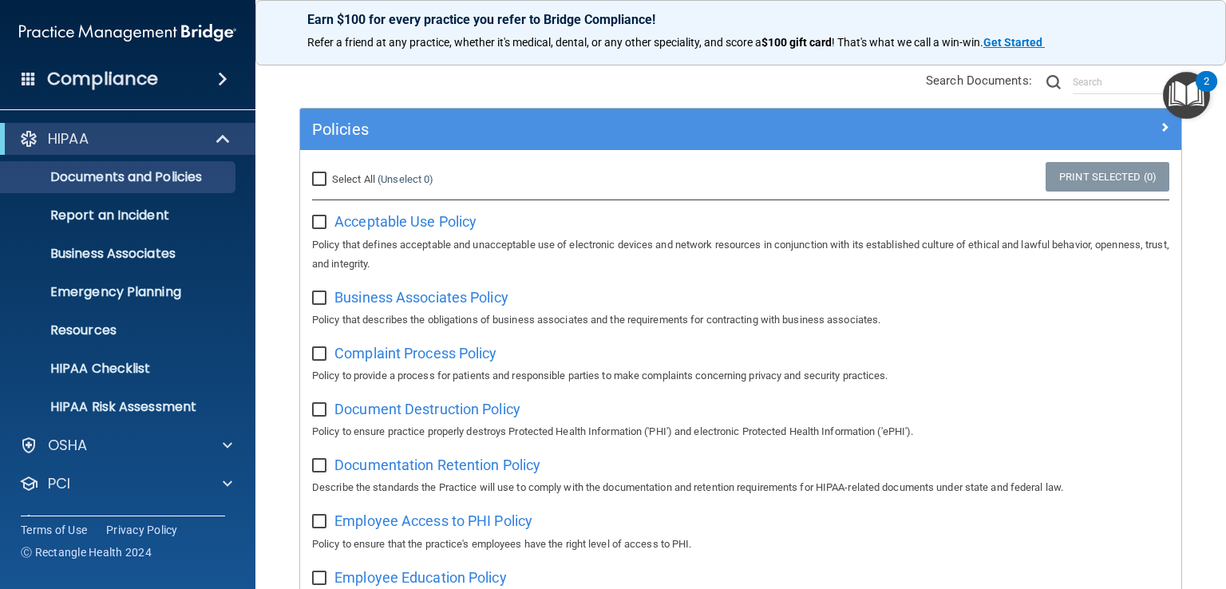
scroll to position [239, 0]
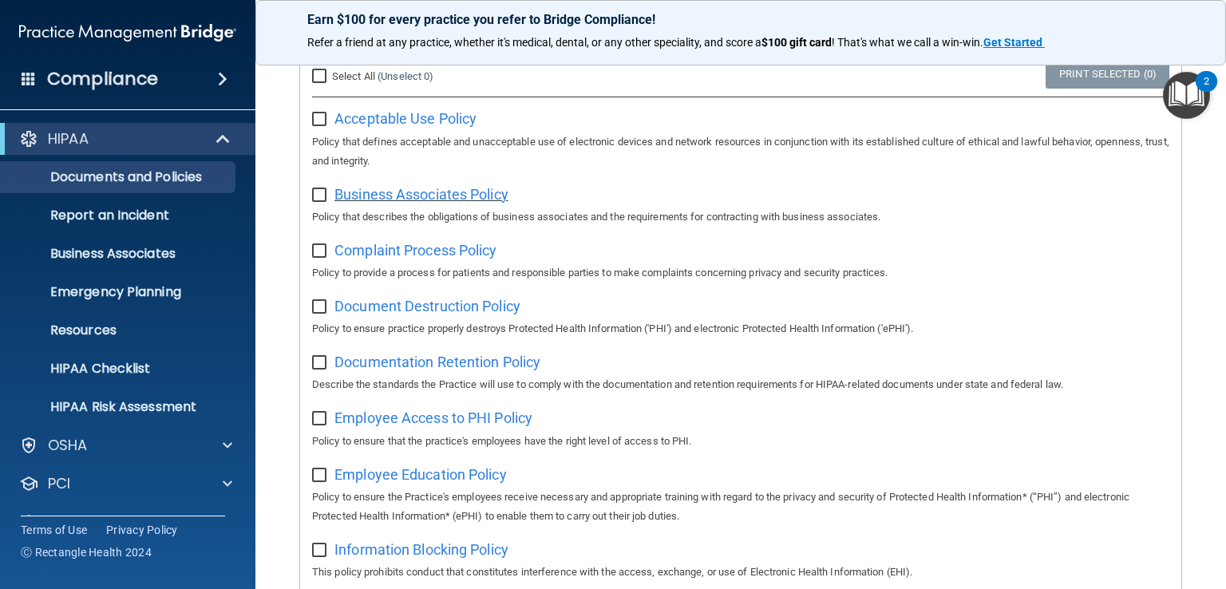
click at [444, 190] on span "Business Associates Policy" at bounding box center [421, 194] width 174 height 17
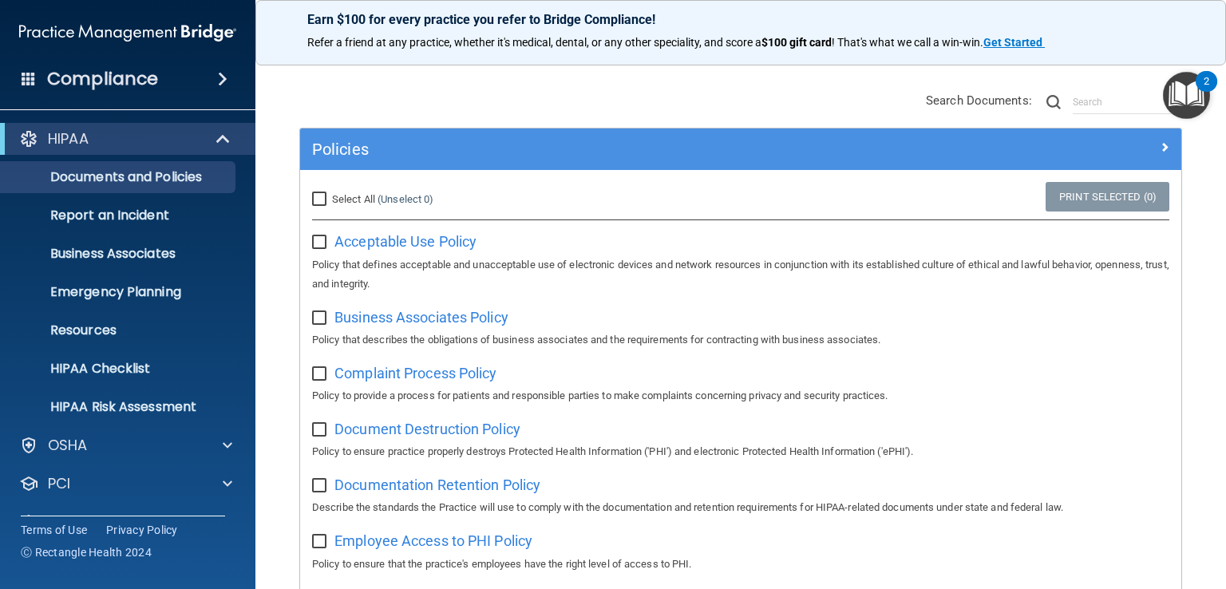
scroll to position [80, 0]
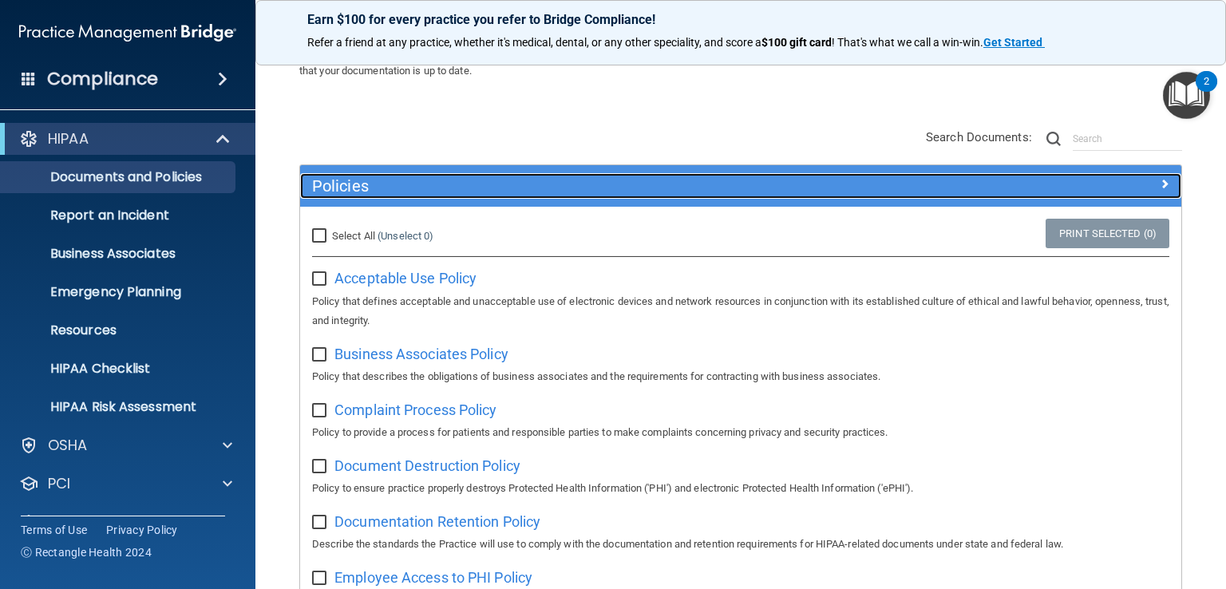
click at [380, 186] on h5 "Policies" at bounding box center [630, 186] width 637 height 18
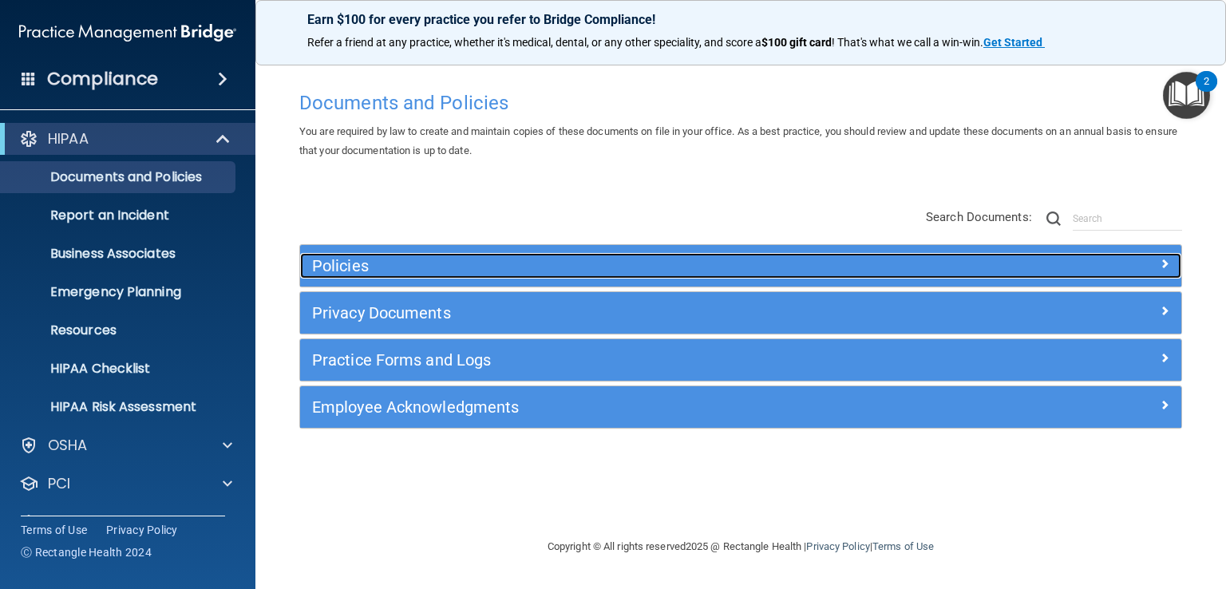
scroll to position [0, 0]
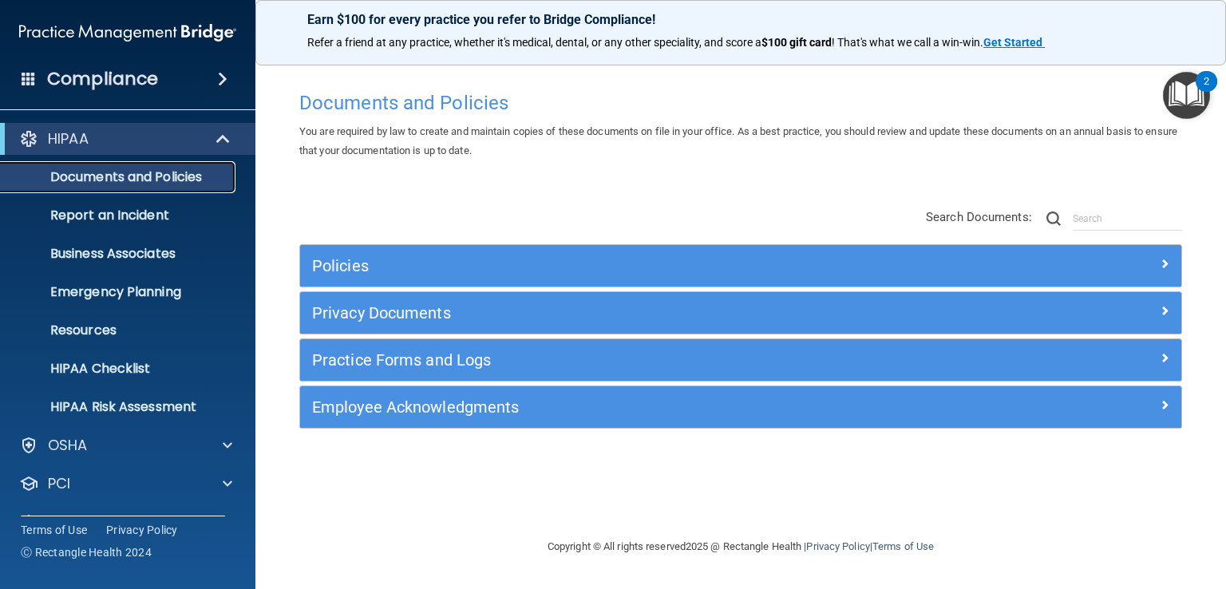
click at [174, 180] on p "Documents and Policies" at bounding box center [119, 177] width 218 height 16
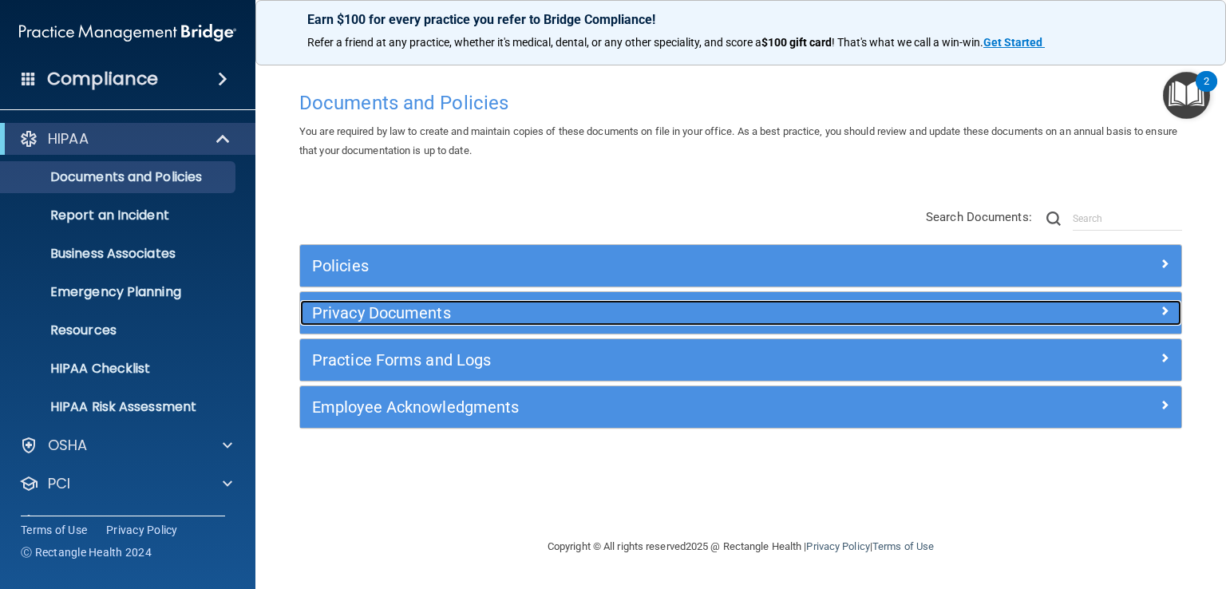
click at [369, 324] on div "Privacy Documents" at bounding box center [630, 313] width 661 height 26
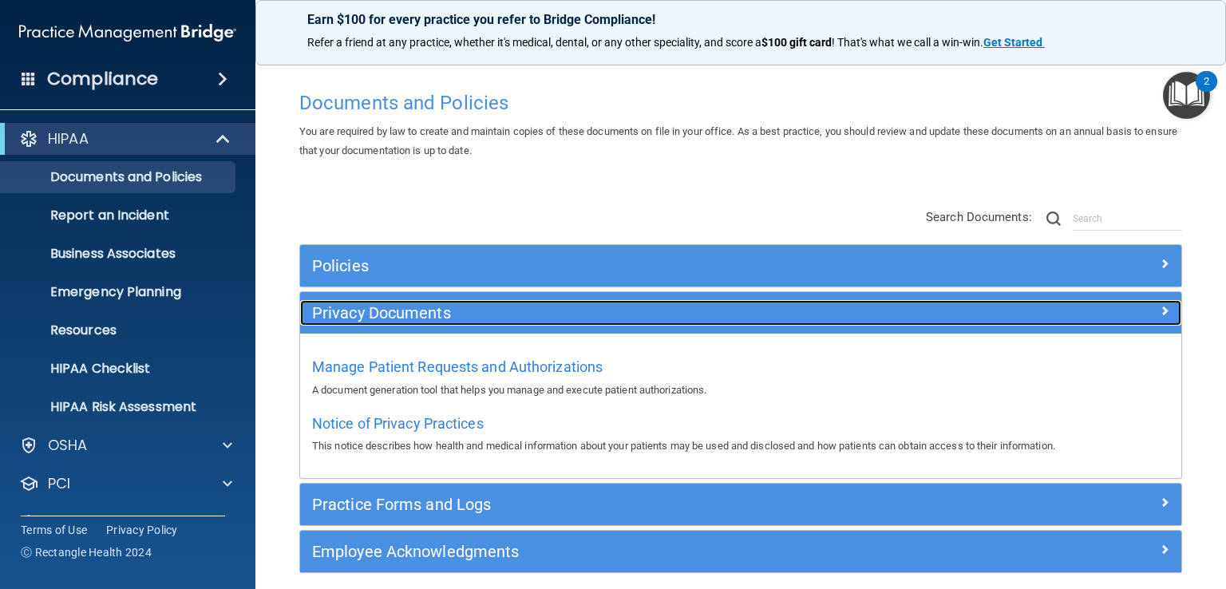
click at [381, 314] on h5 "Privacy Documents" at bounding box center [630, 313] width 637 height 18
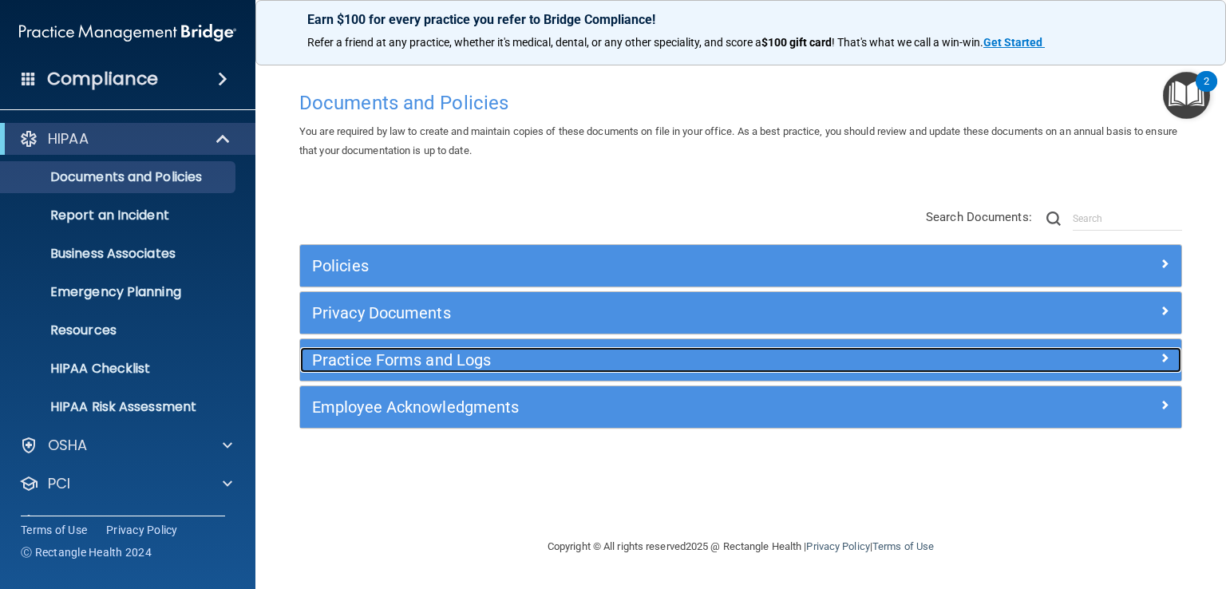
click at [373, 362] on h5 "Practice Forms and Logs" at bounding box center [630, 360] width 637 height 18
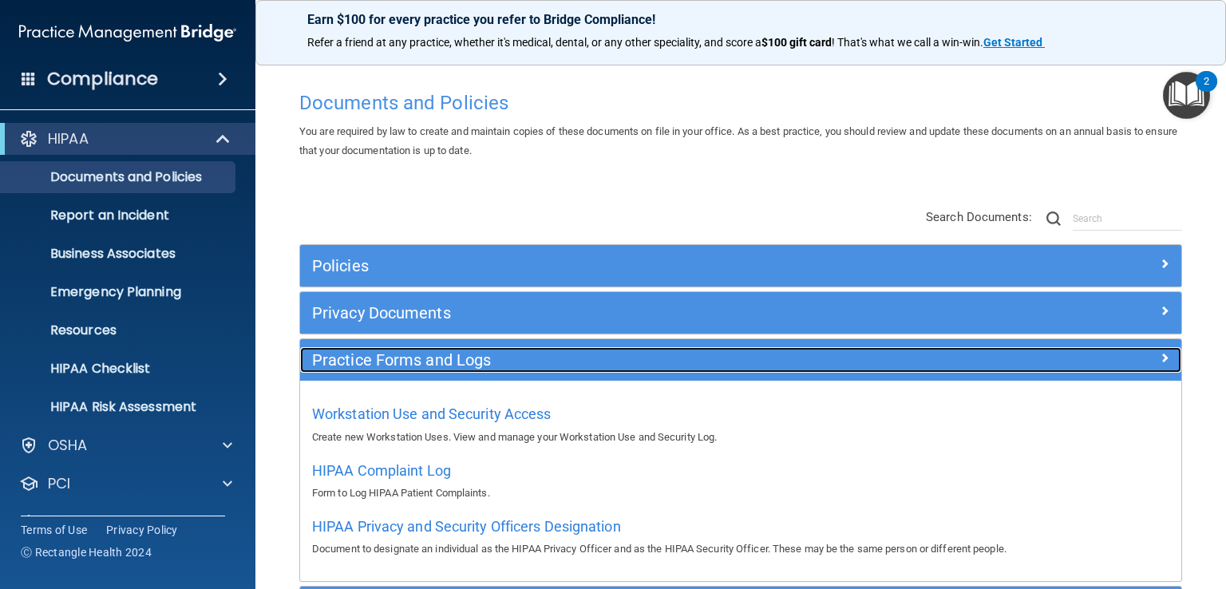
scroll to position [80, 0]
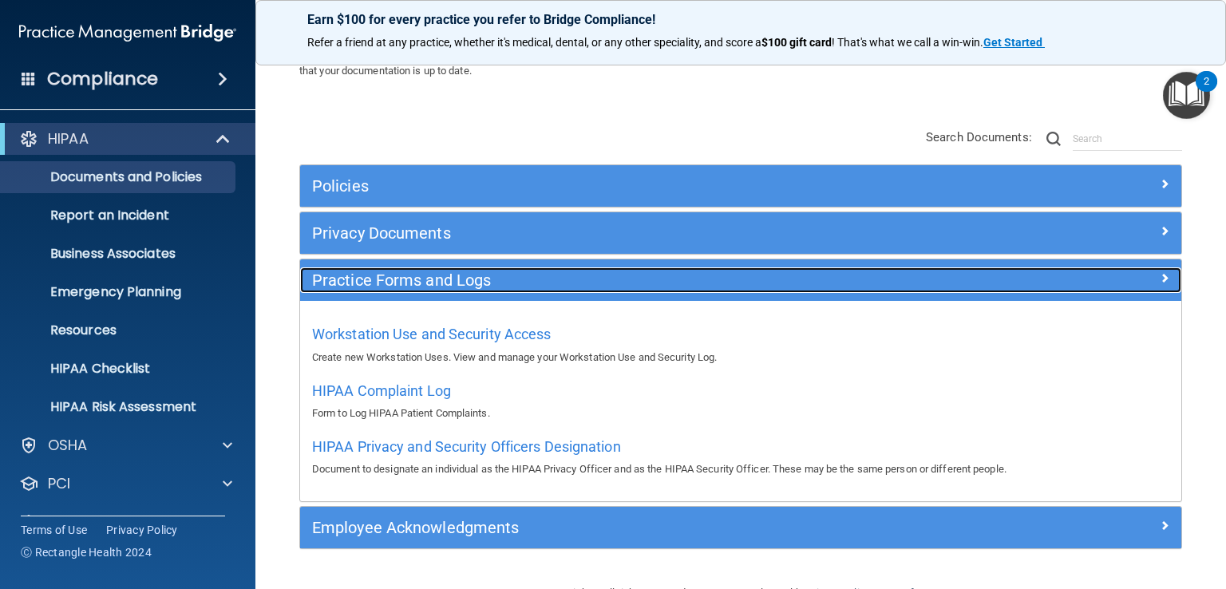
click at [385, 277] on h5 "Practice Forms and Logs" at bounding box center [630, 280] width 637 height 18
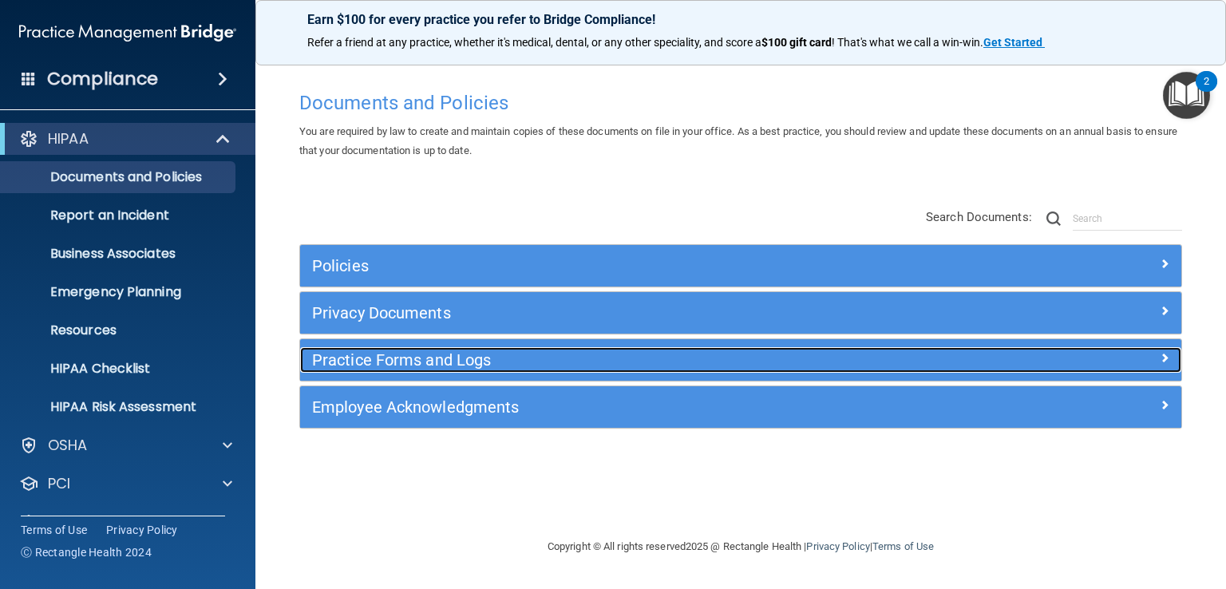
scroll to position [0, 0]
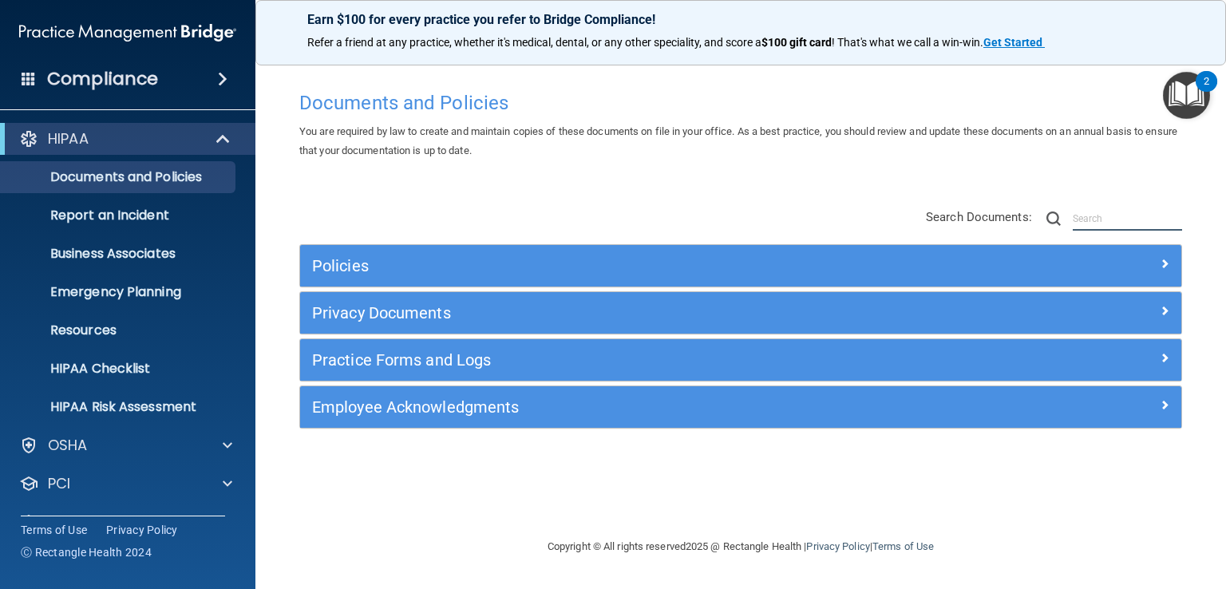
click at [1087, 208] on input "text" at bounding box center [1127, 219] width 109 height 24
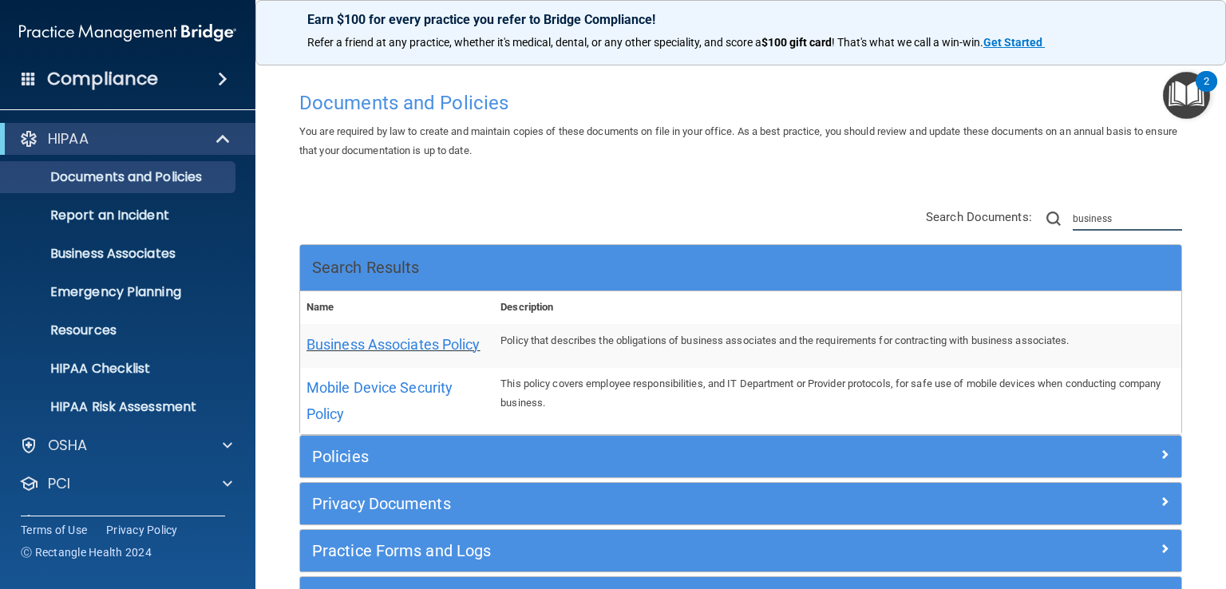
type input "business"
click at [388, 349] on span "Business Associates Policy" at bounding box center [393, 344] width 174 height 17
click at [554, 164] on div "Documents and Policies You are required by law to create and maintain copies of…" at bounding box center [740, 368] width 907 height 571
click at [1208, 91] on div "2" at bounding box center [1206, 91] width 6 height 21
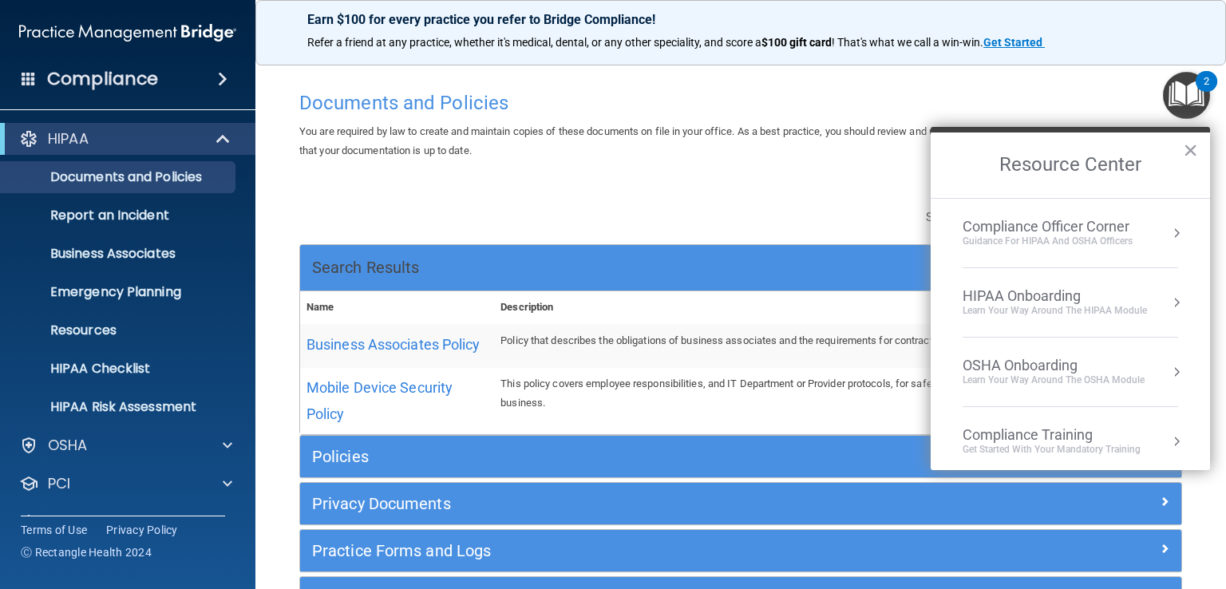
click at [1208, 93] on div "2" at bounding box center [1206, 91] width 6 height 21
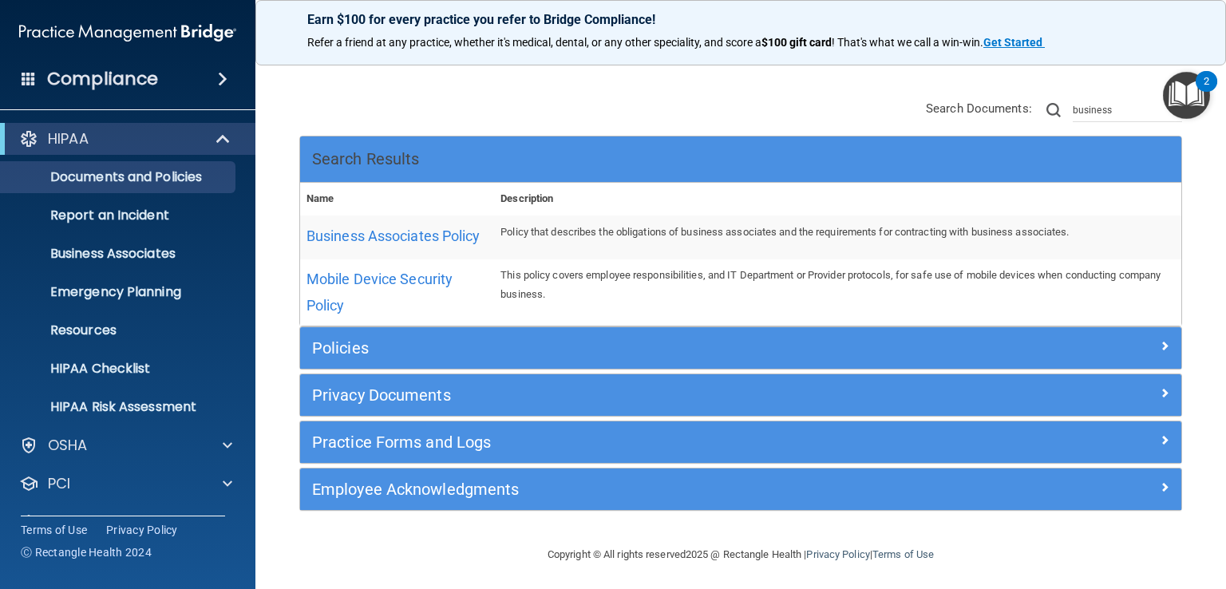
scroll to position [110, 0]
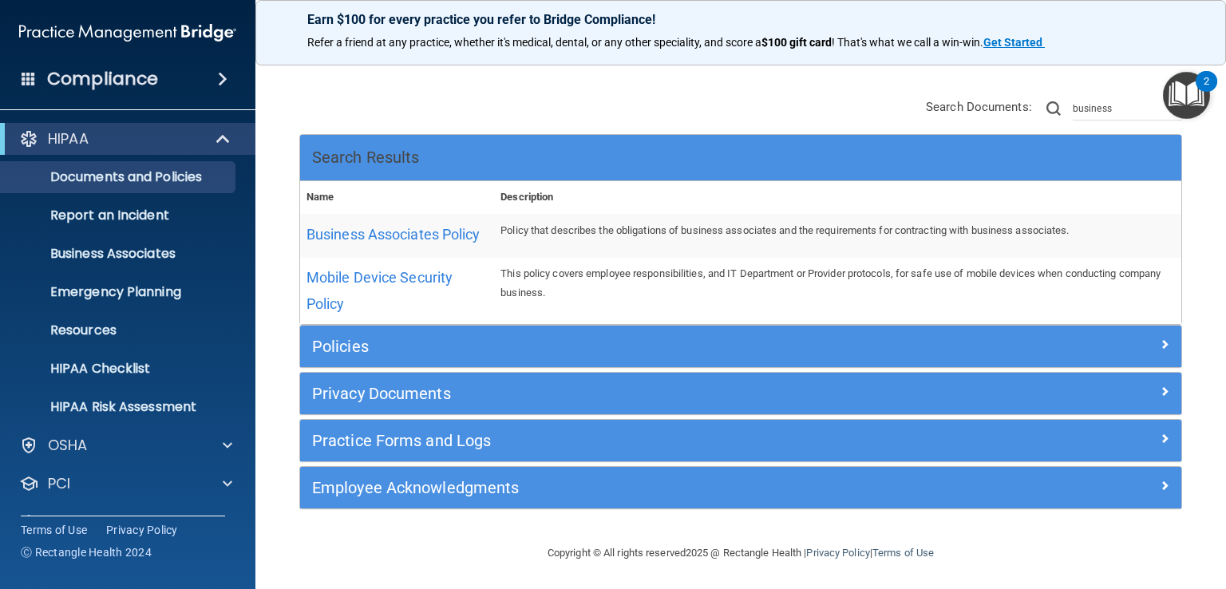
click at [1203, 80] on div "2" at bounding box center [1206, 81] width 22 height 21
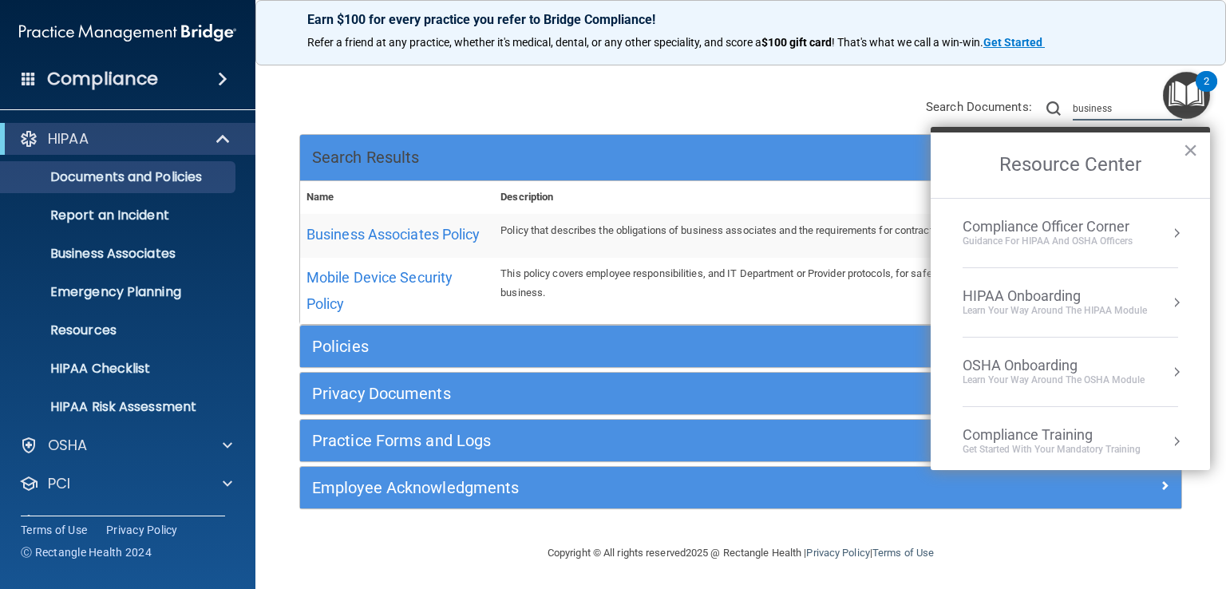
click at [1094, 97] on input "business" at bounding box center [1127, 109] width 109 height 24
drag, startPoint x: 1136, startPoint y: 111, endPoint x: 1041, endPoint y: 90, distance: 98.0
click at [1073, 97] on input "business" at bounding box center [1127, 109] width 109 height 24
click at [641, 100] on div "Search Results Name Description Business Associates Policy Business Associates …" at bounding box center [740, 203] width 907 height 242
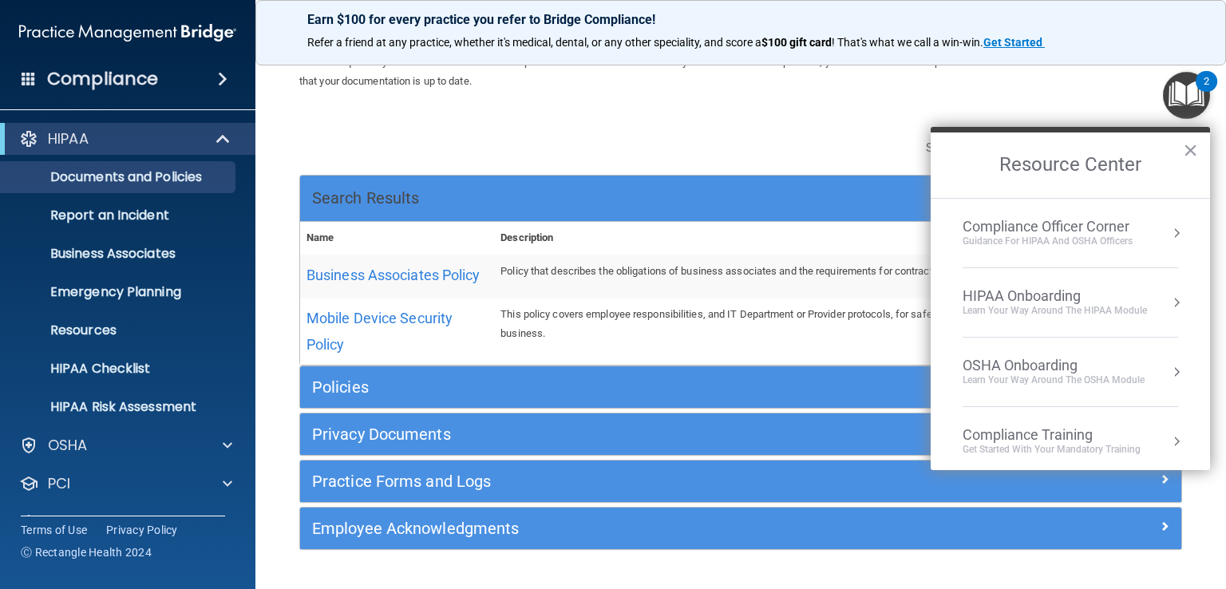
scroll to position [0, 0]
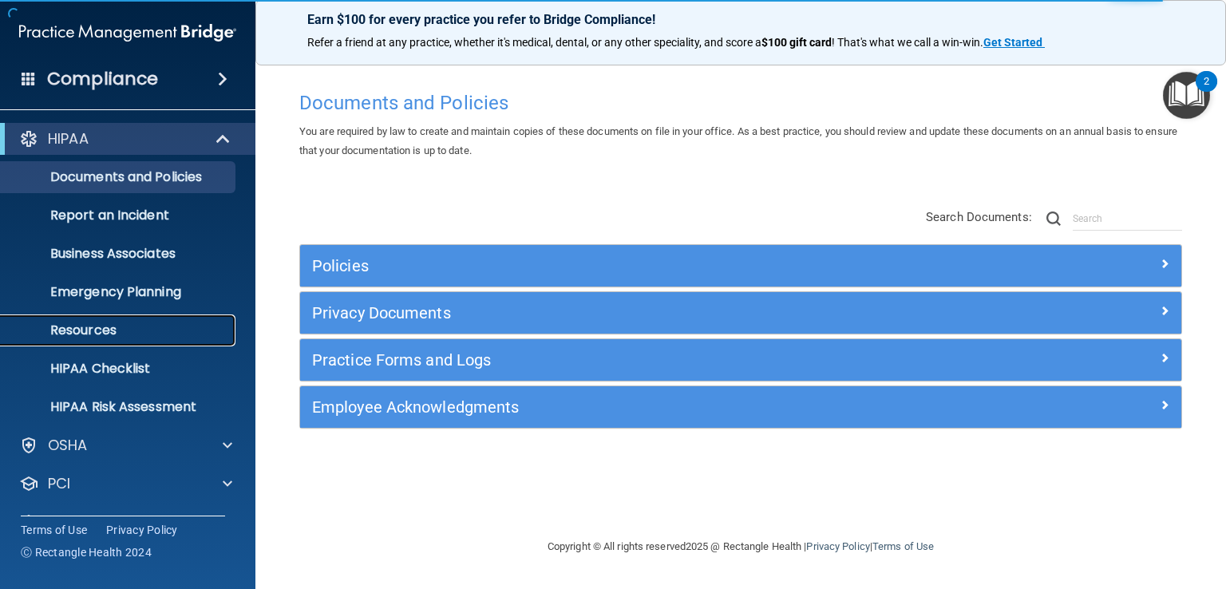
click at [97, 332] on p "Resources" at bounding box center [119, 330] width 218 height 16
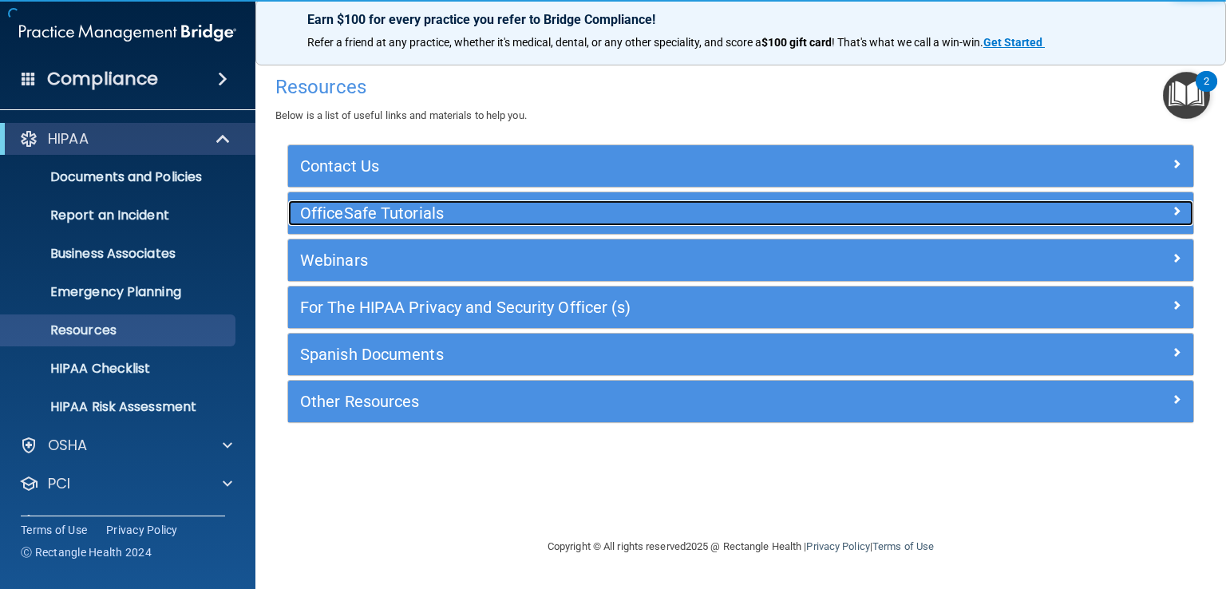
click at [393, 211] on h5 "OfficeSafe Tutorials" at bounding box center [627, 213] width 655 height 18
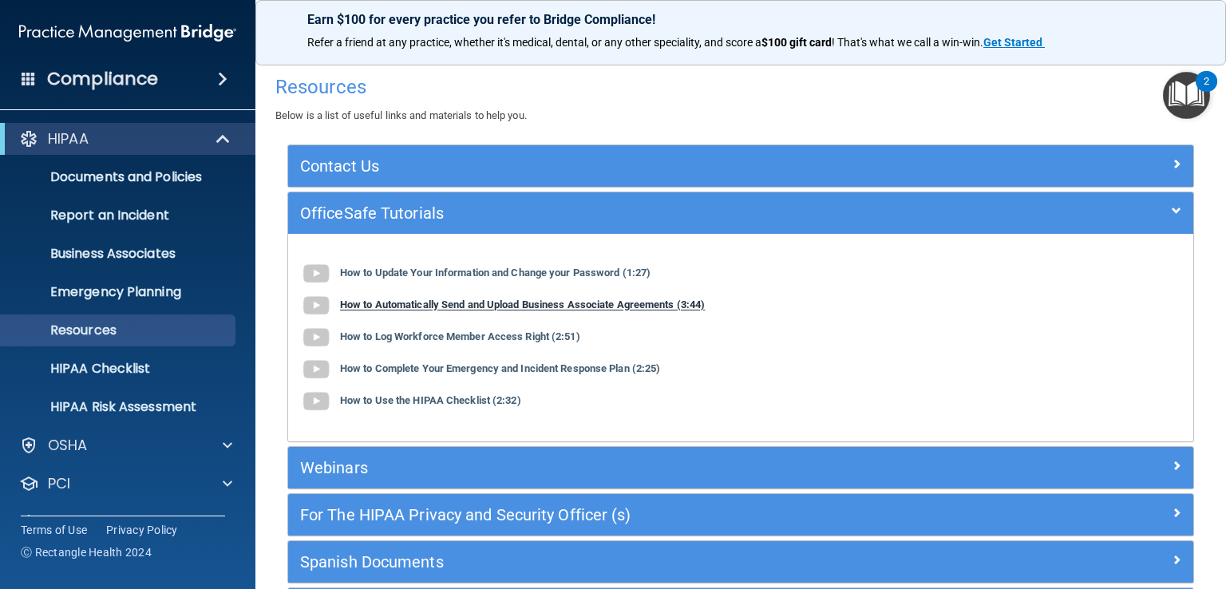
click at [390, 310] on div "How to Automatically Send and Upload Business Associate Agreements (3:44)" at bounding box center [740, 306] width 881 height 32
click at [444, 306] on b "How to Automatically Send and Upload Business Associate Agreements (3:44)" at bounding box center [522, 305] width 365 height 12
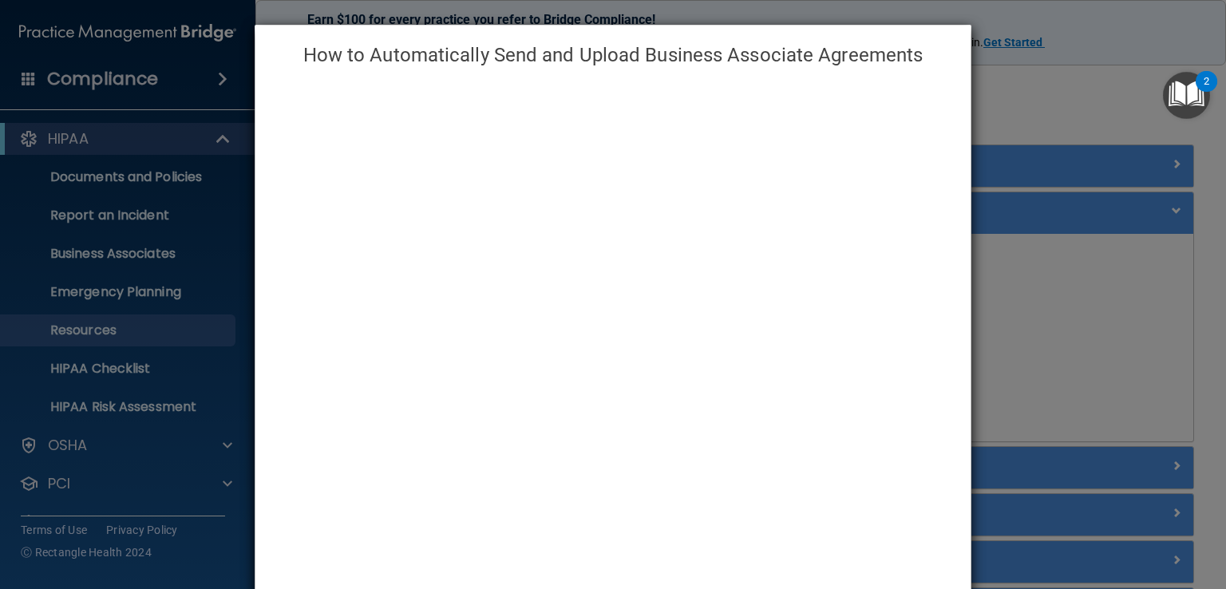
scroll to position [27, 0]
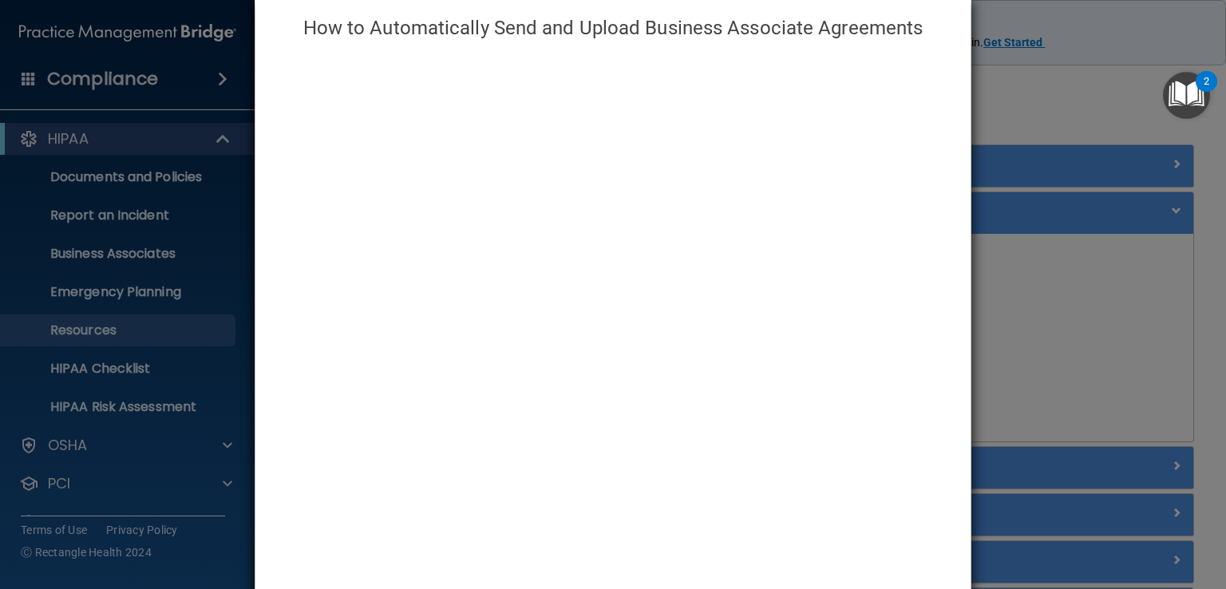
drag, startPoint x: 101, startPoint y: 93, endPoint x: 115, endPoint y: 84, distance: 16.6
click at [107, 89] on div "How to Automatically Send and Upload Business Associate Agreements" at bounding box center [613, 294] width 1226 height 589
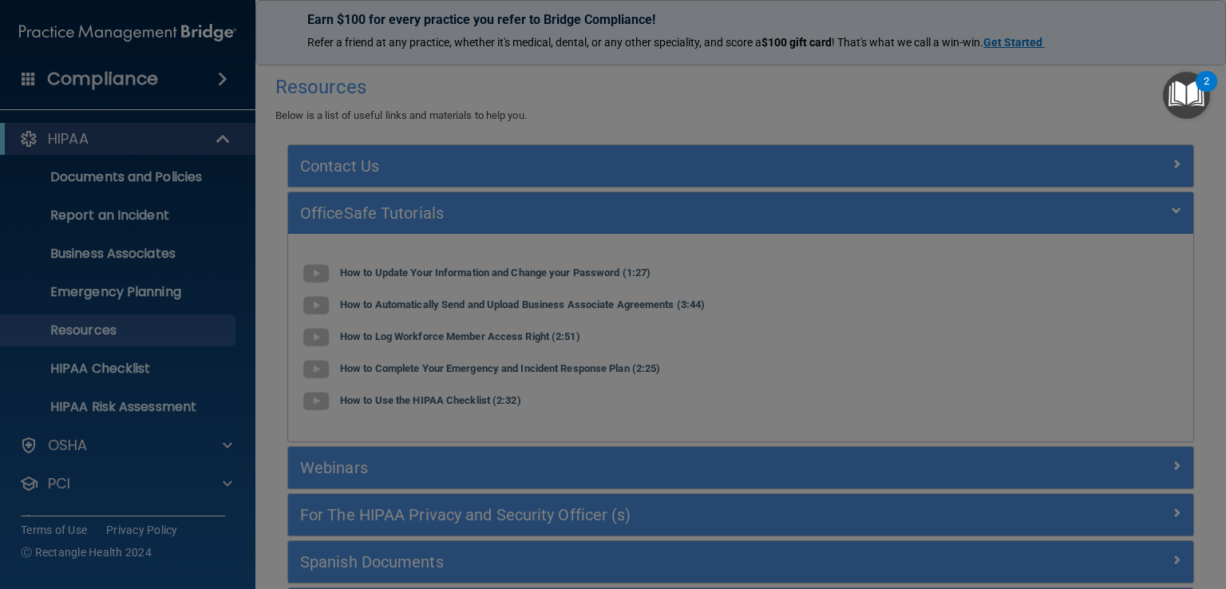
click at [115, 84] on div "How to Automatically Send and Upload Business Associate Agreements" at bounding box center [613, 294] width 1226 height 589
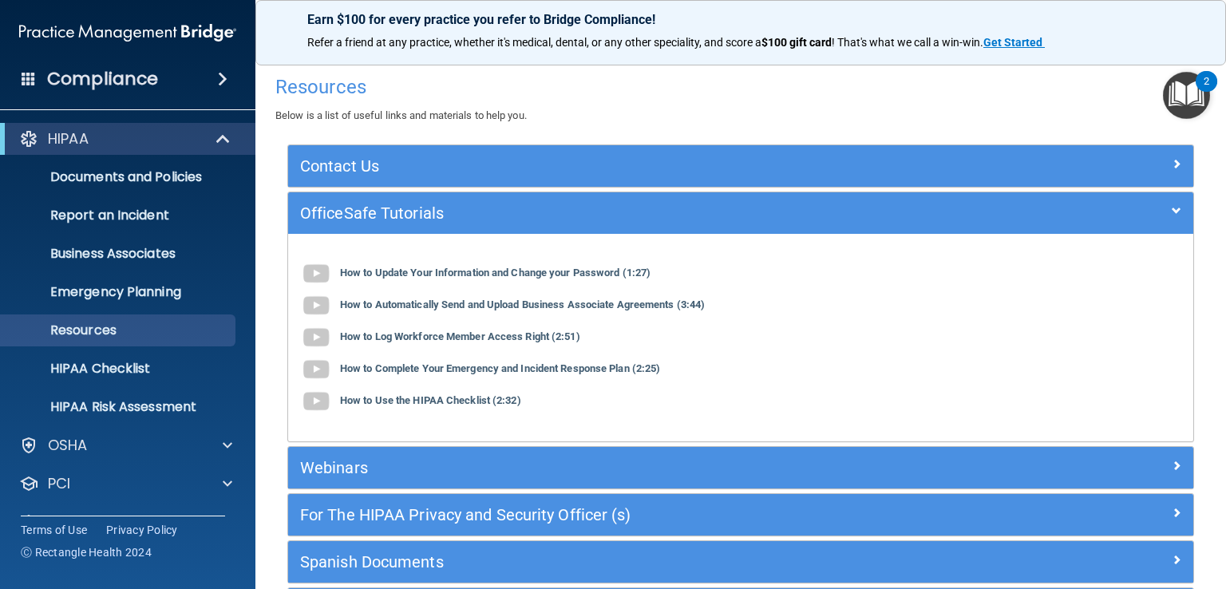
click at [225, 79] on span at bounding box center [223, 78] width 10 height 19
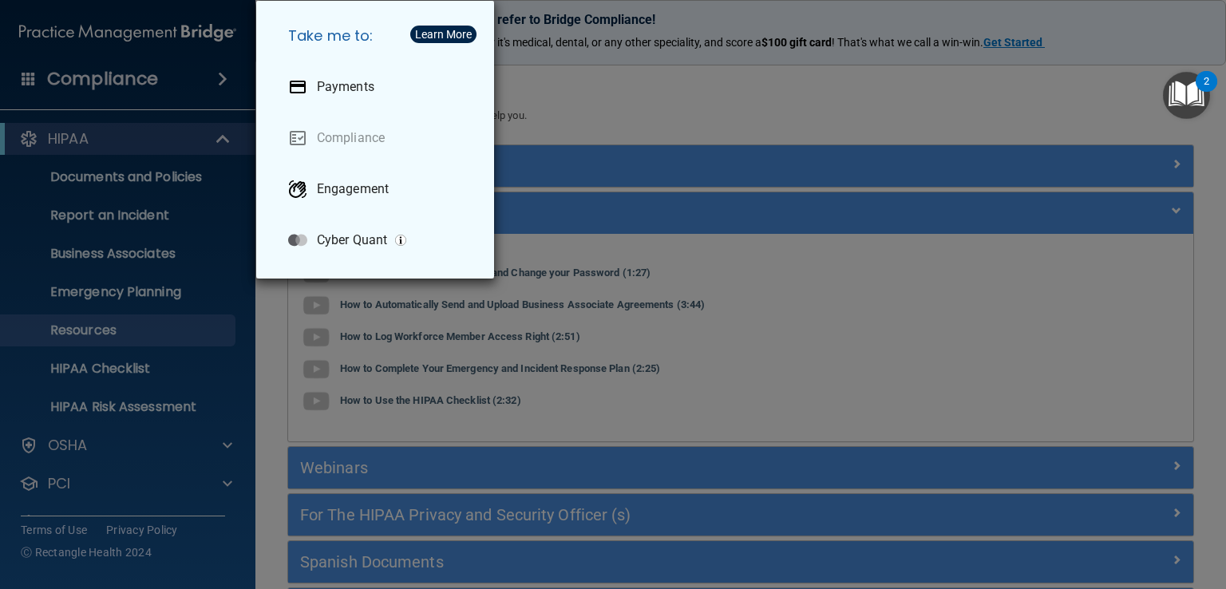
click at [220, 71] on div "Take me to: Payments Compliance Engagement Cyber Quant" at bounding box center [613, 294] width 1226 height 589
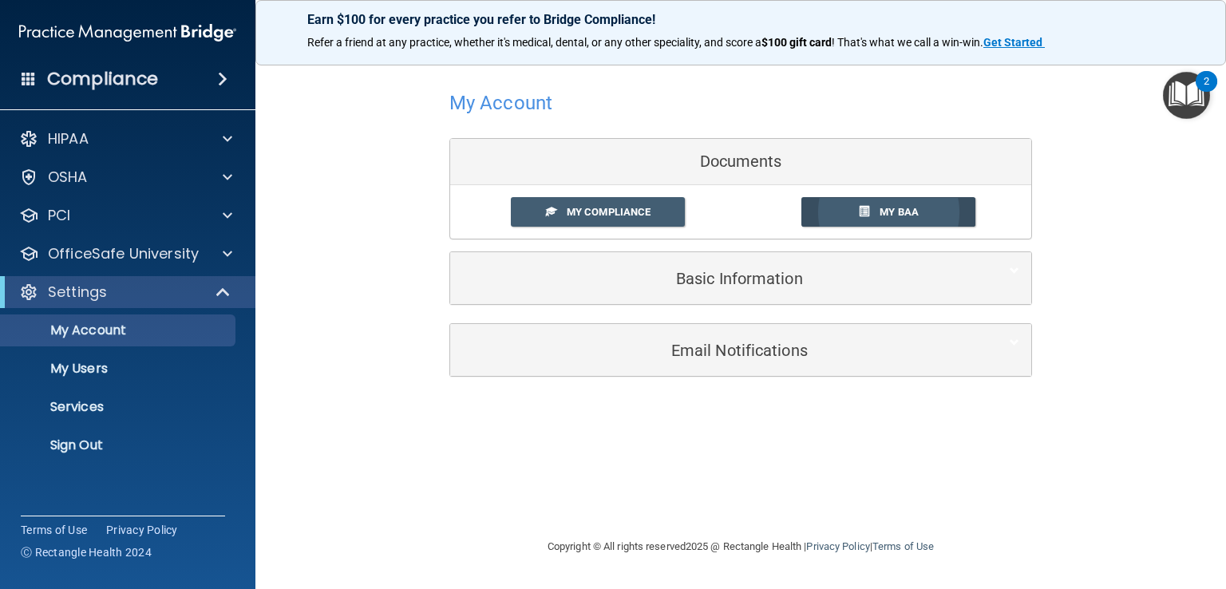
click at [871, 208] on link "My BAA" at bounding box center [888, 212] width 175 height 30
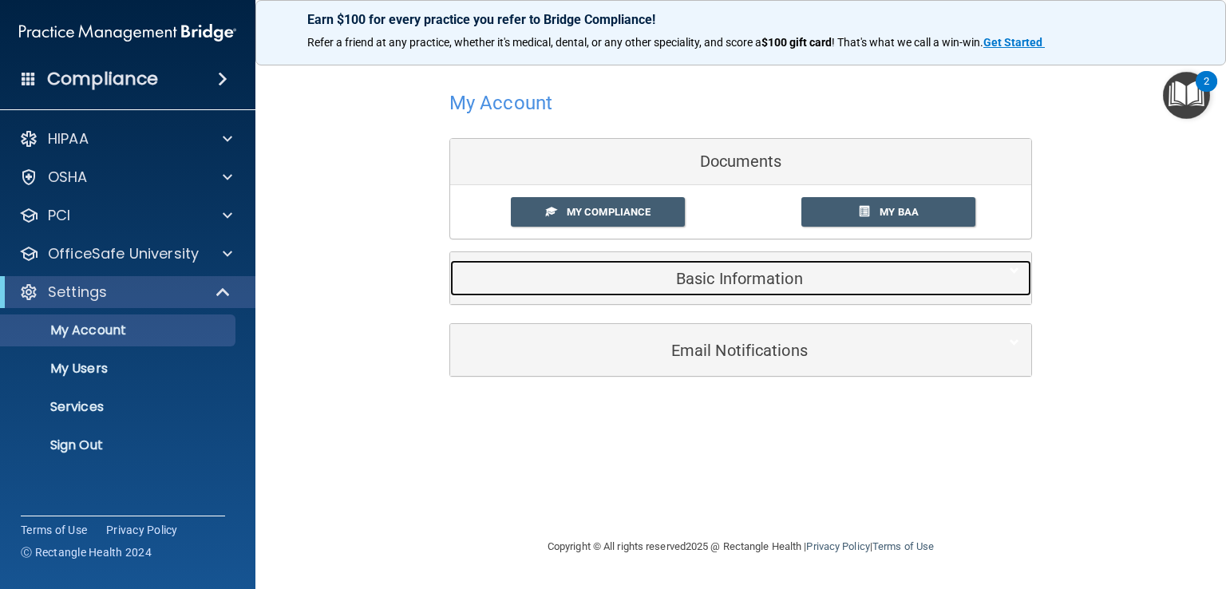
click at [714, 286] on h5 "Basic Information" at bounding box center [716, 279] width 508 height 18
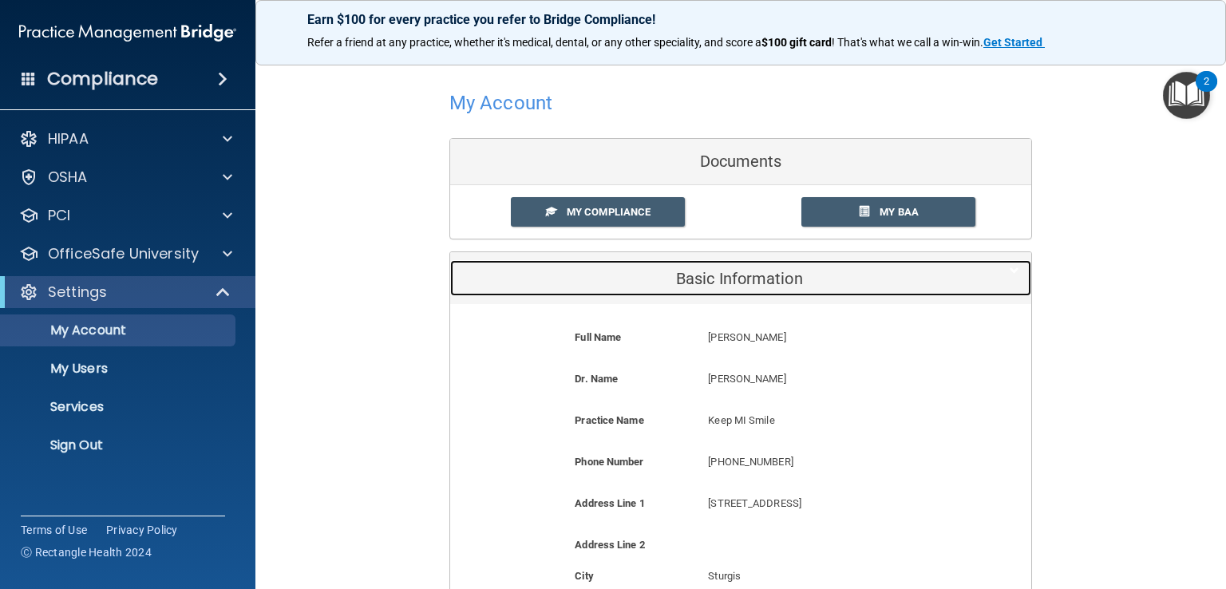
click at [761, 270] on h5 "Basic Information" at bounding box center [716, 279] width 508 height 18
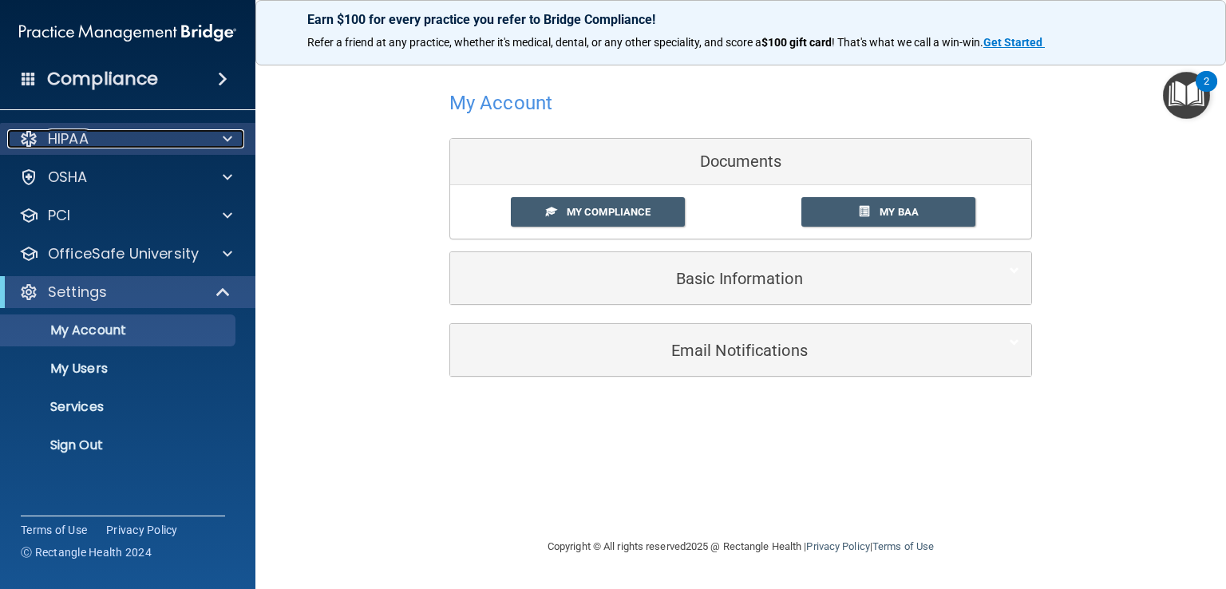
click at [137, 131] on div "HIPAA" at bounding box center [106, 138] width 198 height 19
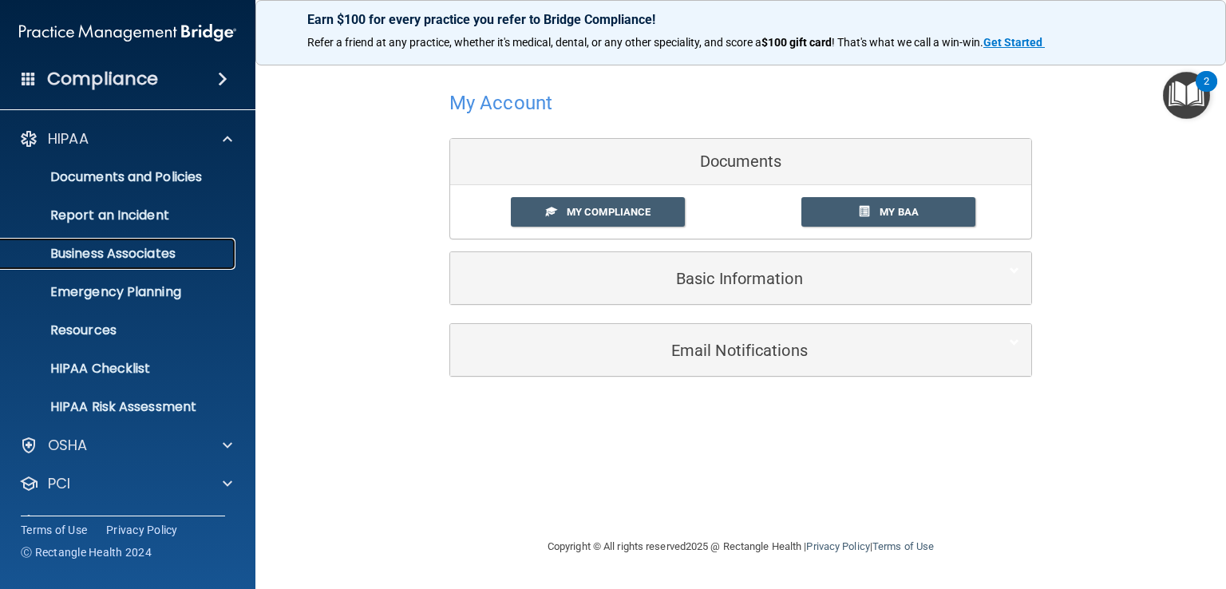
click at [168, 257] on p "Business Associates" at bounding box center [119, 254] width 218 height 16
